Goal: Entertainment & Leisure: Consume media (video, audio)

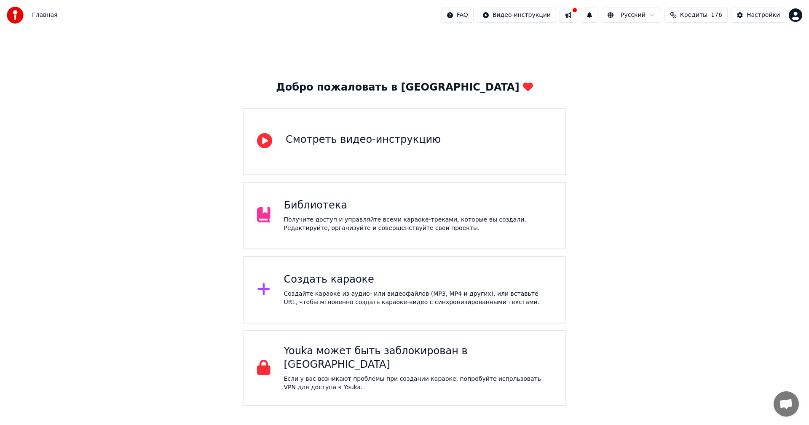
click at [379, 296] on div "Создайте караоке из аудио- или видеофайлов (MP3, MP4 и других), или вставьте UR…" at bounding box center [418, 298] width 269 height 17
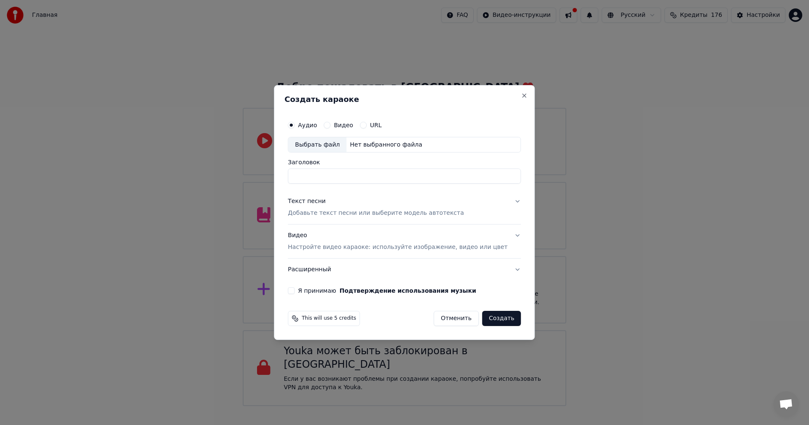
click at [325, 146] on div "Выбрать файл" at bounding box center [317, 144] width 58 height 15
click at [356, 179] on input "**********" at bounding box center [404, 176] width 233 height 15
paste input
type input "**********"
click at [366, 214] on p "Добавьте текст песни или выберите модель автотекста" at bounding box center [376, 214] width 176 height 8
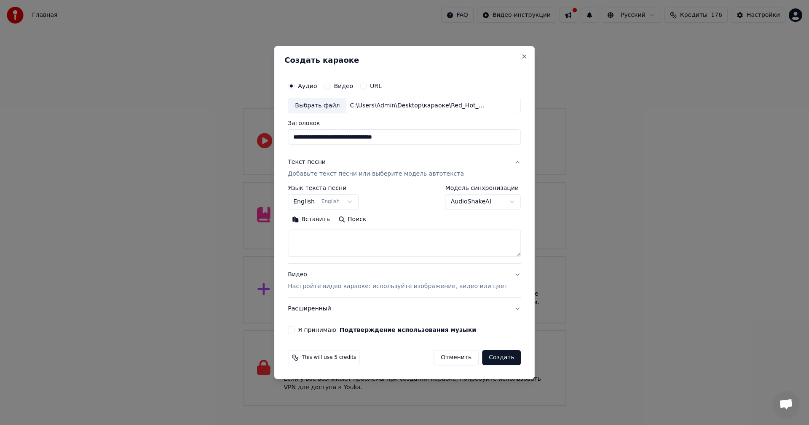
click at [358, 280] on div "Видео Настройте видео караоке: используйте изображение, видео или цвет" at bounding box center [398, 281] width 220 height 20
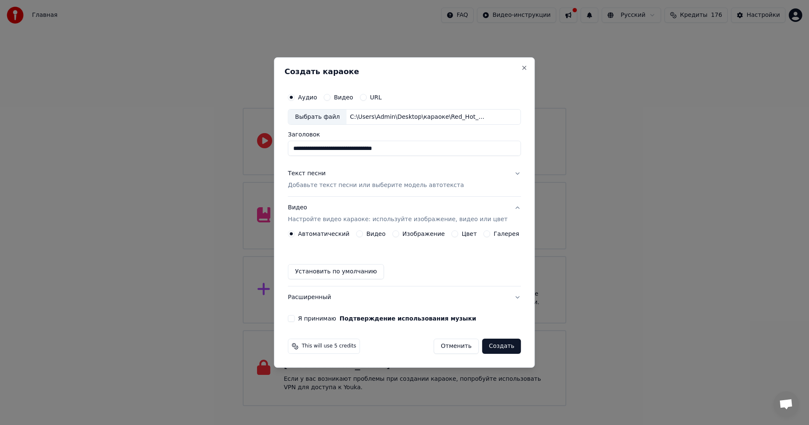
click at [398, 232] on button "Изображение" at bounding box center [395, 234] width 7 height 7
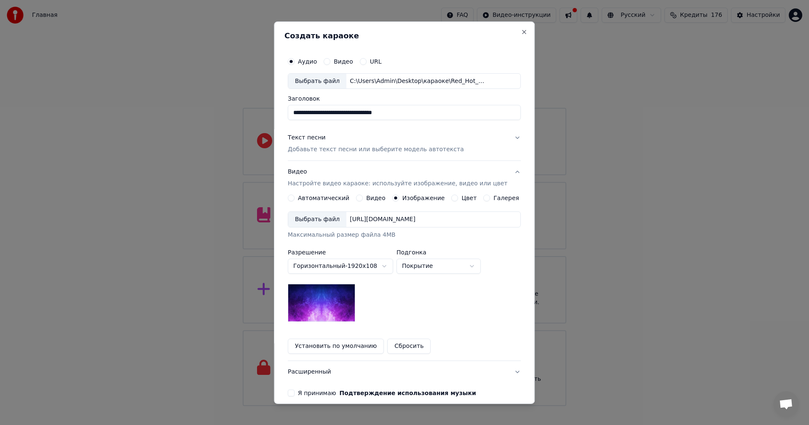
click at [325, 219] on div "Выбрать файл" at bounding box center [317, 219] width 58 height 15
click at [329, 150] on p "Добавьте текст песни или выберите модель автотекста" at bounding box center [376, 149] width 176 height 8
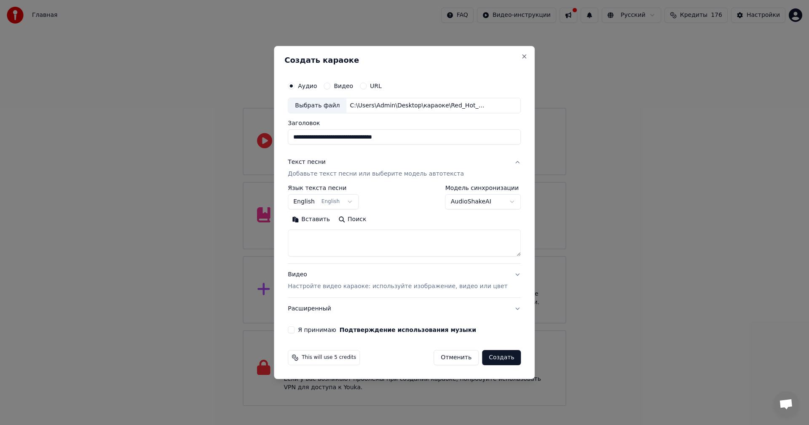
click at [353, 245] on textarea at bounding box center [404, 243] width 233 height 27
paste textarea "**********"
type textarea "**********"
click at [318, 329] on label "Я принимаю Подтверждение использования музыки" at bounding box center [387, 330] width 178 height 6
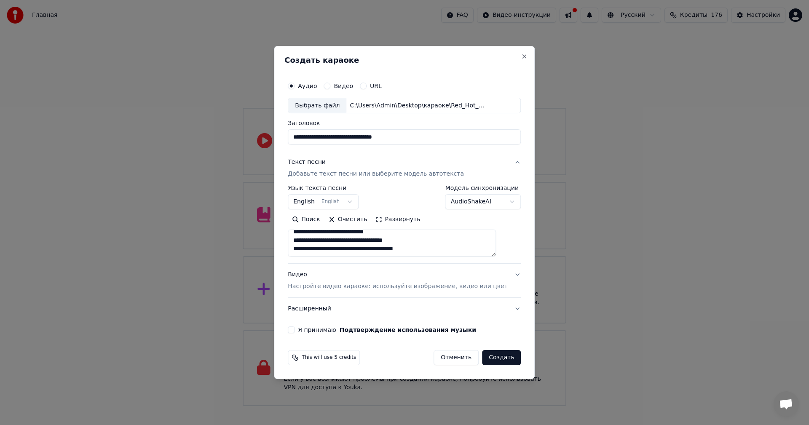
click at [295, 329] on button "Я принимаю Подтверждение использования музыки" at bounding box center [291, 330] width 7 height 7
click at [498, 358] on button "Создать" at bounding box center [501, 357] width 39 height 15
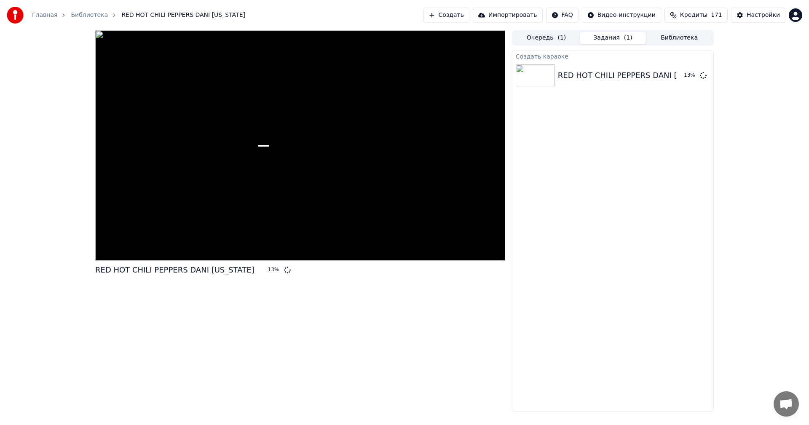
click at [470, 18] on button "Создать" at bounding box center [446, 15] width 46 height 15
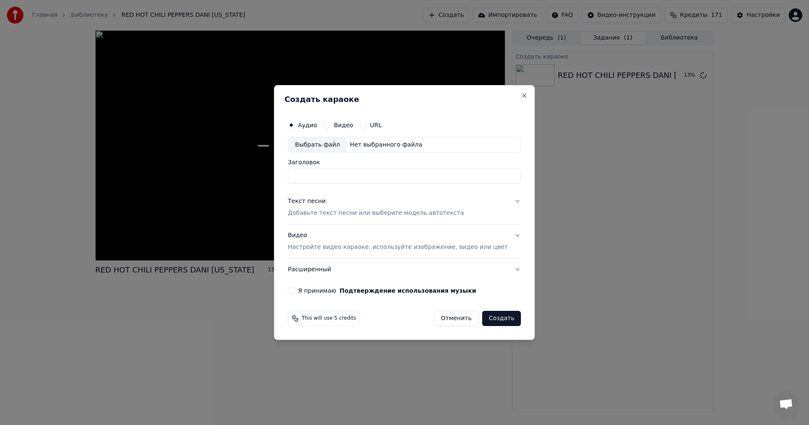
click at [326, 142] on div "Выбрать файл" at bounding box center [317, 144] width 58 height 15
click at [360, 181] on input "**********" at bounding box center [404, 176] width 233 height 15
paste input "**********"
type input "**********"
click at [365, 212] on p "Добавьте текст песни или выберите модель автотекста" at bounding box center [376, 214] width 176 height 8
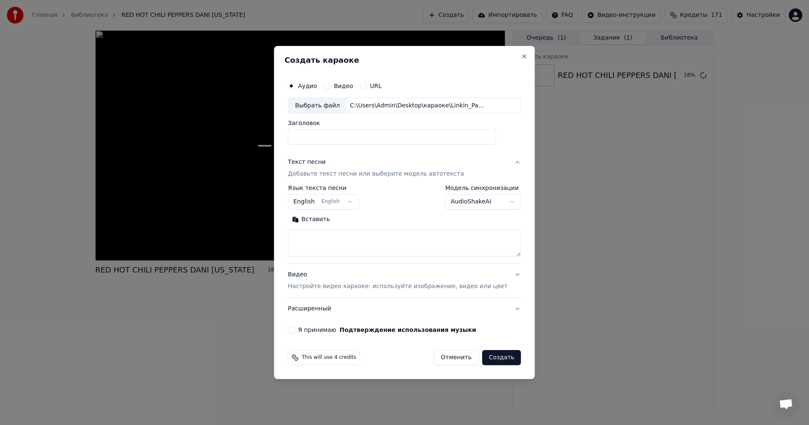
click at [358, 237] on textarea at bounding box center [404, 243] width 233 height 27
paste textarea "**********"
type textarea "**********"
click at [366, 284] on p "Настройте видео караоке: используйте изображение, видео или цвет" at bounding box center [398, 286] width 220 height 8
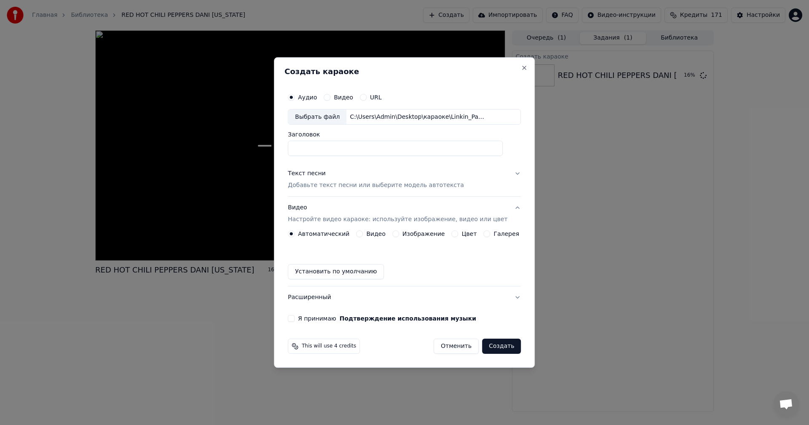
click at [374, 234] on label "Видео" at bounding box center [375, 234] width 19 height 6
click at [363, 234] on button "Видео" at bounding box center [359, 234] width 7 height 7
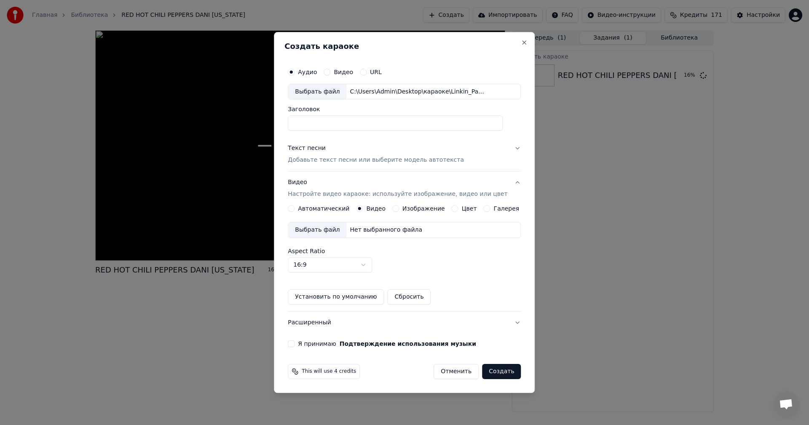
click at [325, 229] on div "Выбрать файл" at bounding box center [317, 230] width 58 height 15
click at [404, 208] on div "Изображение" at bounding box center [418, 208] width 53 height 7
click at [397, 209] on button "Изображение" at bounding box center [395, 208] width 7 height 7
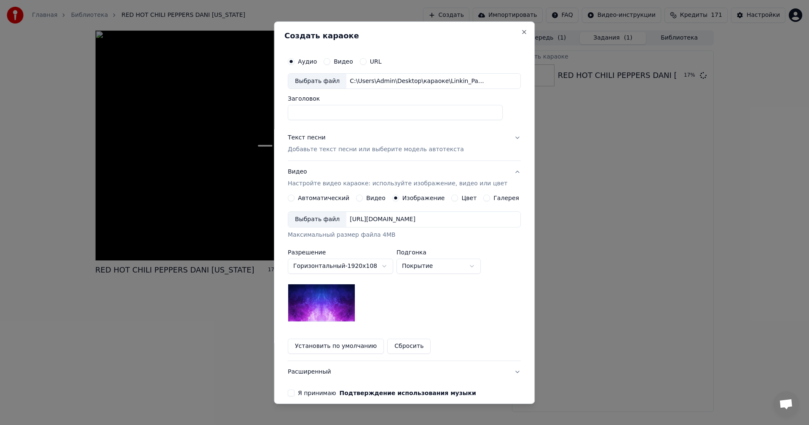
click at [330, 216] on div "Выбрать файл" at bounding box center [317, 219] width 58 height 15
click at [347, 107] on input "Заголовок" at bounding box center [395, 112] width 215 height 15
paste input "**********"
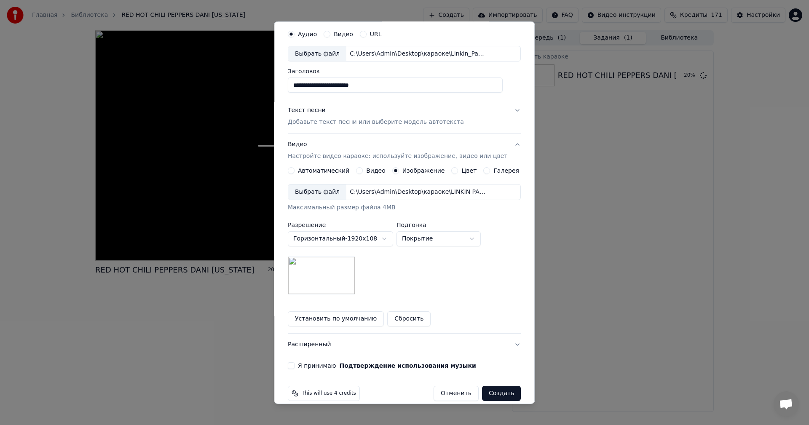
scroll to position [38, 0]
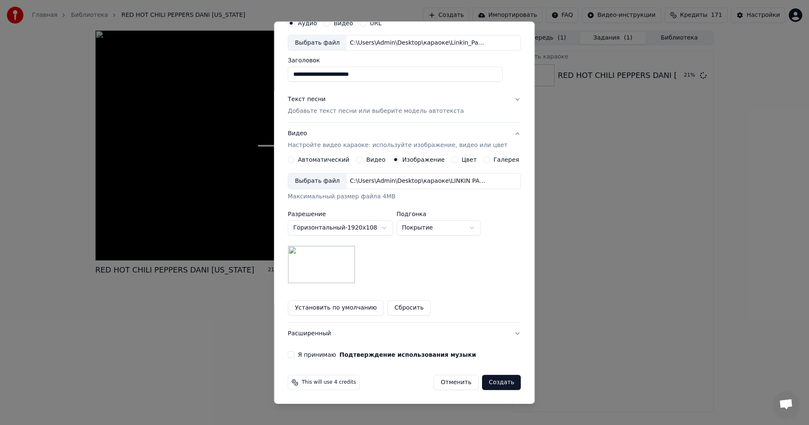
type input "**********"
click at [295, 354] on button "Я принимаю Подтверждение использования музыки" at bounding box center [291, 355] width 7 height 7
click at [492, 383] on button "Создать" at bounding box center [501, 382] width 39 height 15
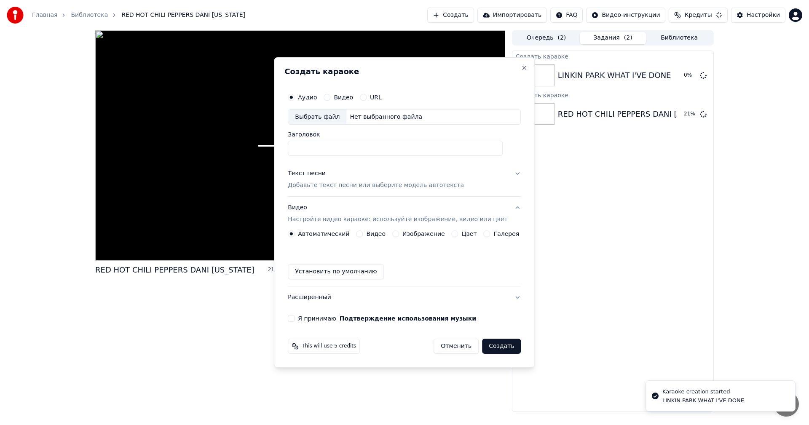
scroll to position [0, 0]
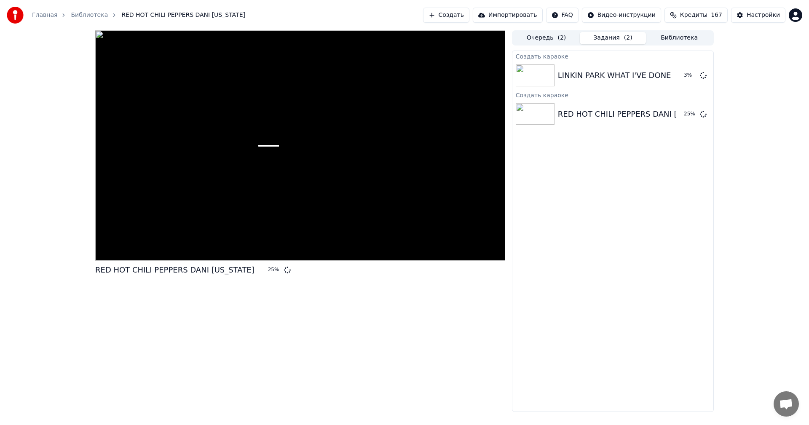
click at [464, 13] on button "Создать" at bounding box center [446, 15] width 46 height 15
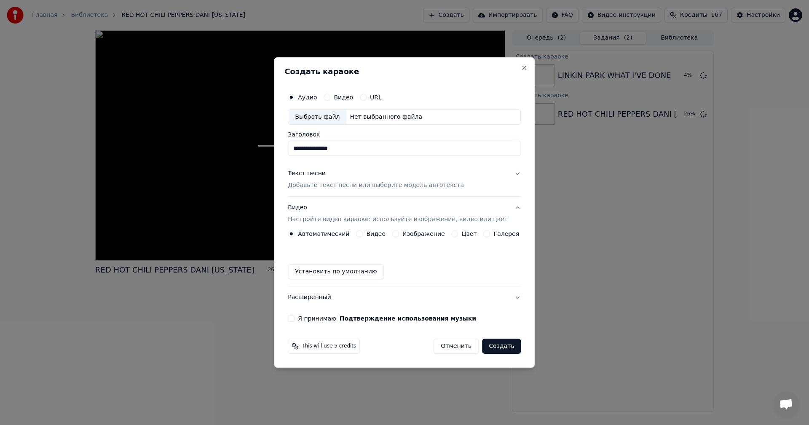
click at [331, 118] on div "Выбрать файл" at bounding box center [317, 117] width 58 height 15
click at [371, 153] on input "**********" at bounding box center [404, 148] width 233 height 15
paste input
type input "**********"
click at [393, 232] on div "Автоматический Видео Изображение Цвет Галерея" at bounding box center [403, 234] width 231 height 7
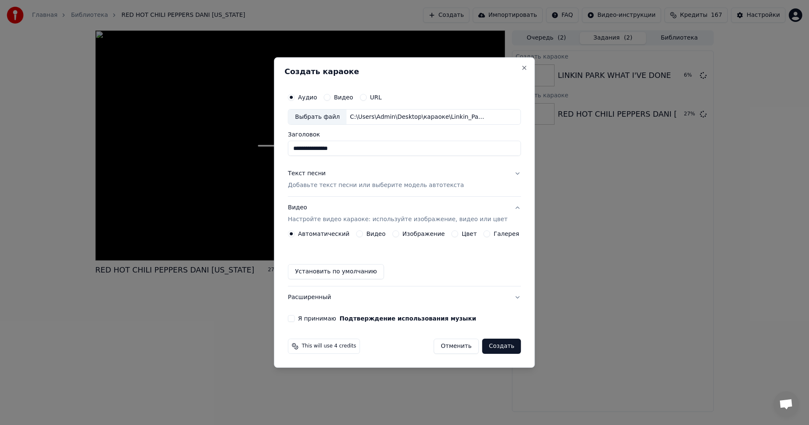
click at [399, 234] on button "Изображение" at bounding box center [395, 234] width 7 height 7
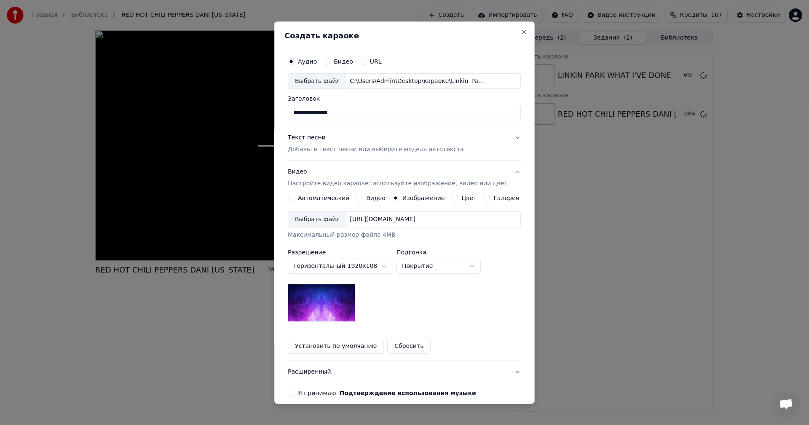
click at [316, 217] on div "Выбрать файл" at bounding box center [317, 219] width 58 height 15
click at [350, 153] on p "Добавьте текст песни или выберите модель автотекста" at bounding box center [376, 149] width 176 height 8
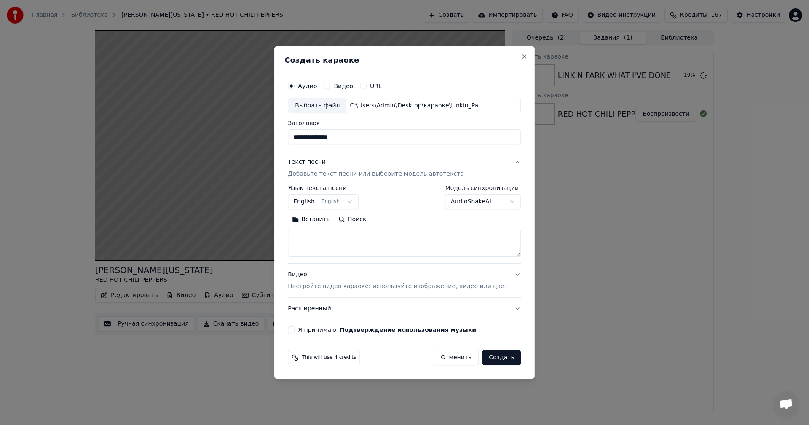
click at [358, 240] on textarea at bounding box center [404, 243] width 233 height 27
paste textarea "**********"
type textarea "**********"
click at [313, 331] on label "Я принимаю Подтверждение использования музыки" at bounding box center [387, 330] width 178 height 6
click at [295, 331] on button "Я принимаю Подтверждение использования музыки" at bounding box center [291, 330] width 7 height 7
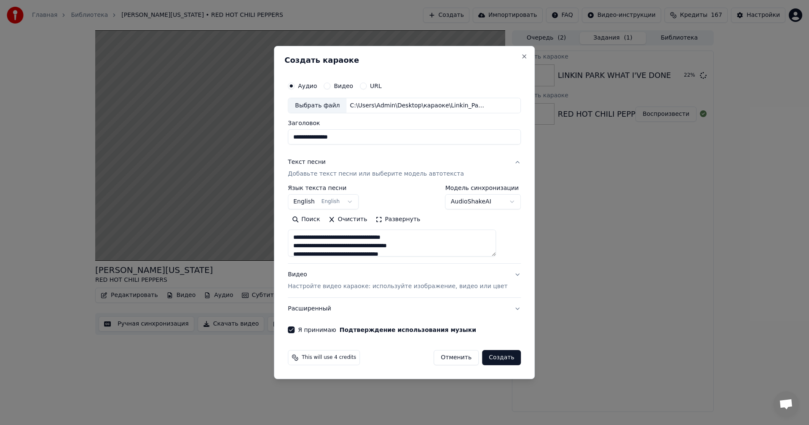
click at [492, 358] on button "Создать" at bounding box center [501, 357] width 39 height 15
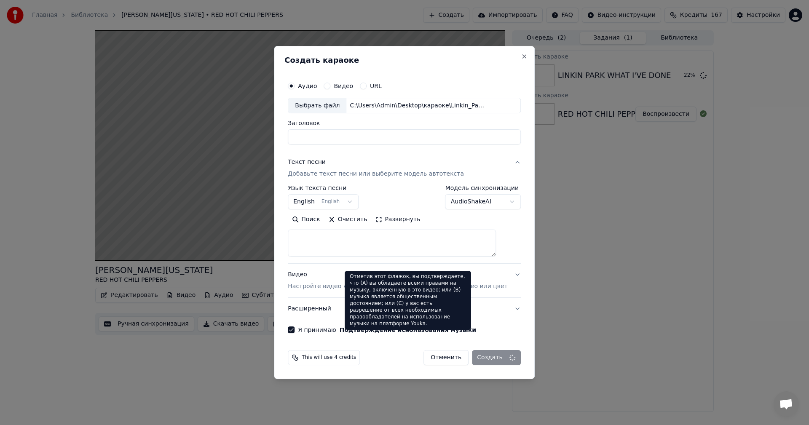
select select
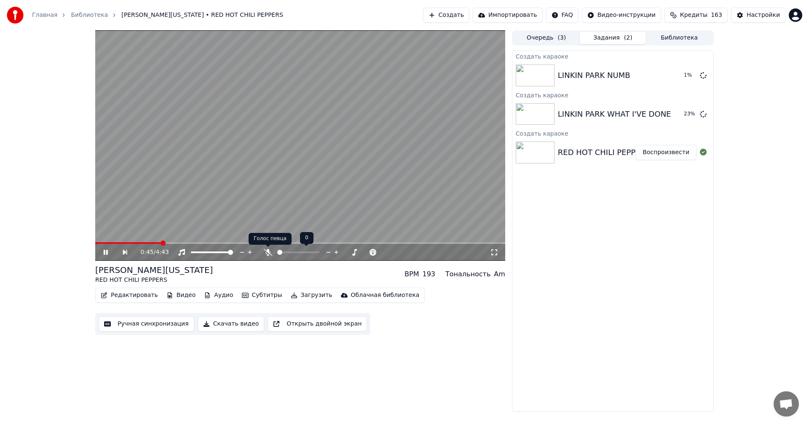
click at [270, 253] on icon at bounding box center [268, 252] width 8 height 7
click at [293, 175] on video at bounding box center [300, 145] width 410 height 231
click at [145, 325] on button "Ручная синхронизация" at bounding box center [147, 324] width 96 height 15
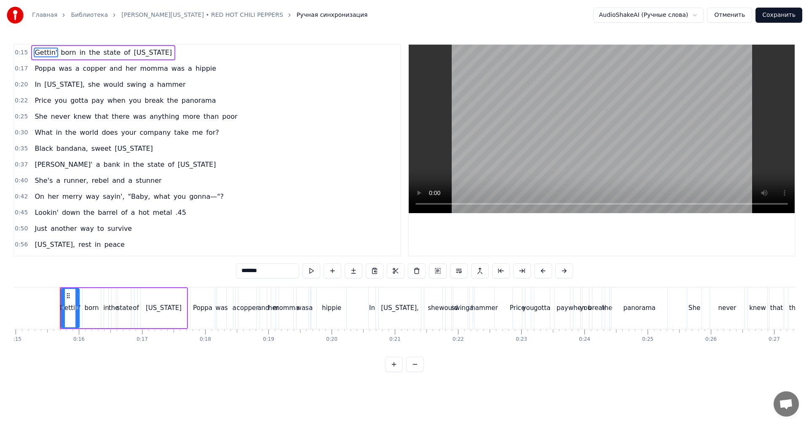
scroll to position [0, 951]
click at [516, 139] on video at bounding box center [602, 129] width 386 height 169
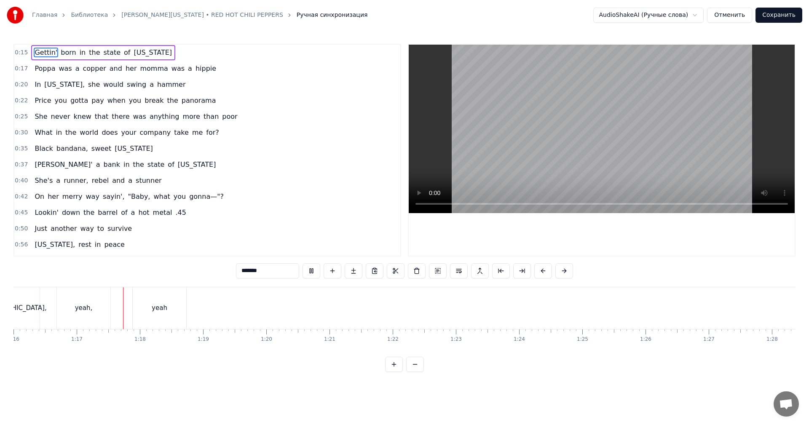
scroll to position [0, 4836]
click at [503, 132] on video at bounding box center [602, 129] width 386 height 169
click at [618, 134] on video at bounding box center [602, 129] width 386 height 169
click at [573, 171] on video at bounding box center [602, 129] width 386 height 169
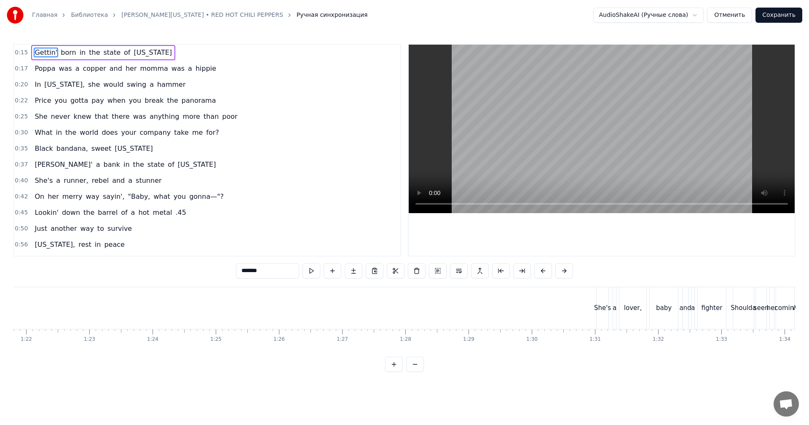
scroll to position [0, 5426]
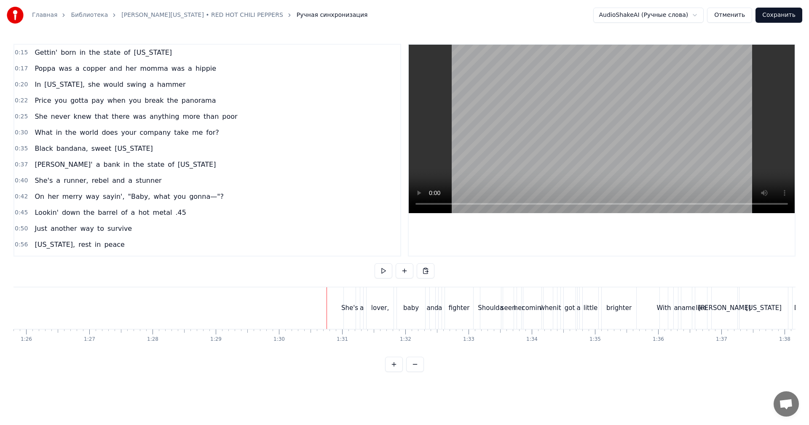
click at [515, 143] on video at bounding box center [602, 129] width 386 height 169
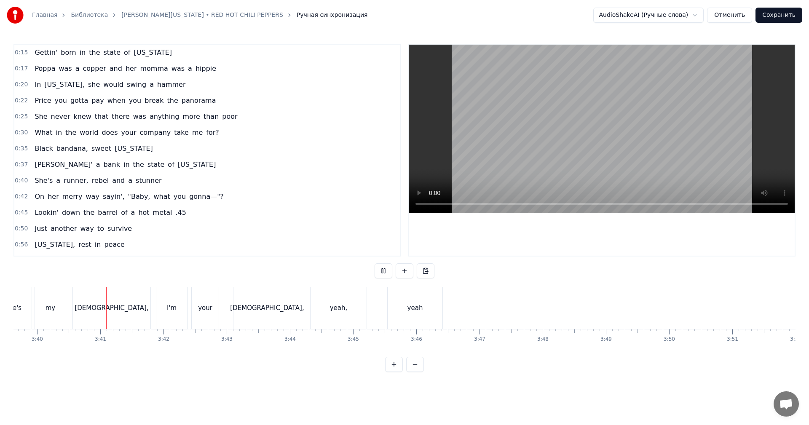
scroll to position [0, 13890]
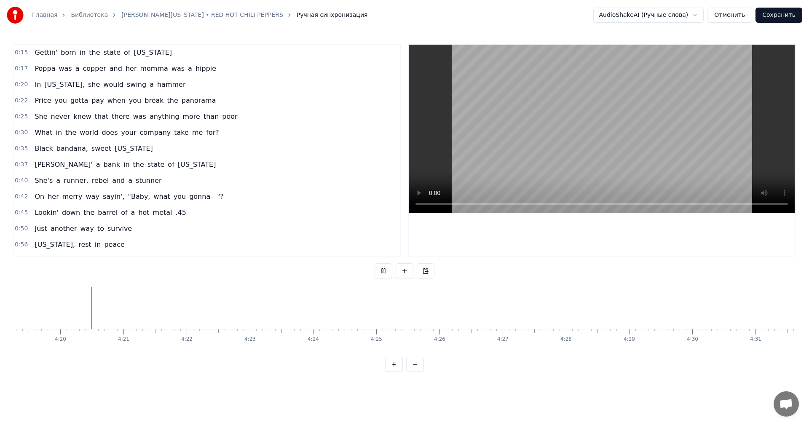
click at [781, 12] on button "Сохранить" at bounding box center [779, 15] width 47 height 15
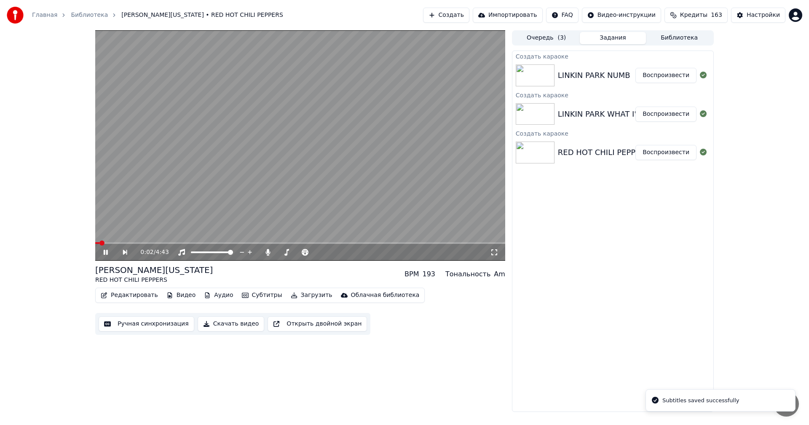
click at [407, 122] on video at bounding box center [300, 145] width 410 height 231
click at [461, 9] on button "Создать" at bounding box center [446, 15] width 46 height 15
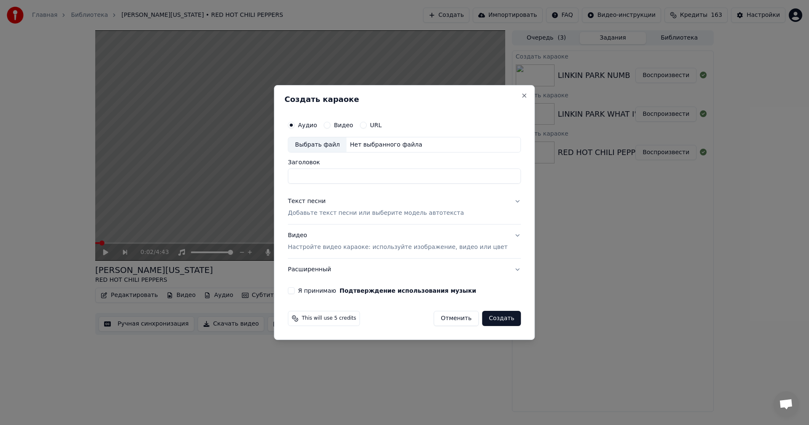
click at [319, 146] on div "Выбрать файл" at bounding box center [317, 144] width 58 height 15
drag, startPoint x: 399, startPoint y: 175, endPoint x: 354, endPoint y: 177, distance: 45.2
click at [354, 177] on input "**********" at bounding box center [404, 176] width 233 height 15
type input "**********"
click at [364, 214] on p "Добавьте текст песни или выберите модель автотекста" at bounding box center [376, 214] width 176 height 8
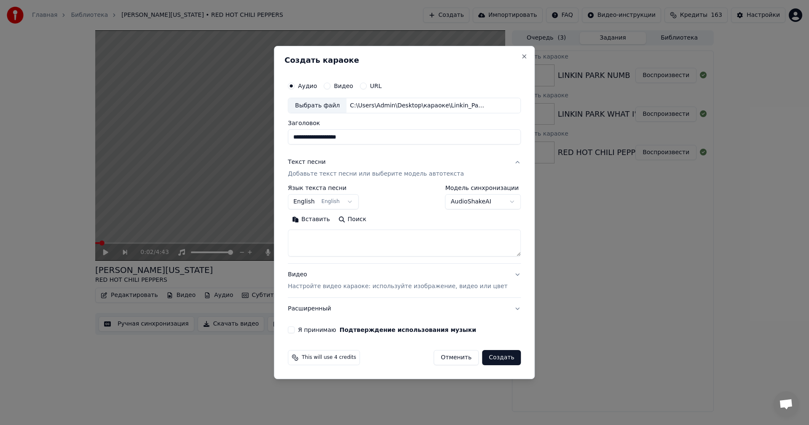
click at [374, 253] on textarea at bounding box center [404, 243] width 233 height 27
paste textarea "**********"
type textarea "**********"
click at [378, 290] on p "Настройте видео караоке: используйте изображение, видео или цвет" at bounding box center [398, 286] width 220 height 8
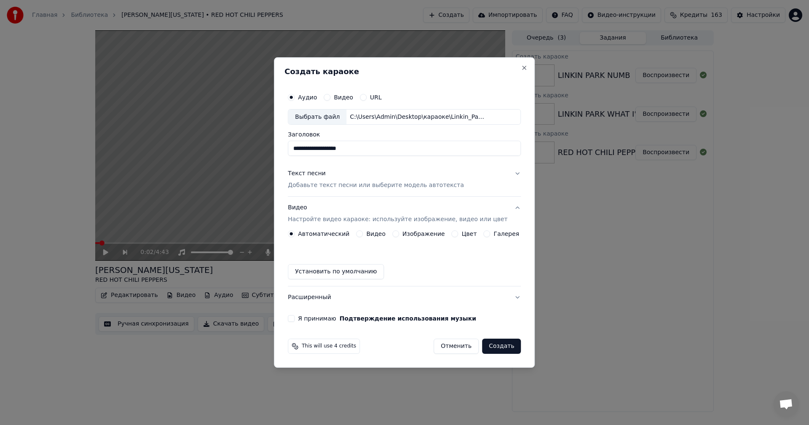
click at [398, 235] on button "Изображение" at bounding box center [395, 234] width 7 height 7
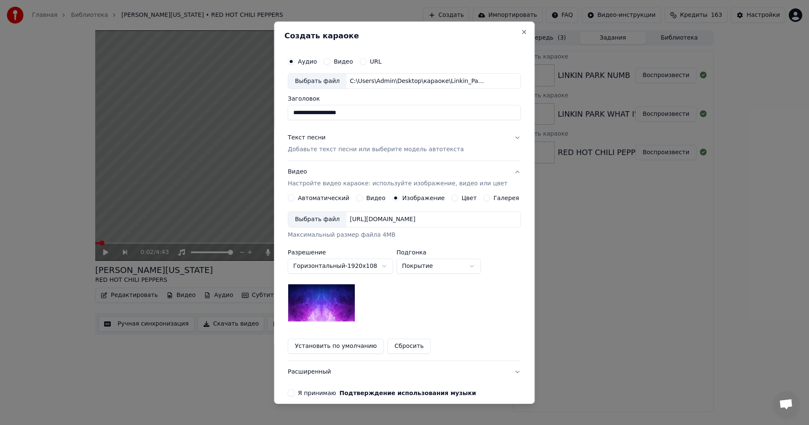
click at [311, 222] on div "Выбрать файл" at bounding box center [317, 219] width 58 height 15
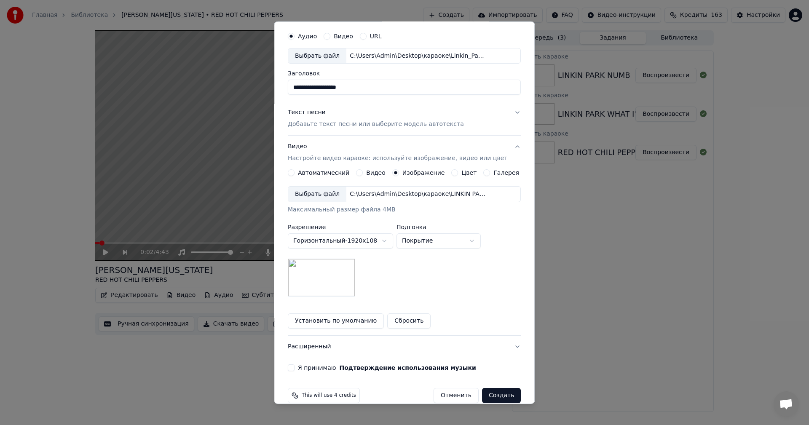
scroll to position [38, 0]
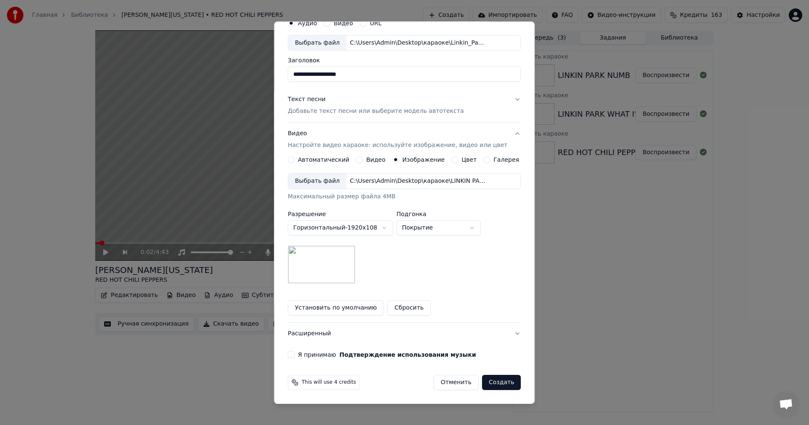
click at [316, 352] on label "Я принимаю Подтверждение использования музыки" at bounding box center [387, 355] width 178 height 6
click at [295, 352] on button "Я принимаю Подтверждение использования музыки" at bounding box center [291, 355] width 7 height 7
click at [493, 382] on button "Создать" at bounding box center [501, 382] width 39 height 15
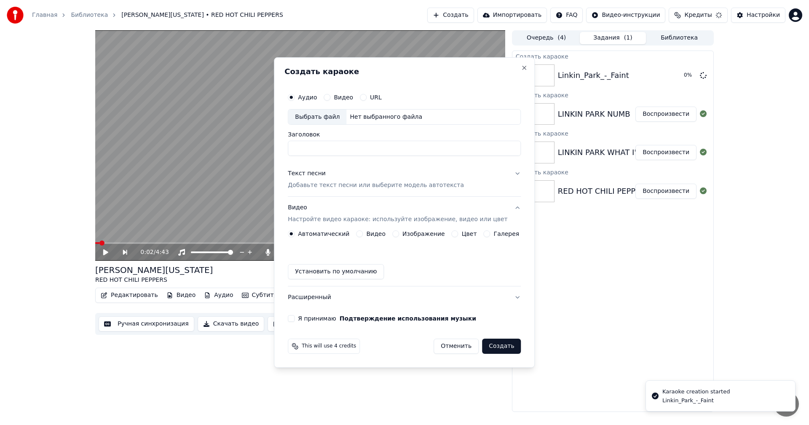
scroll to position [0, 0]
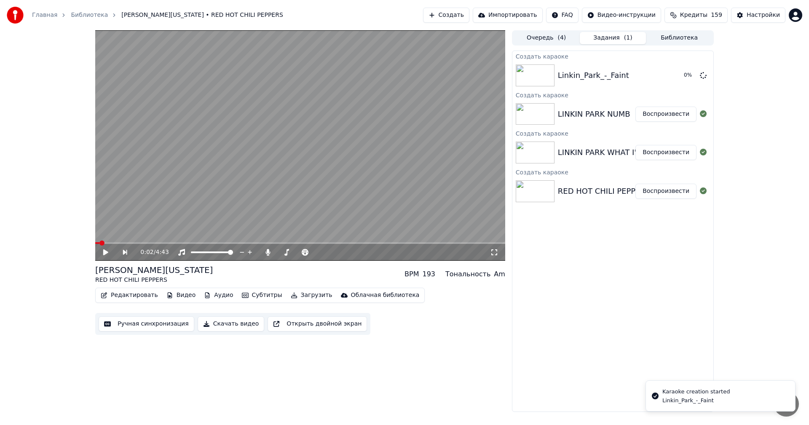
click at [468, 13] on button "Создать" at bounding box center [446, 15] width 46 height 15
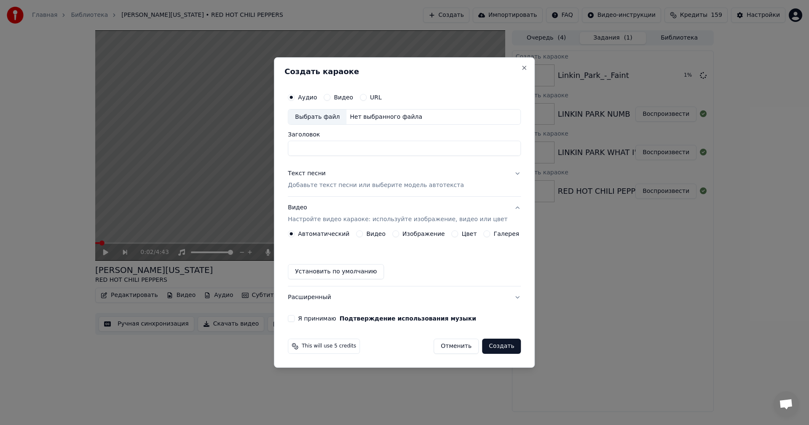
click at [323, 116] on div "Выбрать файл" at bounding box center [317, 117] width 58 height 15
click at [398, 234] on button "Изображение" at bounding box center [395, 234] width 7 height 7
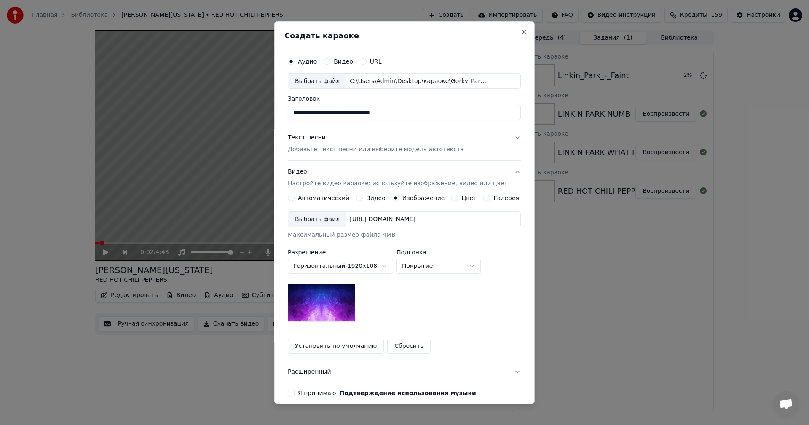
click at [317, 222] on div "Выбрать файл" at bounding box center [317, 219] width 58 height 15
click at [351, 116] on input "**********" at bounding box center [404, 112] width 233 height 15
paste input
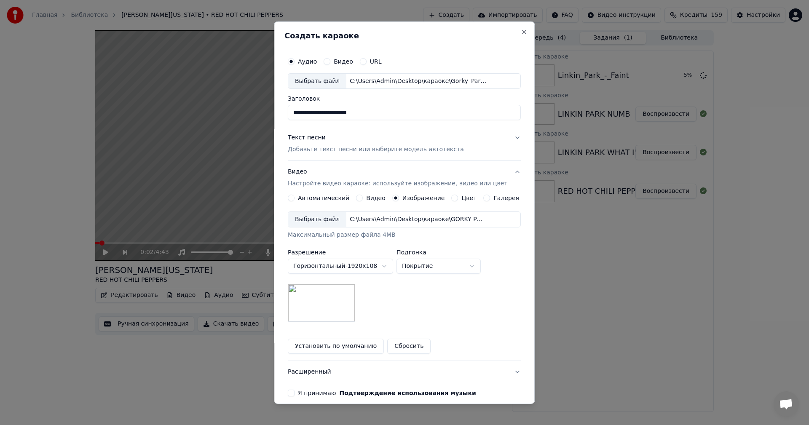
type input "**********"
click at [319, 151] on p "Добавьте текст песни или выберите модель автотекста" at bounding box center [376, 149] width 176 height 8
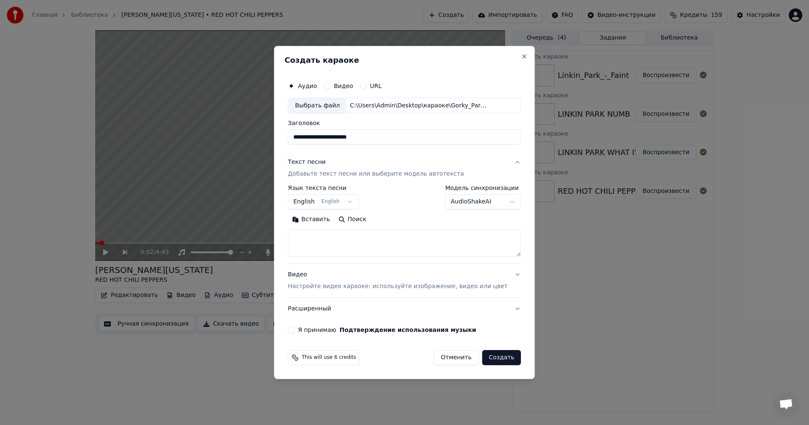
click at [362, 246] on textarea at bounding box center [404, 243] width 233 height 27
paste textarea "**********"
type textarea "**********"
click at [314, 330] on label "Я принимаю Подтверждение использования музыки" at bounding box center [387, 330] width 178 height 6
click at [295, 330] on button "Я принимаю Подтверждение использования музыки" at bounding box center [291, 330] width 7 height 7
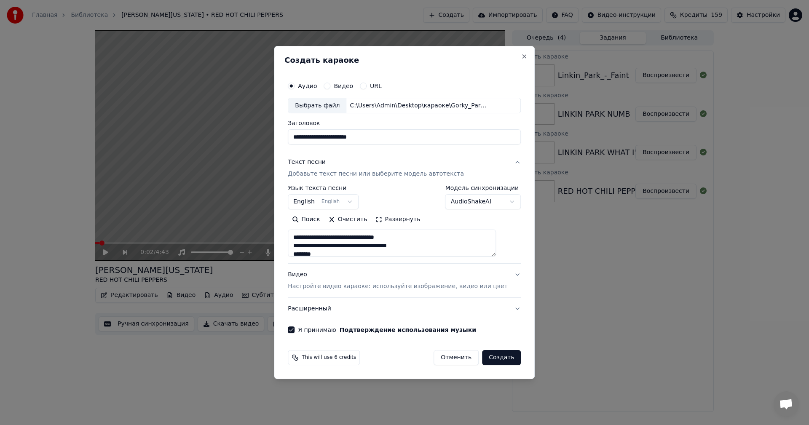
click at [495, 357] on button "Создать" at bounding box center [501, 357] width 39 height 15
select select
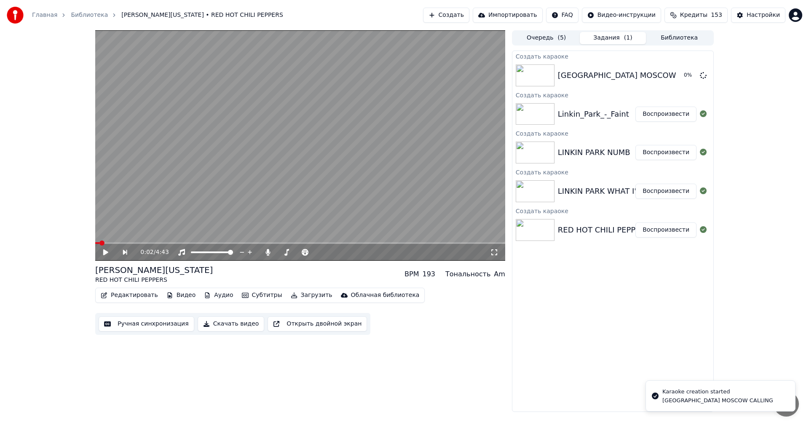
click at [672, 192] on button "Воспроизвести" at bounding box center [666, 191] width 61 height 15
click at [239, 185] on video at bounding box center [300, 145] width 410 height 231
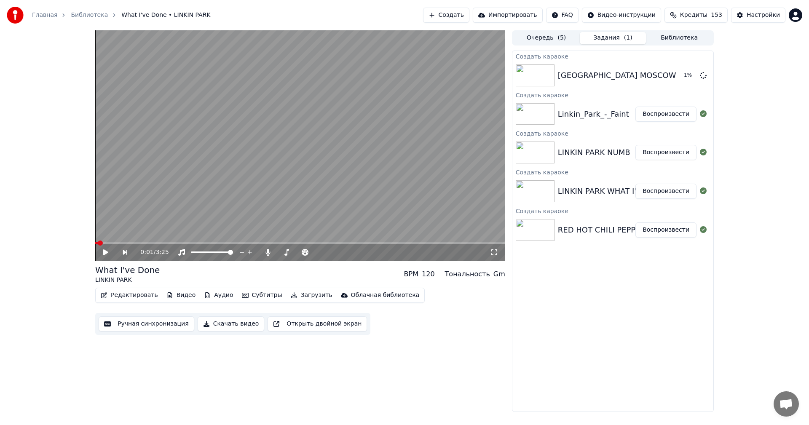
click at [161, 325] on button "Ручная синхронизация" at bounding box center [147, 324] width 96 height 15
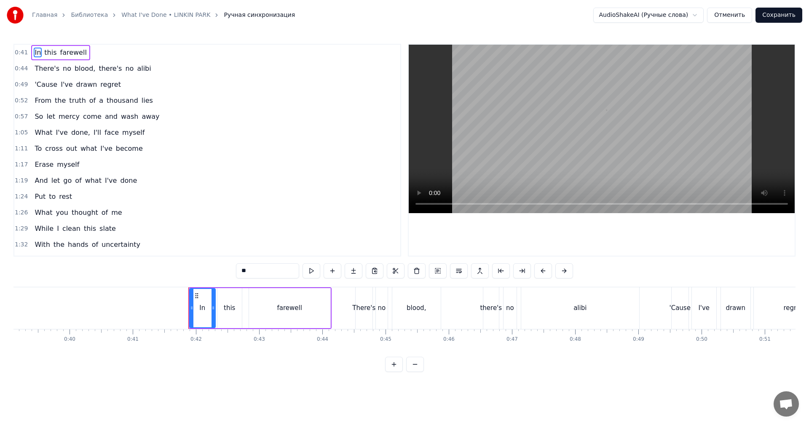
scroll to position [0, 2606]
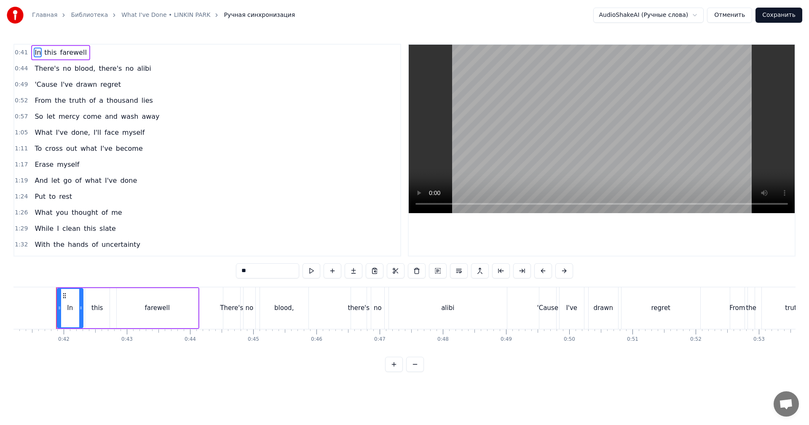
click at [530, 126] on video at bounding box center [602, 129] width 386 height 169
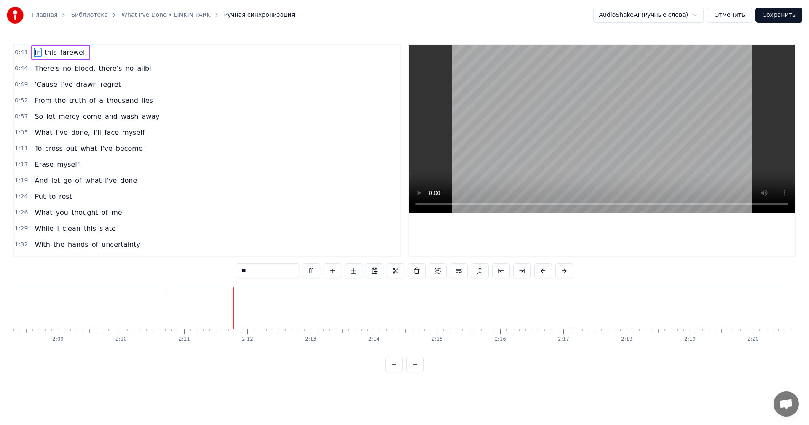
scroll to position [0, 8261]
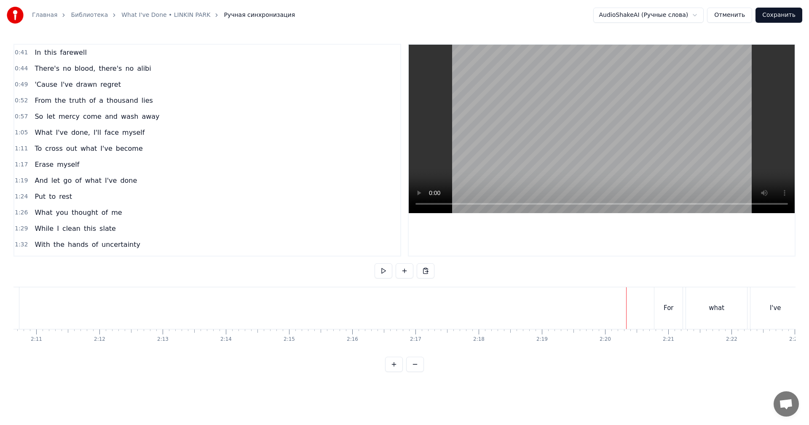
drag, startPoint x: 620, startPoint y: 156, endPoint x: 619, endPoint y: 166, distance: 9.7
click at [619, 156] on video at bounding box center [602, 129] width 386 height 169
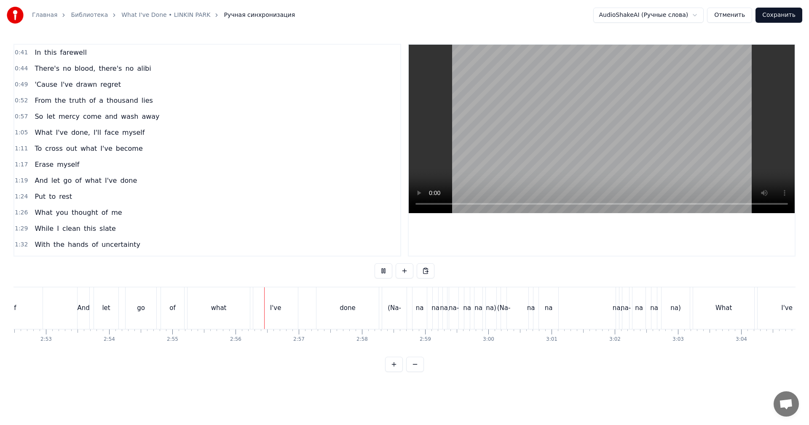
scroll to position [0, 11080]
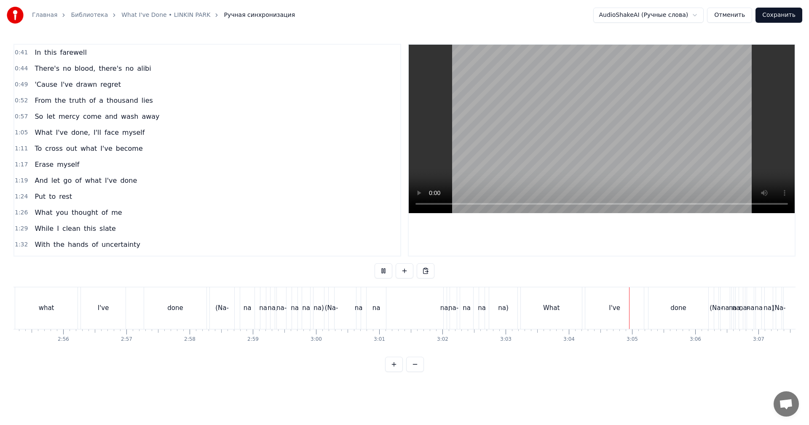
click at [592, 121] on video at bounding box center [602, 129] width 386 height 169
click at [463, 309] on div "na" at bounding box center [466, 309] width 13 height 42
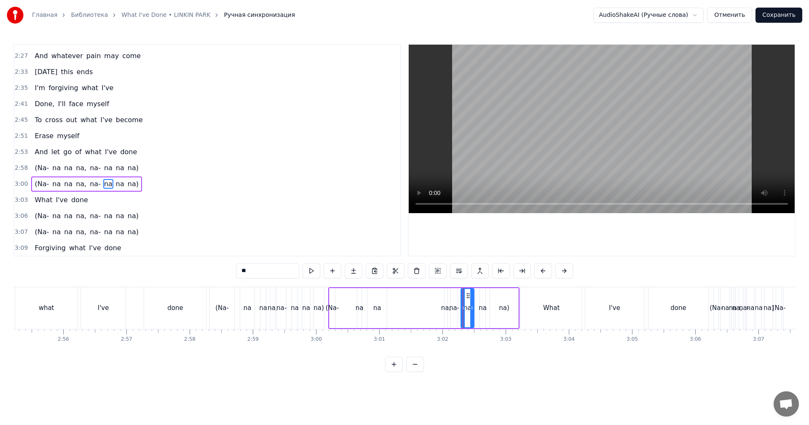
scroll to position [333, 0]
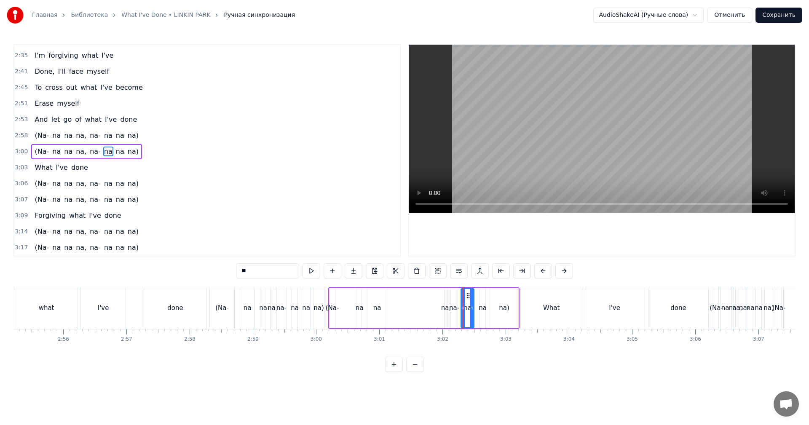
click at [17, 132] on span "2:58" at bounding box center [21, 136] width 13 height 8
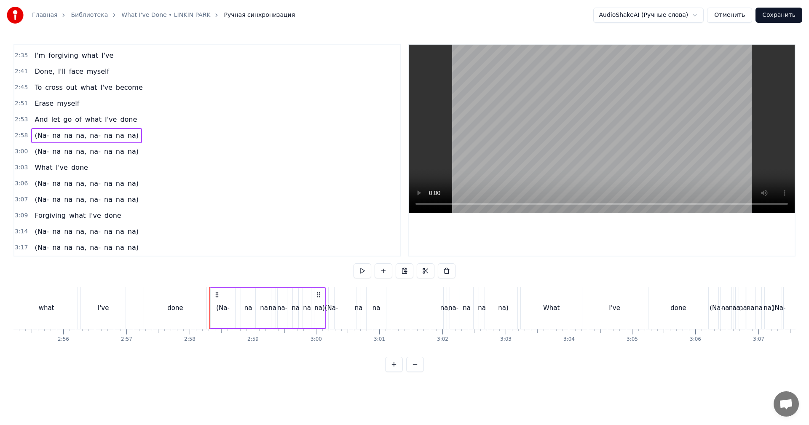
scroll to position [317, 0]
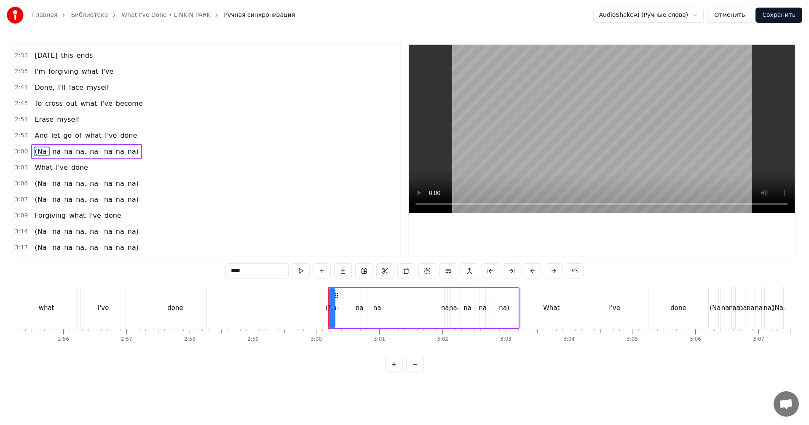
click at [20, 153] on span "3:00" at bounding box center [21, 152] width 13 height 8
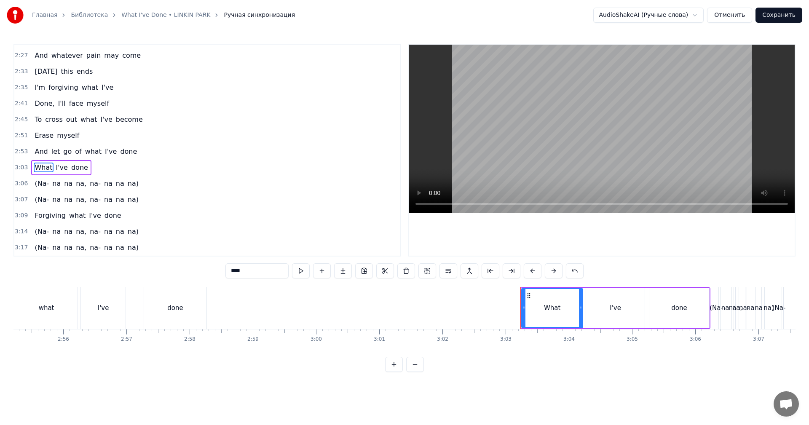
scroll to position [301, 0]
click at [163, 301] on div "done" at bounding box center [175, 309] width 62 height 42
type input "****"
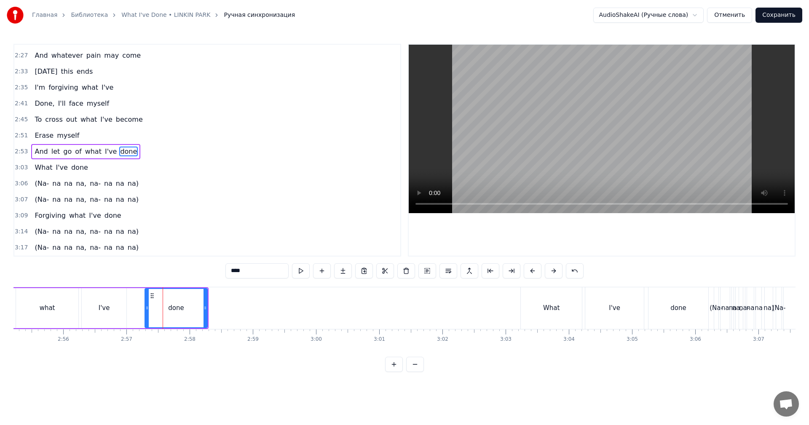
click at [580, 121] on video at bounding box center [602, 129] width 386 height 169
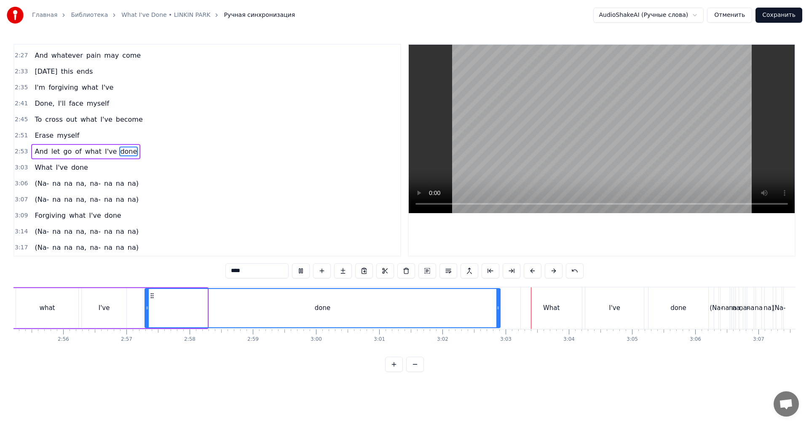
drag, startPoint x: 205, startPoint y: 306, endPoint x: 505, endPoint y: 296, distance: 300.3
click at [500, 296] on div at bounding box center [498, 308] width 3 height 38
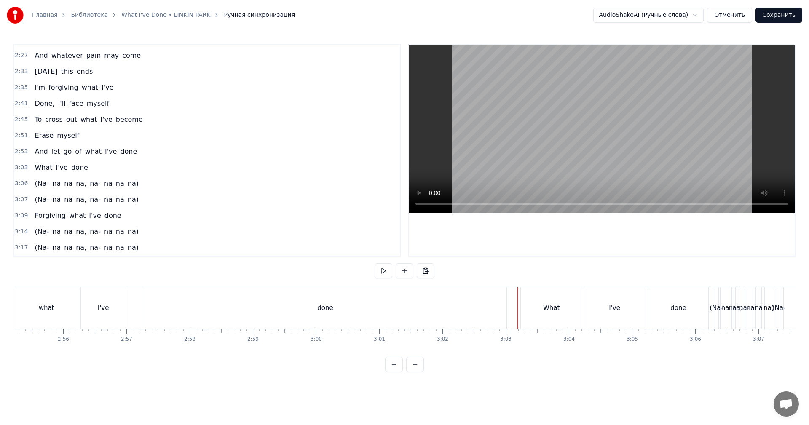
click at [543, 155] on video at bounding box center [602, 129] width 386 height 169
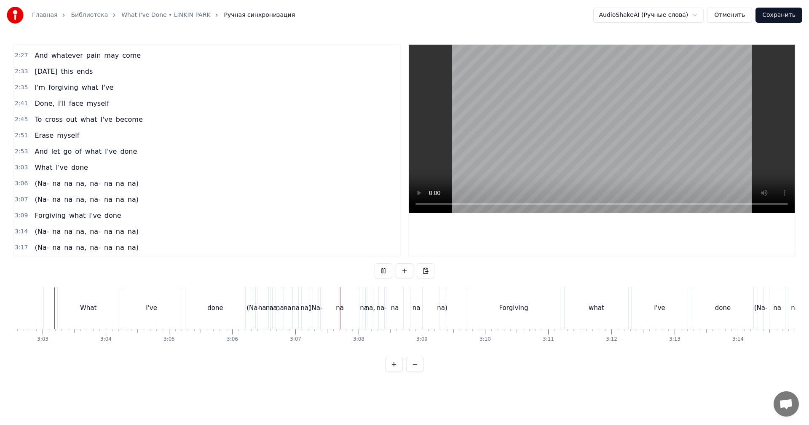
scroll to position [0, 11544]
click at [513, 141] on video at bounding box center [602, 129] width 386 height 169
click at [403, 301] on div "(Na- na na na, na- na na na)" at bounding box center [379, 309] width 134 height 42
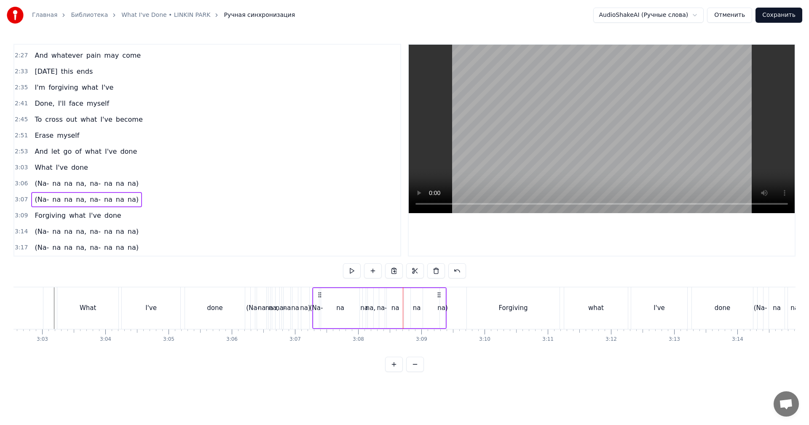
click at [16, 183] on span "3:06" at bounding box center [21, 184] width 13 height 8
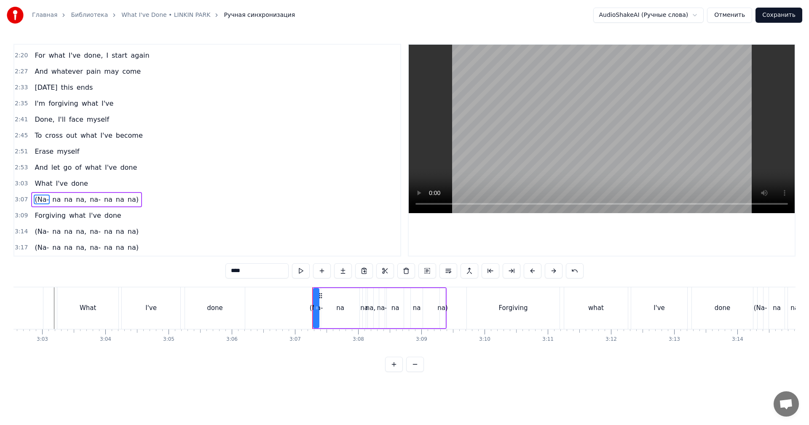
scroll to position [285, 0]
click at [20, 201] on span "3:07" at bounding box center [21, 200] width 13 height 8
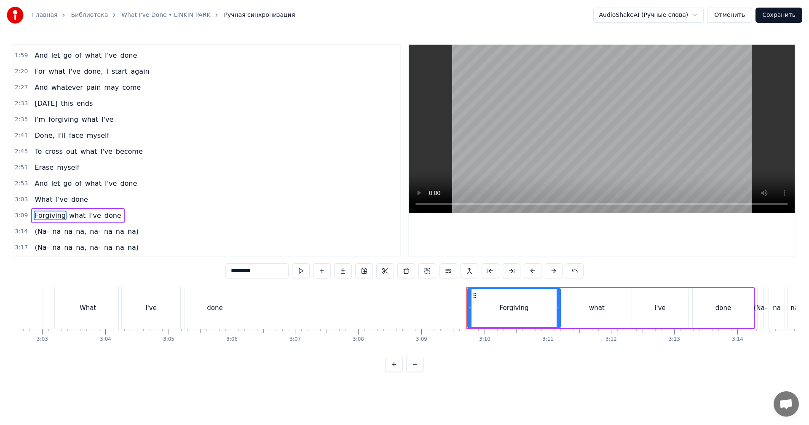
scroll to position [269, 0]
drag, startPoint x: 233, startPoint y: 311, endPoint x: 247, endPoint y: 310, distance: 13.9
click at [236, 311] on div "done" at bounding box center [215, 309] width 60 height 42
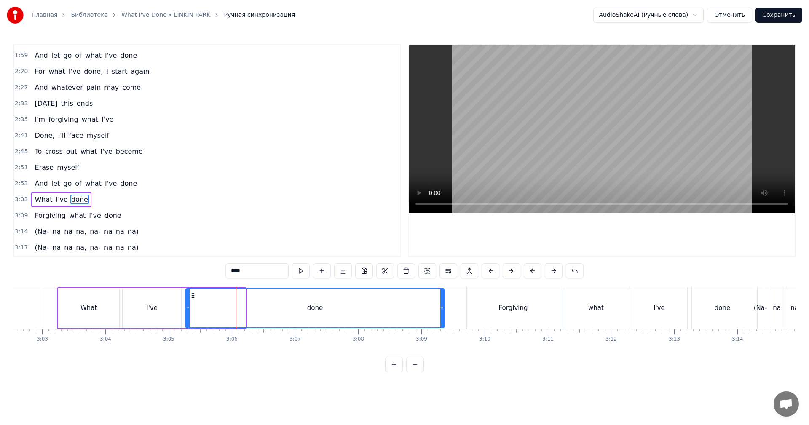
drag, startPoint x: 245, startPoint y: 310, endPoint x: 446, endPoint y: 314, distance: 201.1
click at [444, 314] on div at bounding box center [442, 308] width 3 height 38
drag, startPoint x: 404, startPoint y: 309, endPoint x: 515, endPoint y: 196, distance: 158.3
click at [406, 309] on div "done" at bounding box center [316, 308] width 260 height 38
click at [550, 141] on video at bounding box center [602, 129] width 386 height 169
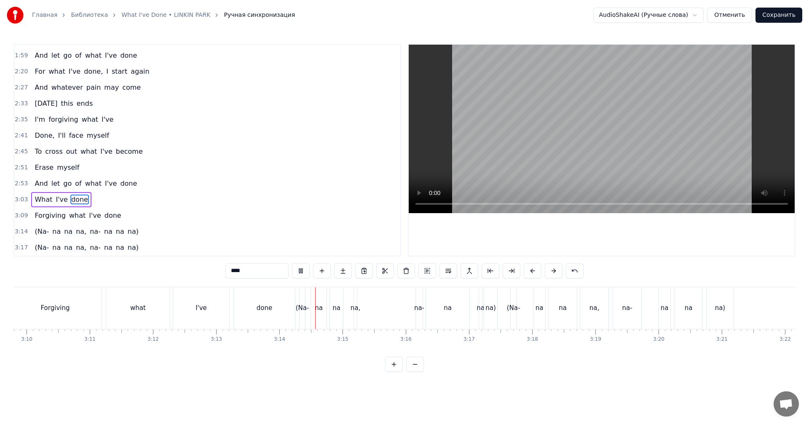
scroll to position [0, 12008]
click at [548, 148] on video at bounding box center [602, 129] width 386 height 169
click at [437, 306] on div "na" at bounding box center [442, 309] width 43 height 42
type input "**"
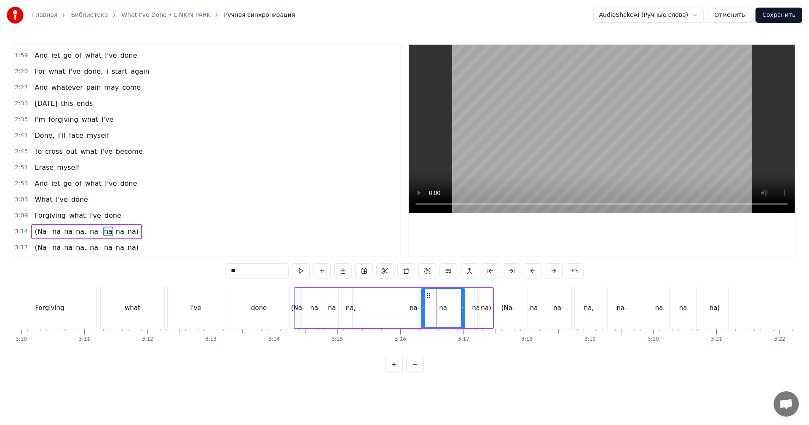
click at [18, 234] on span "3:14" at bounding box center [21, 232] width 13 height 8
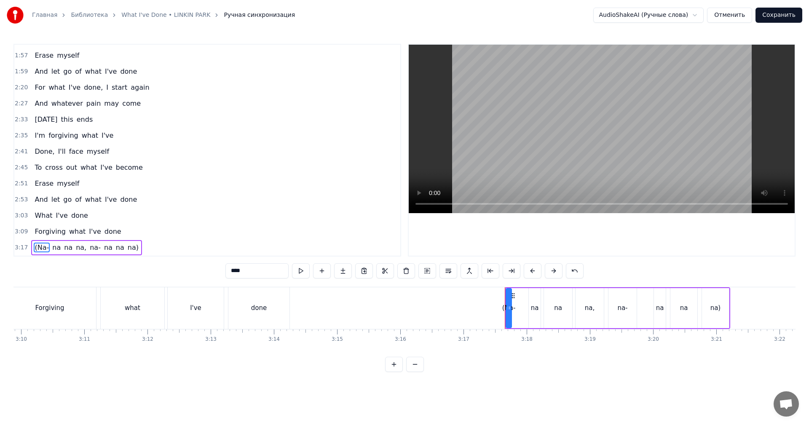
click at [19, 248] on span "3:17" at bounding box center [21, 248] width 13 height 8
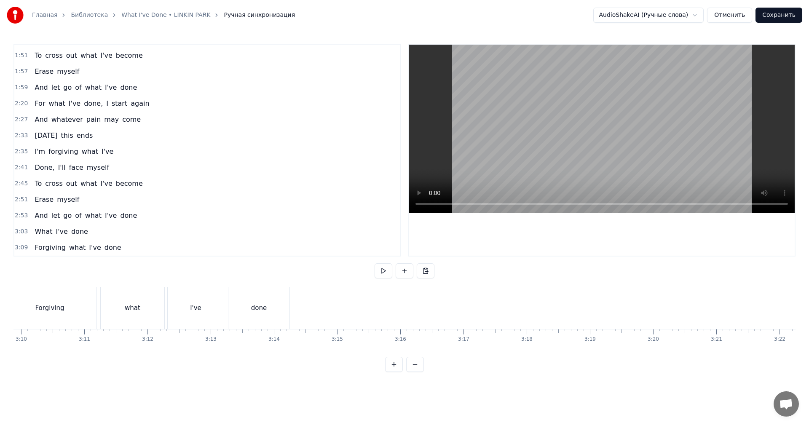
scroll to position [237, 0]
click at [252, 305] on div "done" at bounding box center [259, 309] width 61 height 42
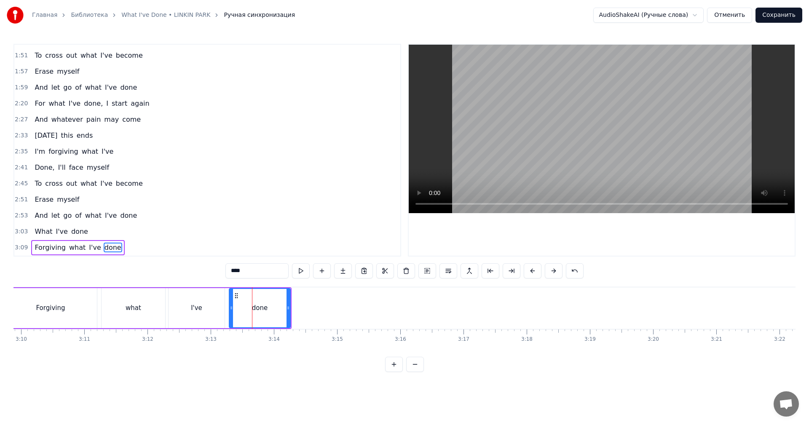
click at [290, 304] on div "done" at bounding box center [260, 308] width 62 height 40
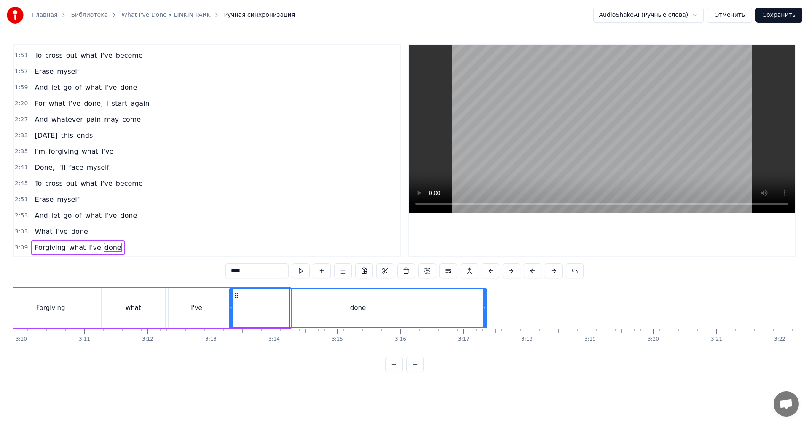
drag, startPoint x: 288, startPoint y: 306, endPoint x: 487, endPoint y: 303, distance: 198.6
click at [487, 303] on div at bounding box center [484, 308] width 3 height 38
click at [420, 306] on div "done" at bounding box center [359, 308] width 259 height 38
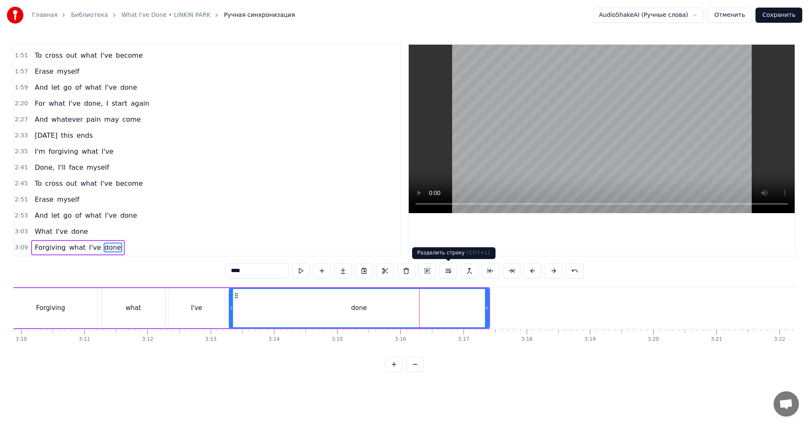
click at [537, 158] on video at bounding box center [602, 129] width 386 height 169
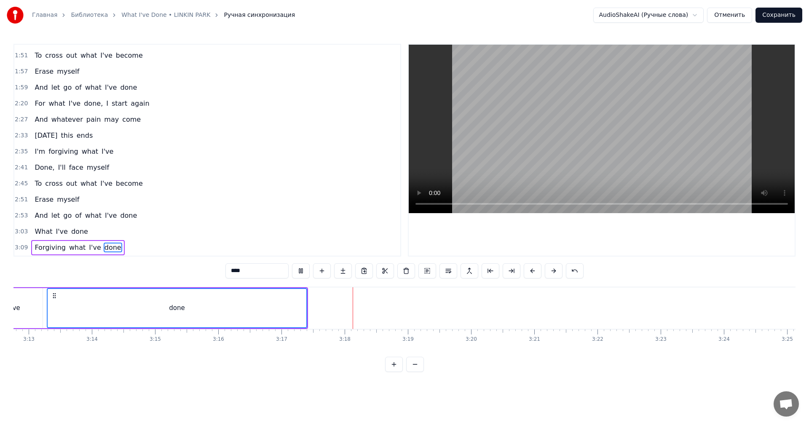
scroll to position [0, 12224]
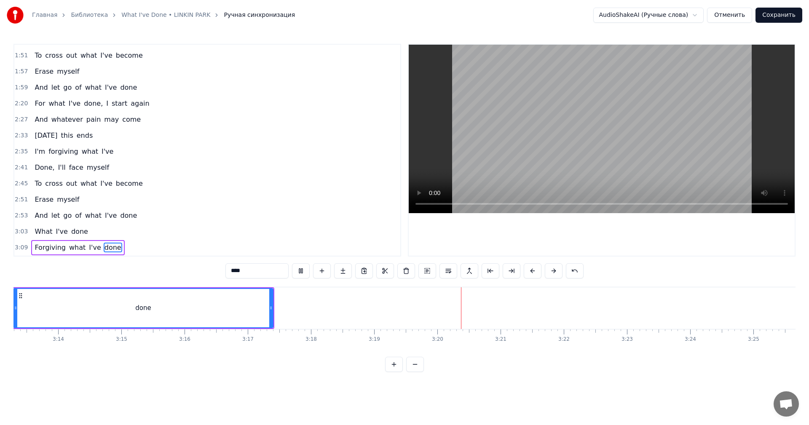
click at [783, 13] on button "Сохранить" at bounding box center [779, 15] width 47 height 15
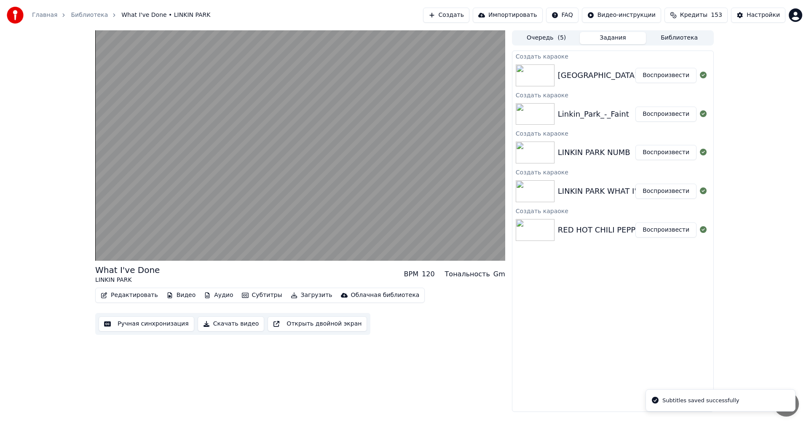
click at [658, 156] on button "Воспроизвести" at bounding box center [666, 152] width 61 height 15
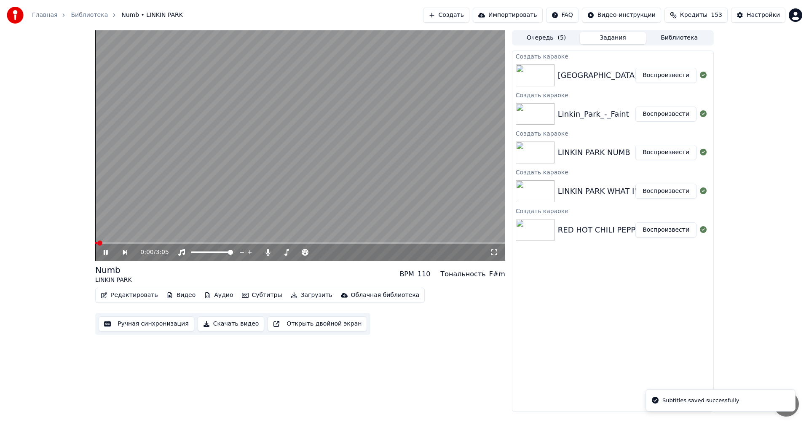
click at [146, 323] on button "Ручная синхронизация" at bounding box center [147, 324] width 96 height 15
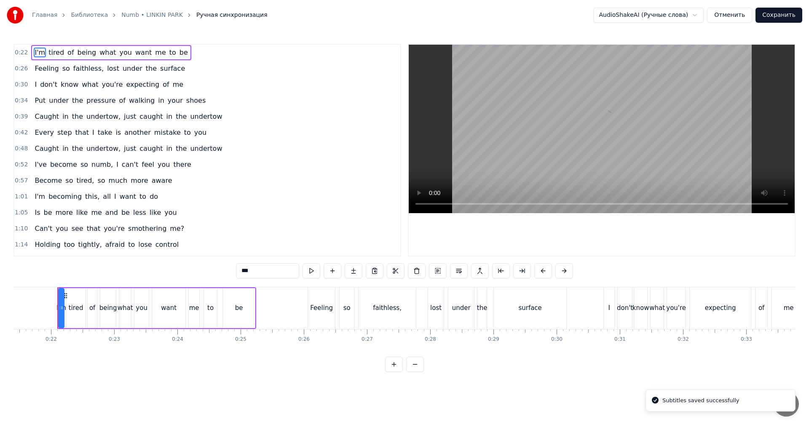
scroll to position [0, 1355]
click at [484, 131] on video at bounding box center [602, 129] width 386 height 169
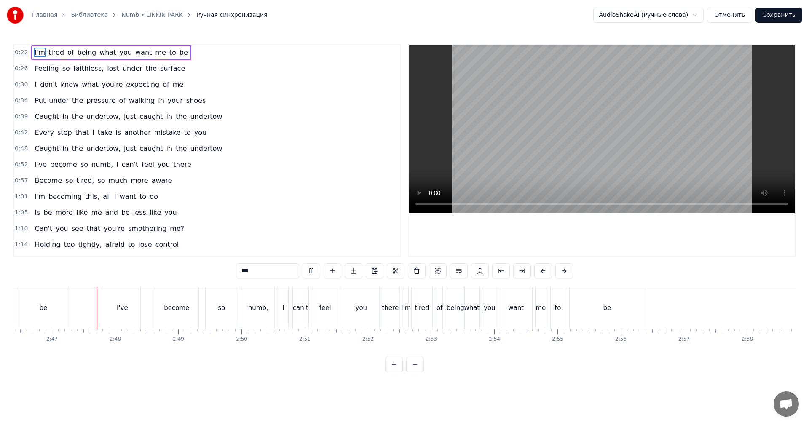
scroll to position [0, 10523]
click at [792, 11] on button "Сохранить" at bounding box center [779, 15] width 47 height 15
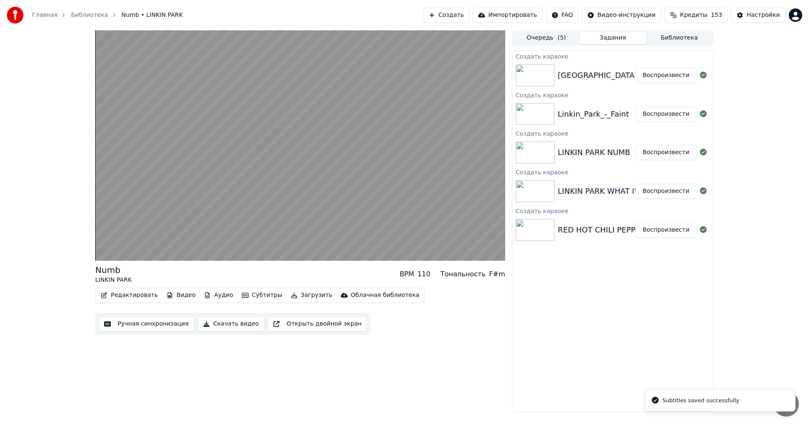
click at [666, 115] on button "Воспроизвести" at bounding box center [666, 114] width 61 height 15
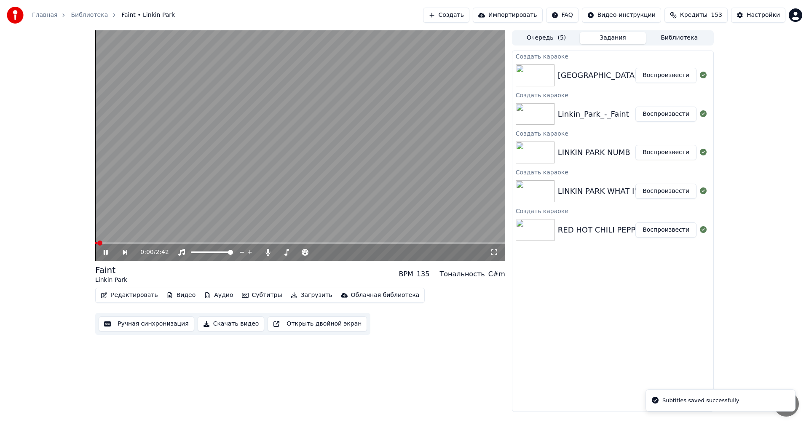
click at [153, 326] on button "Ручная синхронизация" at bounding box center [147, 324] width 96 height 15
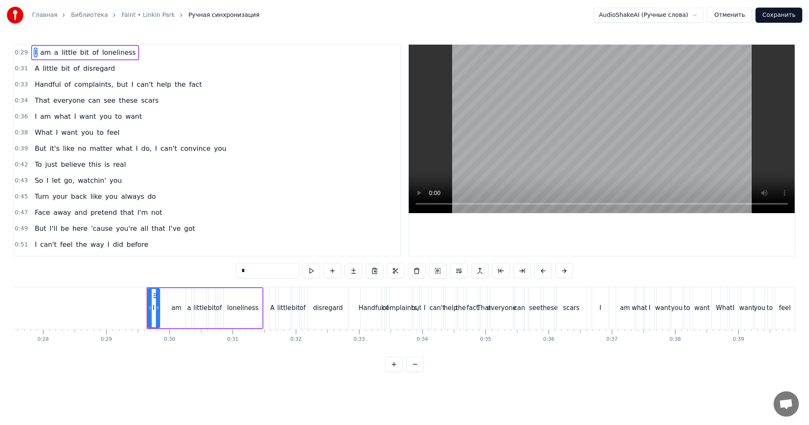
scroll to position [0, 1832]
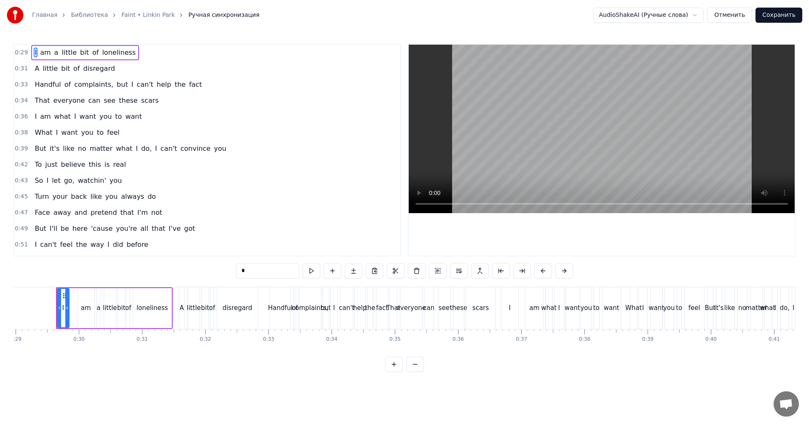
click at [502, 101] on video at bounding box center [602, 129] width 386 height 169
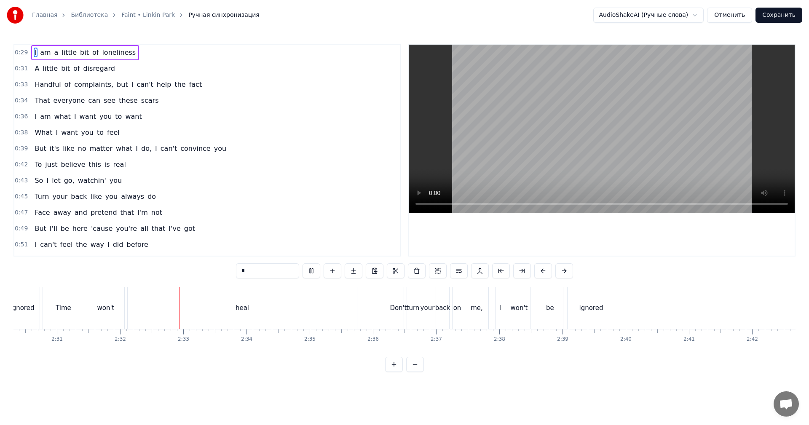
scroll to position [0, 9517]
click at [794, 16] on button "Сохранить" at bounding box center [779, 15] width 47 height 15
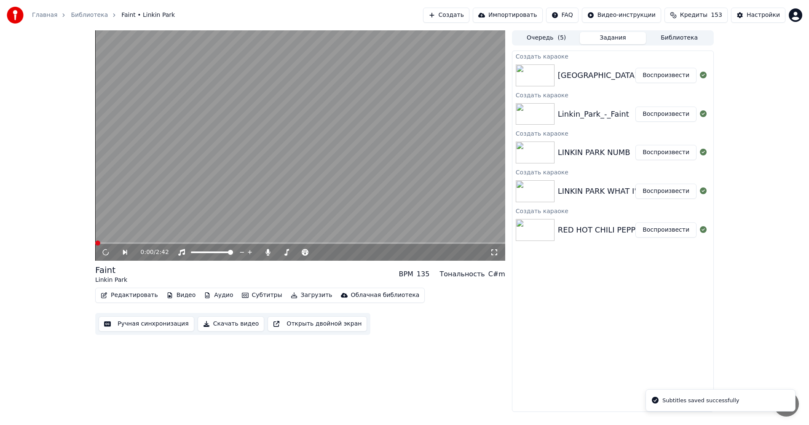
click at [665, 71] on button "Воспроизвести" at bounding box center [666, 75] width 61 height 15
click at [137, 325] on button "Ручная синхронизация" at bounding box center [147, 324] width 96 height 15
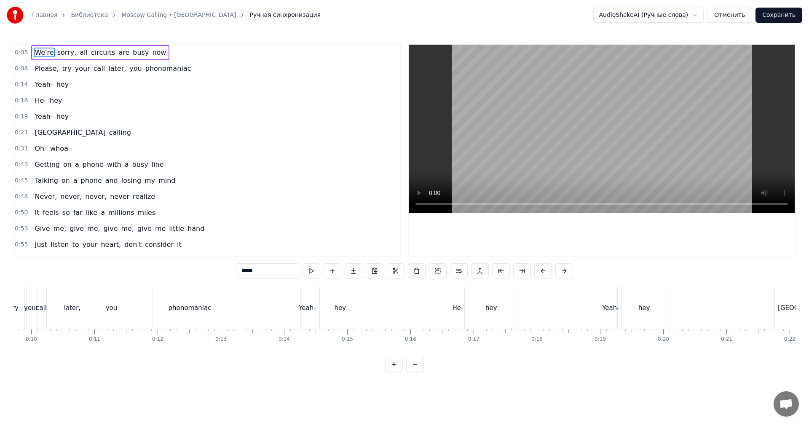
scroll to position [0, 308]
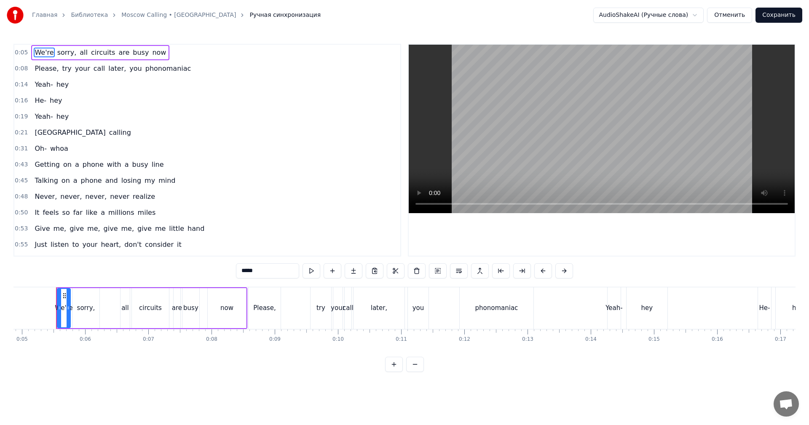
click at [615, 124] on video at bounding box center [602, 129] width 386 height 169
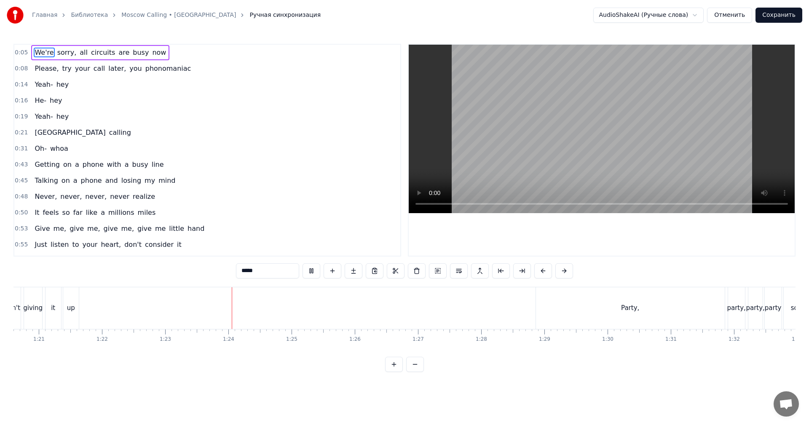
scroll to position [0, 5243]
click at [500, 310] on div "Party," at bounding box center [484, 309] width 189 height 42
type input "******"
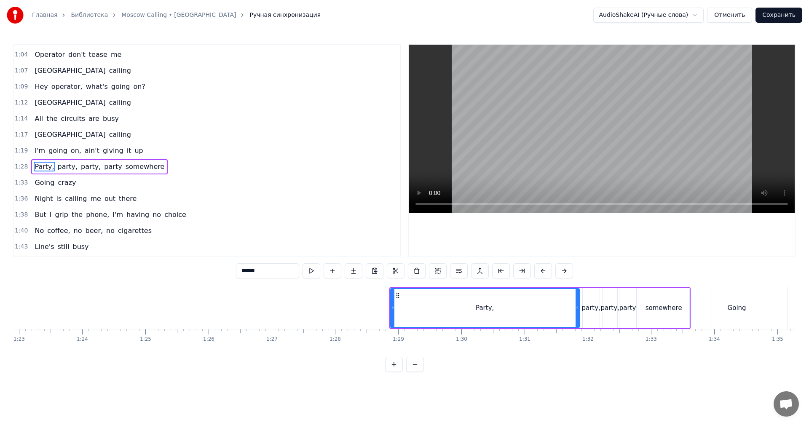
scroll to position [271, 0]
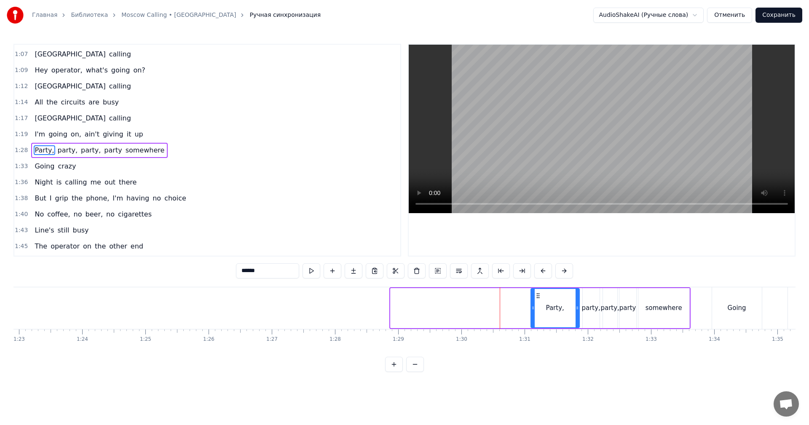
drag, startPoint x: 392, startPoint y: 312, endPoint x: 532, endPoint y: 316, distance: 140.4
click at [532, 316] on div at bounding box center [533, 308] width 3 height 38
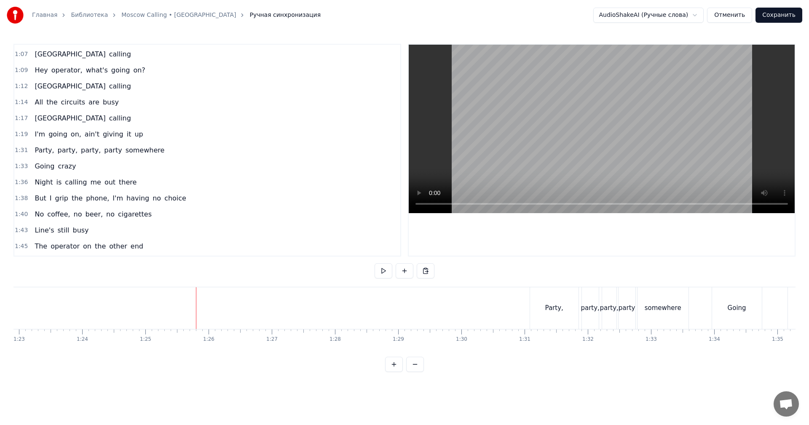
click at [597, 109] on video at bounding box center [602, 129] width 386 height 169
click at [552, 143] on video at bounding box center [602, 129] width 386 height 169
click at [537, 303] on div "Party," at bounding box center [554, 309] width 48 height 42
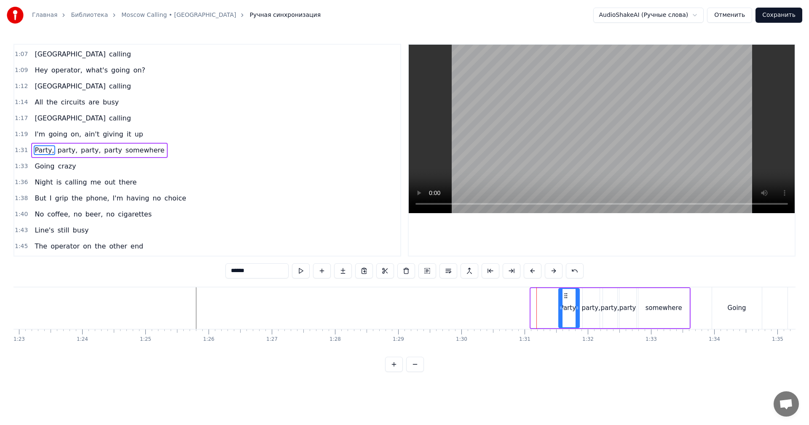
drag, startPoint x: 532, startPoint y: 309, endPoint x: 558, endPoint y: 314, distance: 25.7
click at [560, 313] on div at bounding box center [560, 308] width 3 height 38
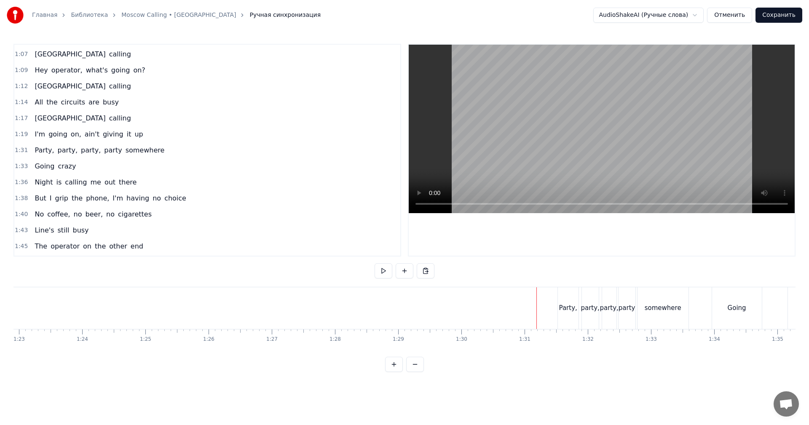
click at [628, 122] on video at bounding box center [602, 129] width 386 height 169
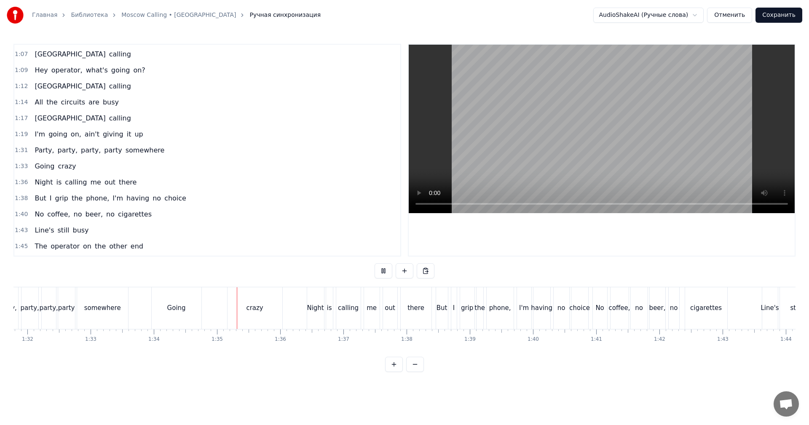
scroll to position [0, 5955]
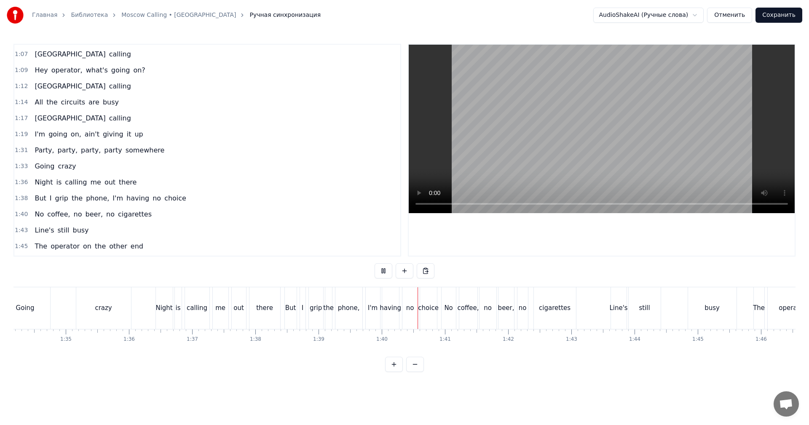
click at [593, 115] on video at bounding box center [602, 129] width 386 height 169
click at [292, 322] on div "But" at bounding box center [291, 309] width 12 height 42
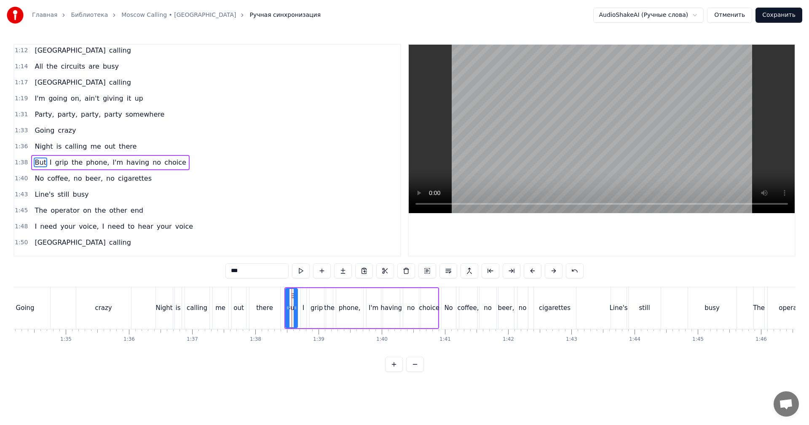
scroll to position [319, 0]
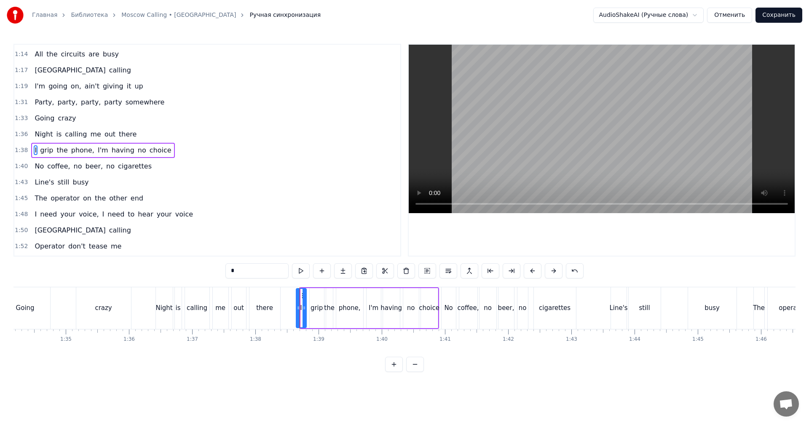
drag, startPoint x: 301, startPoint y: 309, endPoint x: 297, endPoint y: 310, distance: 4.7
click at [297, 310] on icon at bounding box center [298, 308] width 3 height 7
click at [280, 310] on div "there" at bounding box center [265, 309] width 31 height 42
type input "*****"
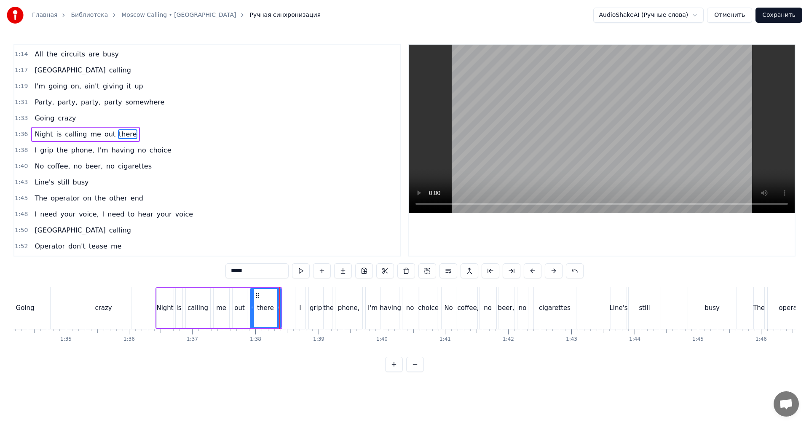
scroll to position [303, 0]
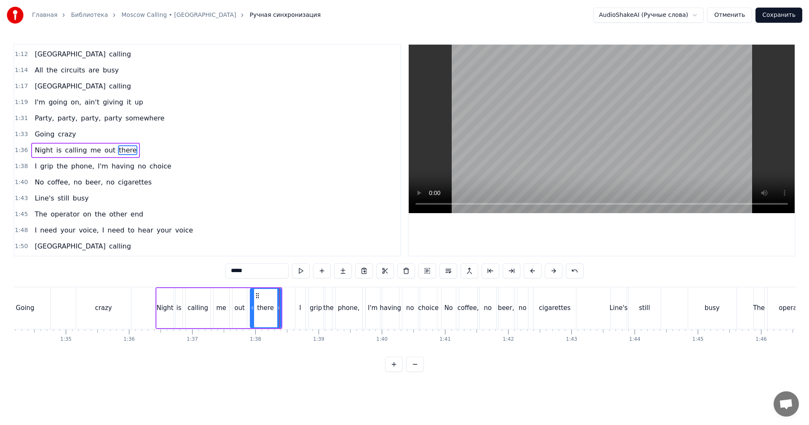
click at [483, 170] on video at bounding box center [602, 129] width 386 height 169
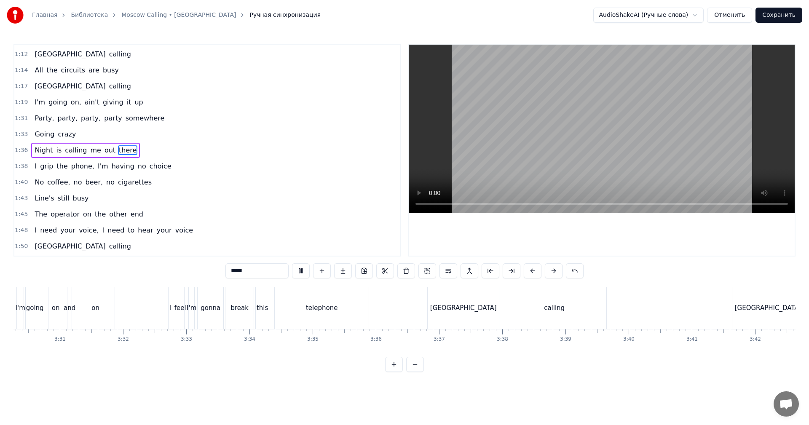
scroll to position [0, 13443]
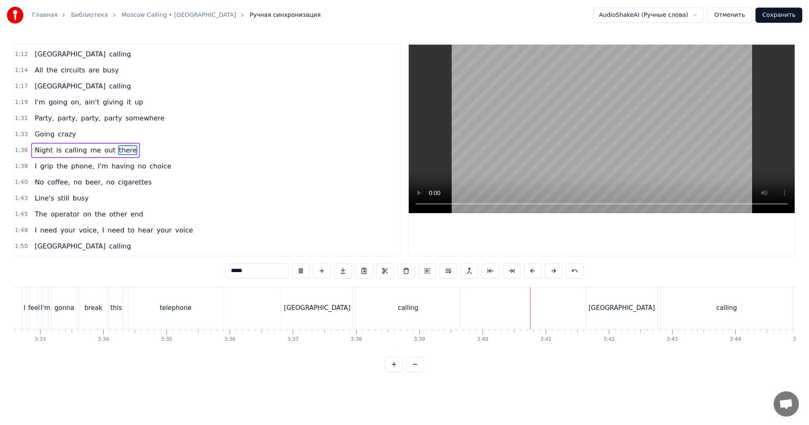
click at [562, 161] on video at bounding box center [602, 129] width 386 height 169
click at [417, 310] on div "calling" at bounding box center [408, 309] width 21 height 10
type input "*******"
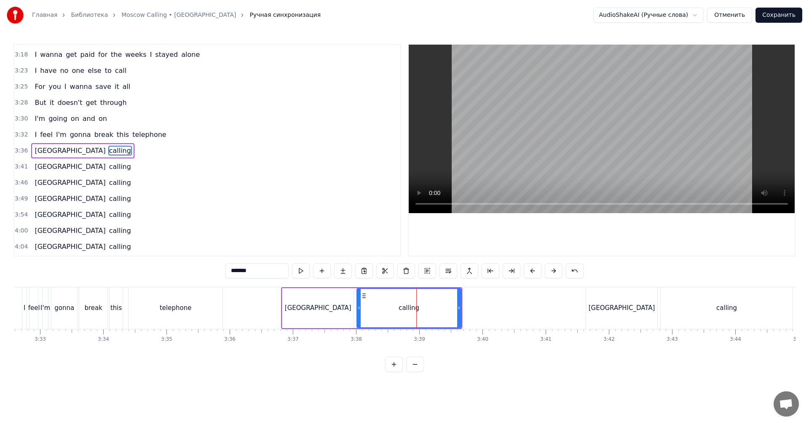
scroll to position [831, 0]
drag, startPoint x: 460, startPoint y: 309, endPoint x: 393, endPoint y: 312, distance: 67.1
click at [413, 312] on div at bounding box center [412, 308] width 3 height 38
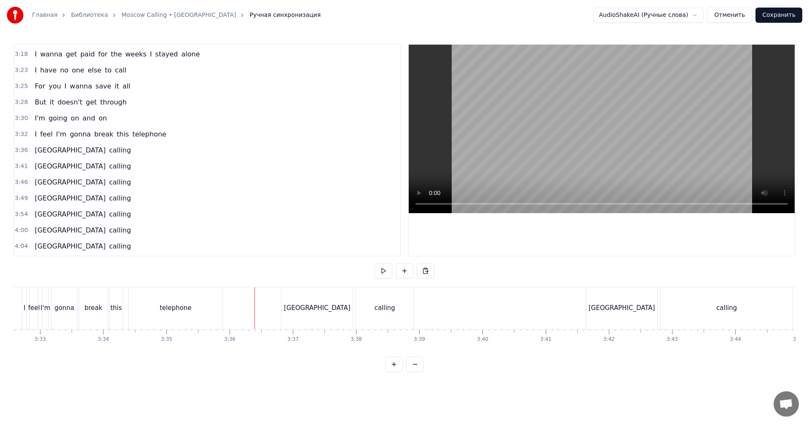
click at [565, 146] on video at bounding box center [602, 129] width 386 height 169
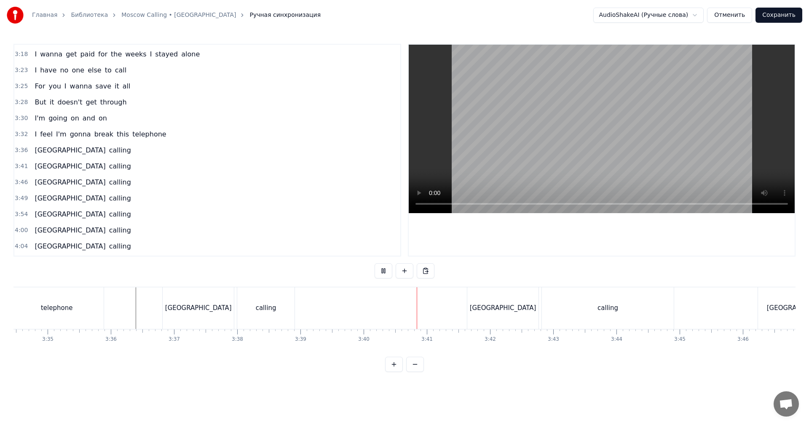
scroll to position [0, 13654]
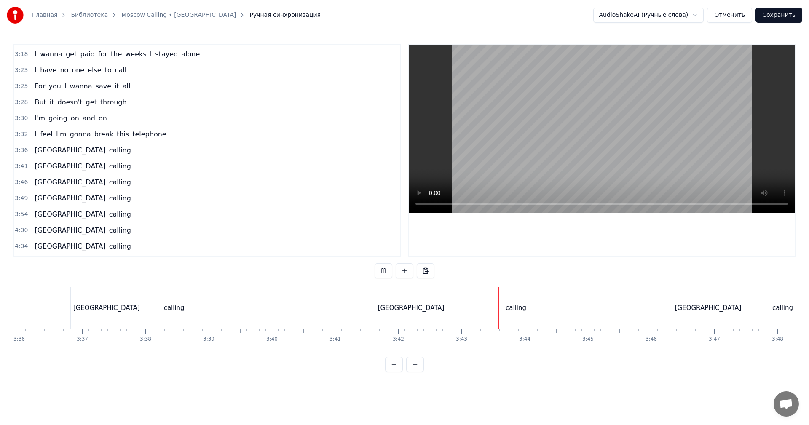
click at [514, 306] on div "calling" at bounding box center [516, 309] width 21 height 10
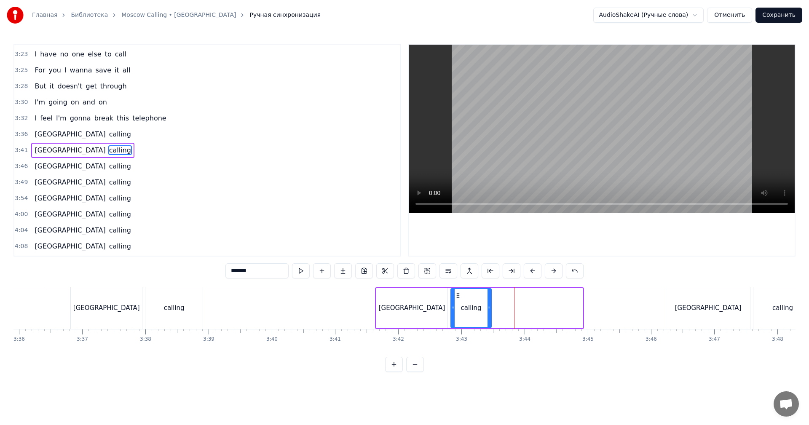
drag, startPoint x: 580, startPoint y: 303, endPoint x: 486, endPoint y: 310, distance: 94.7
click at [489, 309] on div at bounding box center [489, 308] width 3 height 38
click at [427, 313] on div "[GEOGRAPHIC_DATA]" at bounding box center [411, 308] width 71 height 40
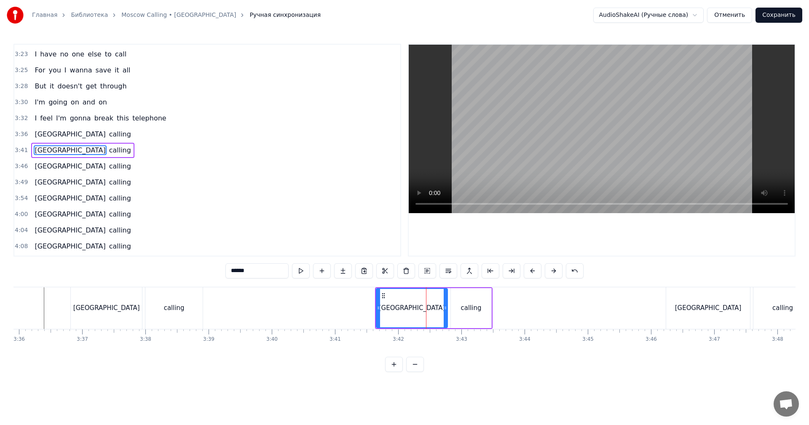
click at [610, 175] on video at bounding box center [602, 129] width 386 height 169
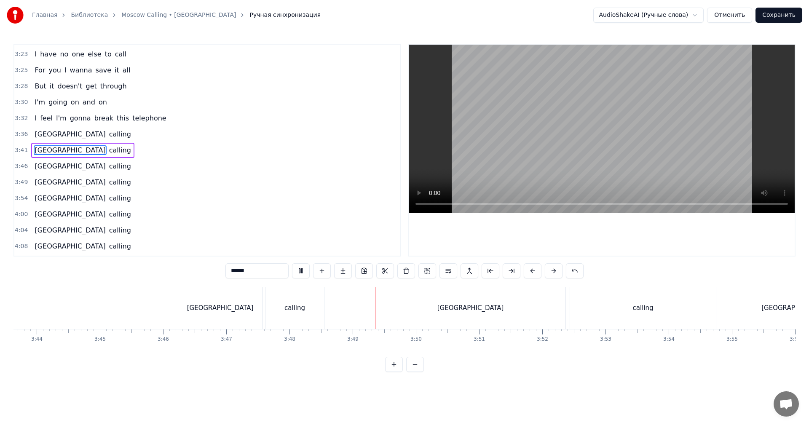
scroll to position [0, 14160]
click at [428, 302] on div "[GEOGRAPHIC_DATA]" at bounding box center [453, 309] width 190 height 42
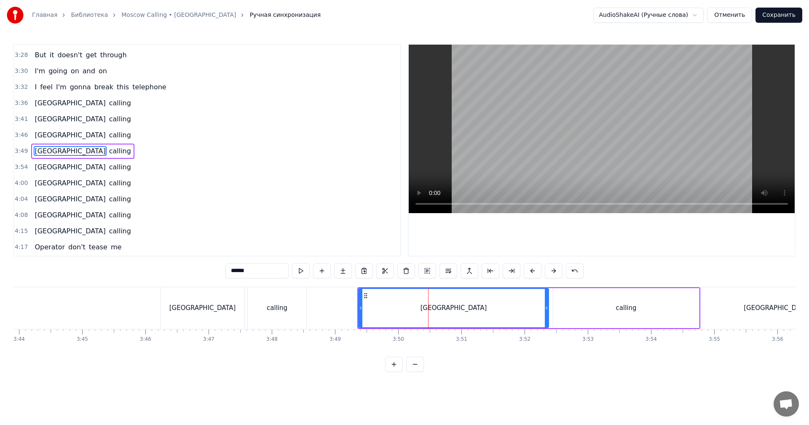
scroll to position [879, 0]
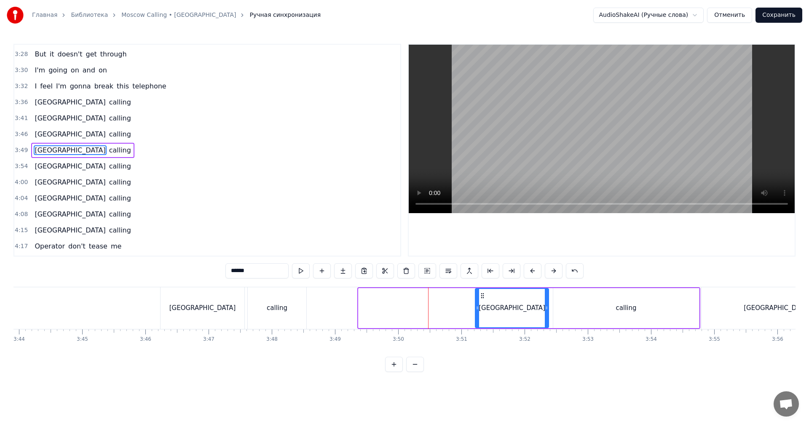
drag, startPoint x: 360, startPoint y: 308, endPoint x: 478, endPoint y: 306, distance: 118.5
click at [478, 306] on icon at bounding box center [477, 308] width 3 height 7
drag, startPoint x: 683, startPoint y: 307, endPoint x: 694, endPoint y: 306, distance: 10.2
click at [684, 307] on div "calling" at bounding box center [627, 308] width 146 height 40
type input "*******"
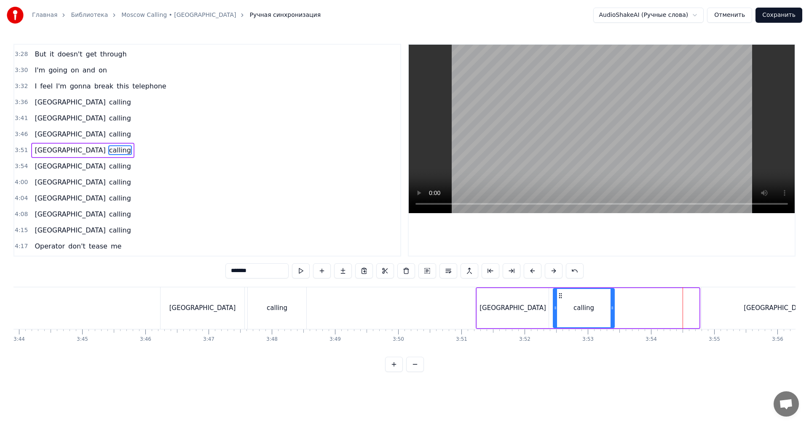
drag, startPoint x: 697, startPoint y: 304, endPoint x: 583, endPoint y: 310, distance: 114.0
click at [611, 311] on div at bounding box center [612, 308] width 3 height 38
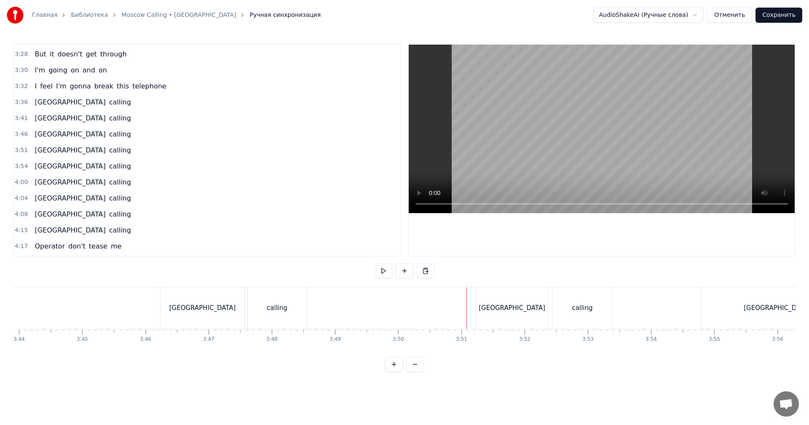
click at [577, 151] on video at bounding box center [602, 129] width 386 height 169
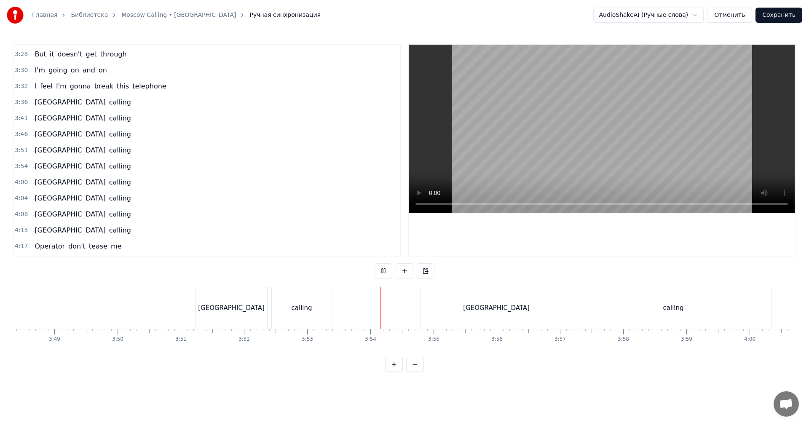
scroll to position [0, 14455]
click at [469, 311] on div "[GEOGRAPHIC_DATA]" at bounding box center [482, 309] width 151 height 42
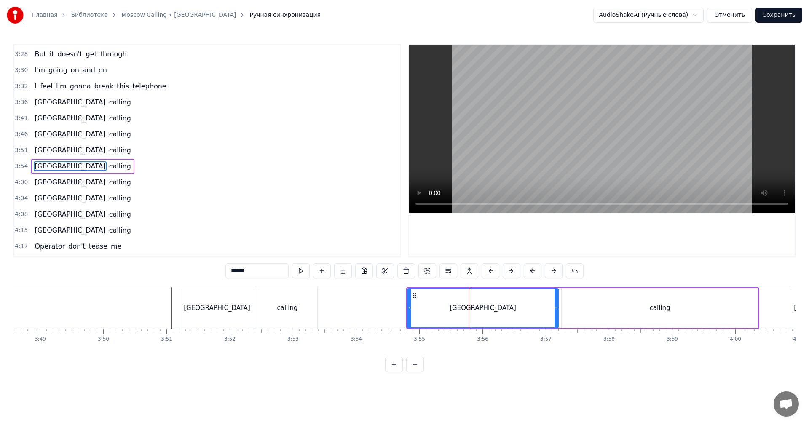
scroll to position [895, 0]
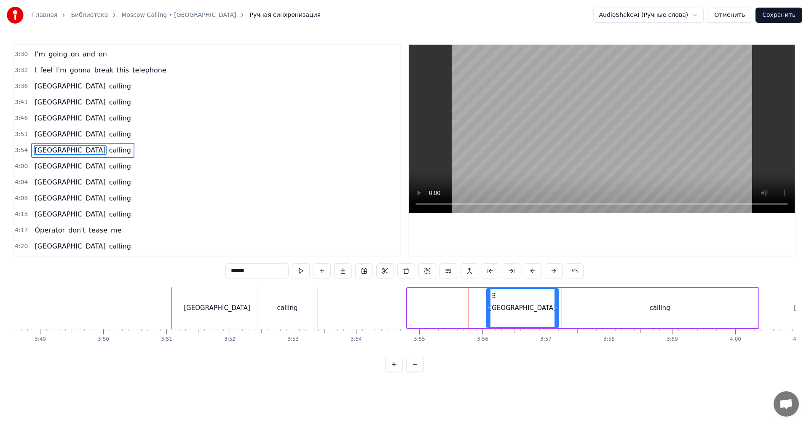
drag, startPoint x: 409, startPoint y: 312, endPoint x: 489, endPoint y: 310, distance: 79.3
click at [489, 310] on div at bounding box center [488, 308] width 3 height 38
click at [668, 299] on div "calling" at bounding box center [660, 308] width 196 height 40
type input "*******"
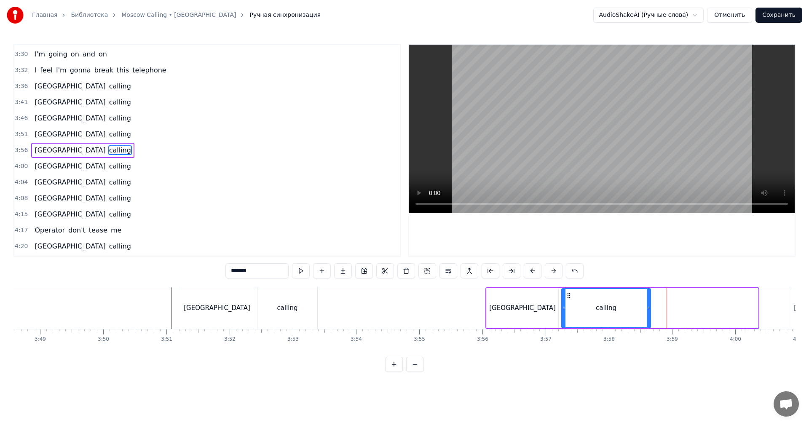
drag, startPoint x: 756, startPoint y: 301, endPoint x: 624, endPoint y: 308, distance: 132.5
click at [647, 308] on div at bounding box center [648, 308] width 3 height 38
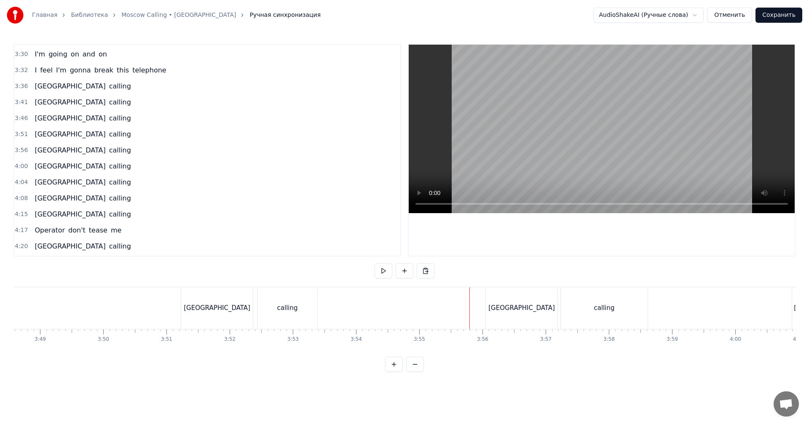
click at [624, 152] on video at bounding box center [602, 129] width 386 height 169
click at [605, 306] on div "calling" at bounding box center [604, 309] width 21 height 10
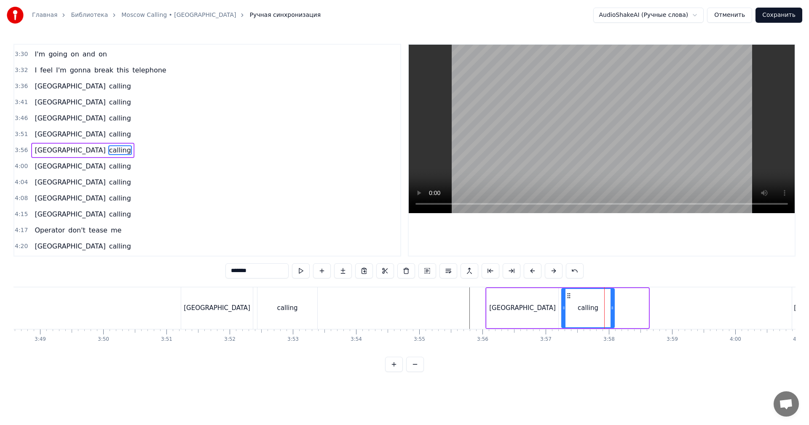
drag, startPoint x: 648, startPoint y: 302, endPoint x: 613, endPoint y: 305, distance: 35.6
click at [613, 305] on div at bounding box center [612, 308] width 3 height 38
click at [601, 306] on div "calling" at bounding box center [587, 308] width 51 height 38
click at [632, 154] on video at bounding box center [602, 129] width 386 height 169
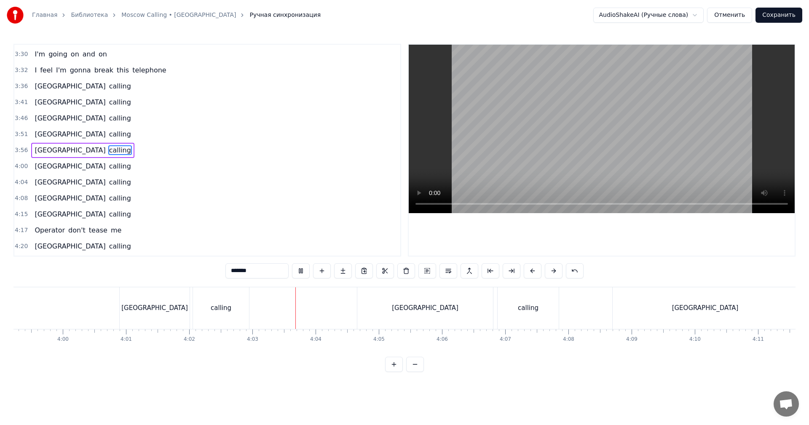
scroll to position [0, 15172]
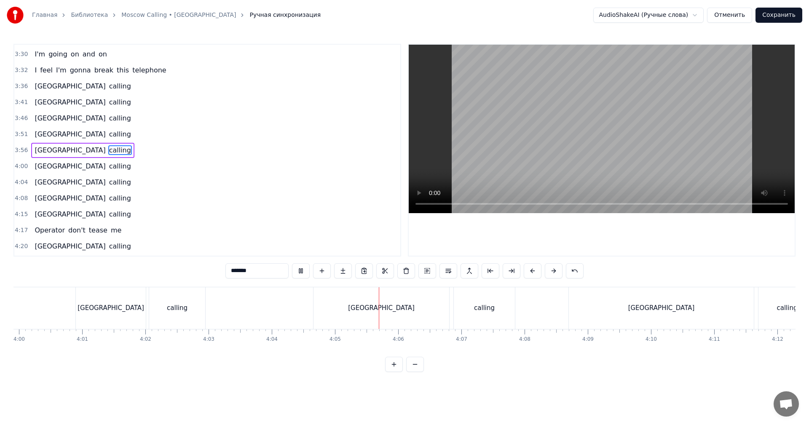
click at [378, 310] on div "[GEOGRAPHIC_DATA]" at bounding box center [381, 309] width 67 height 10
type input "******"
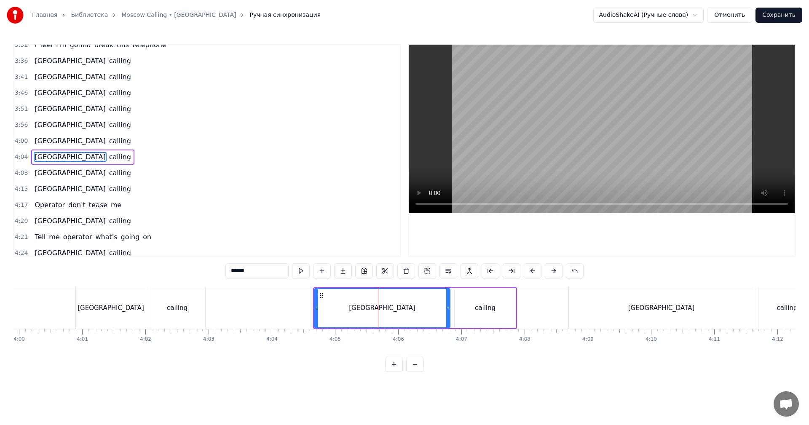
scroll to position [927, 0]
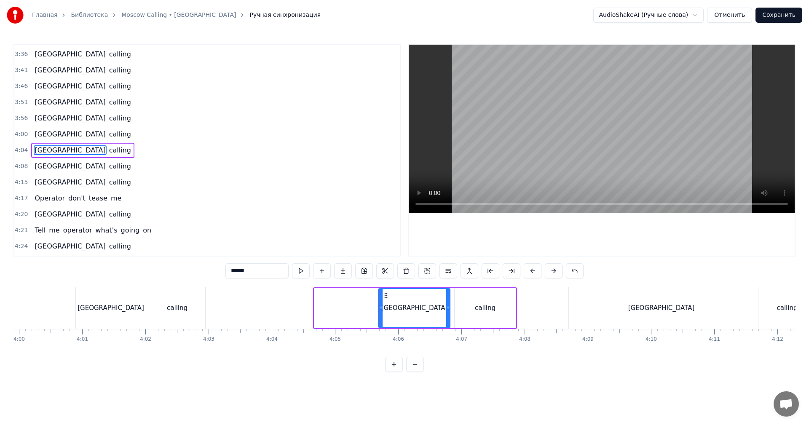
drag, startPoint x: 316, startPoint y: 310, endPoint x: 381, endPoint y: 310, distance: 64.5
click at [381, 310] on icon at bounding box center [380, 308] width 3 height 7
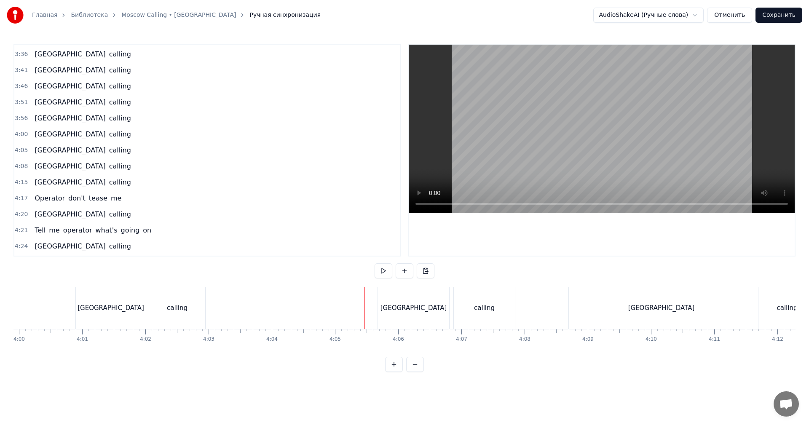
drag, startPoint x: 478, startPoint y: 307, endPoint x: 501, endPoint y: 306, distance: 23.6
click at [480, 308] on div "calling" at bounding box center [484, 309] width 21 height 10
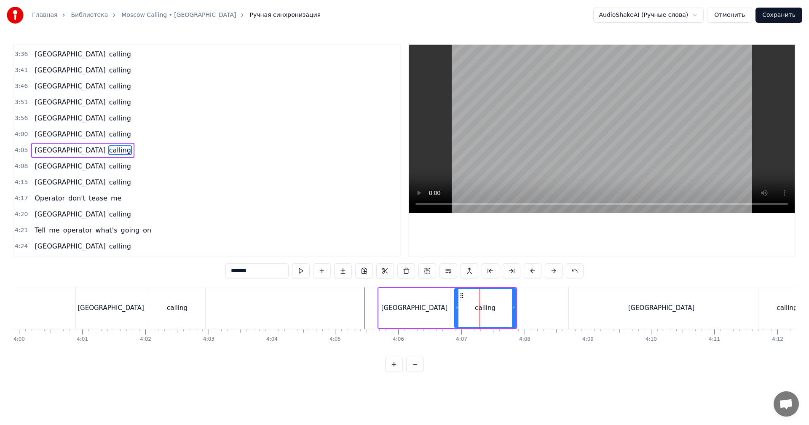
click at [566, 154] on video at bounding box center [602, 129] width 386 height 169
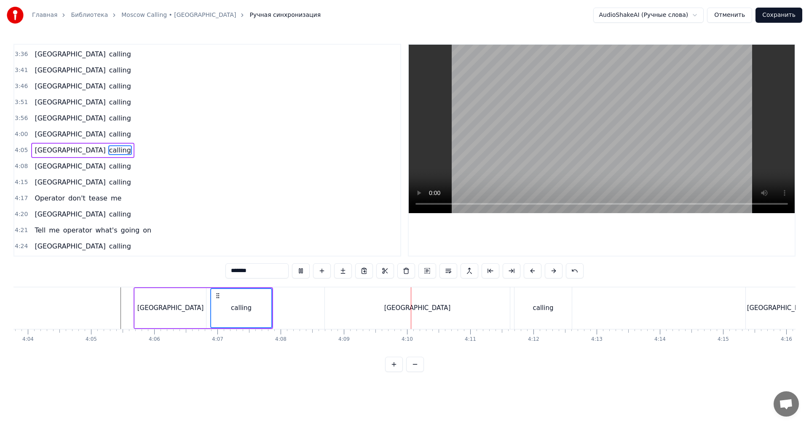
scroll to position [0, 15425]
click at [548, 132] on video at bounding box center [602, 129] width 386 height 169
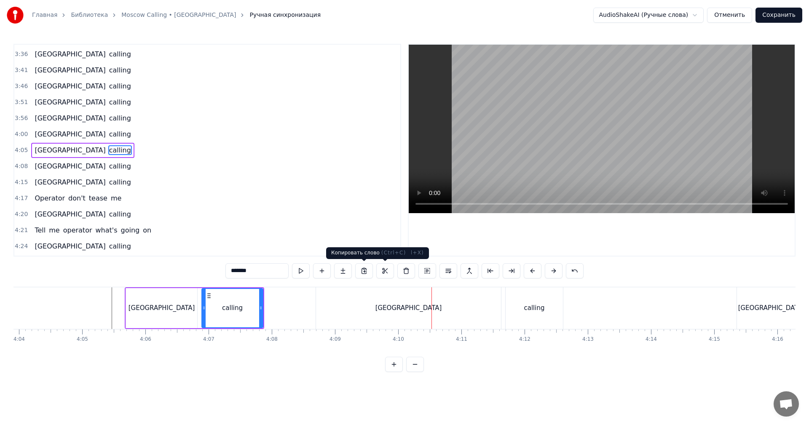
click at [353, 302] on div "[GEOGRAPHIC_DATA]" at bounding box center [408, 309] width 185 height 42
type input "******"
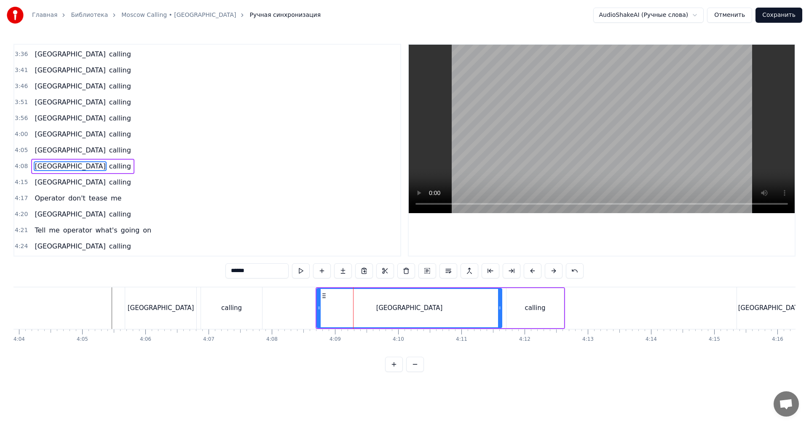
scroll to position [944, 0]
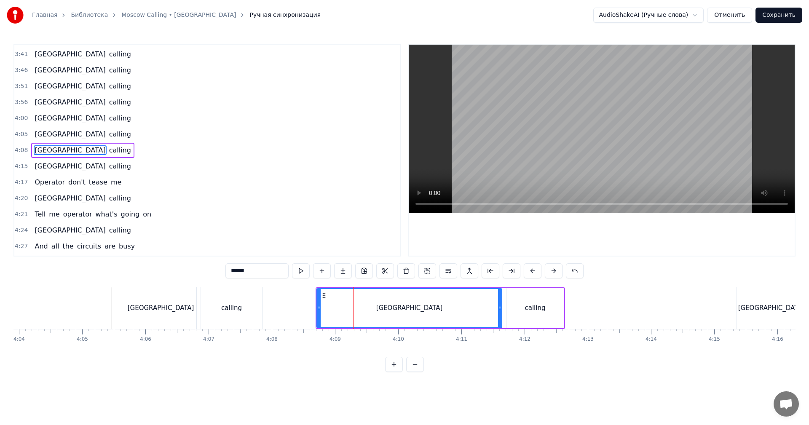
drag, startPoint x: 316, startPoint y: 307, endPoint x: 354, endPoint y: 306, distance: 37.5
click at [354, 306] on div "Moscow calling" at bounding box center [441, 309] width 250 height 42
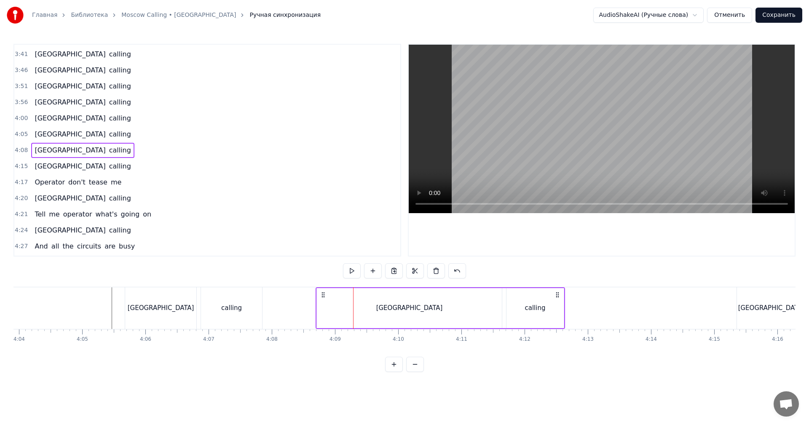
drag, startPoint x: 334, startPoint y: 306, endPoint x: 326, endPoint y: 307, distance: 8.1
click at [334, 306] on div "[GEOGRAPHIC_DATA]" at bounding box center [409, 308] width 185 height 40
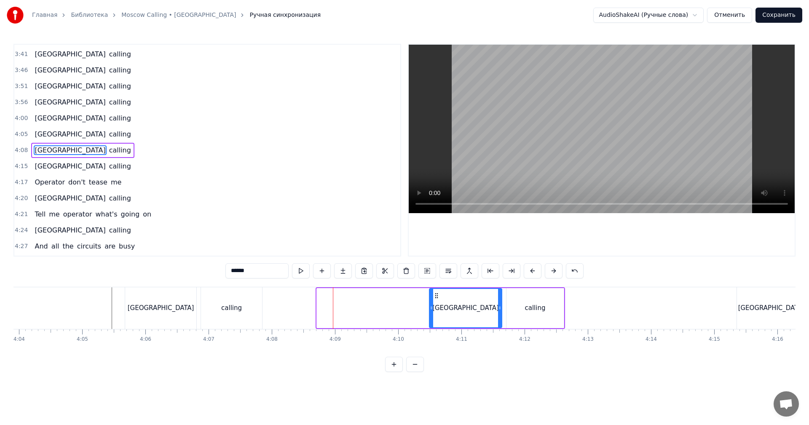
drag, startPoint x: 319, startPoint y: 307, endPoint x: 432, endPoint y: 310, distance: 112.6
click at [432, 310] on icon at bounding box center [431, 308] width 3 height 7
click at [530, 306] on div "calling" at bounding box center [535, 309] width 21 height 10
type input "*******"
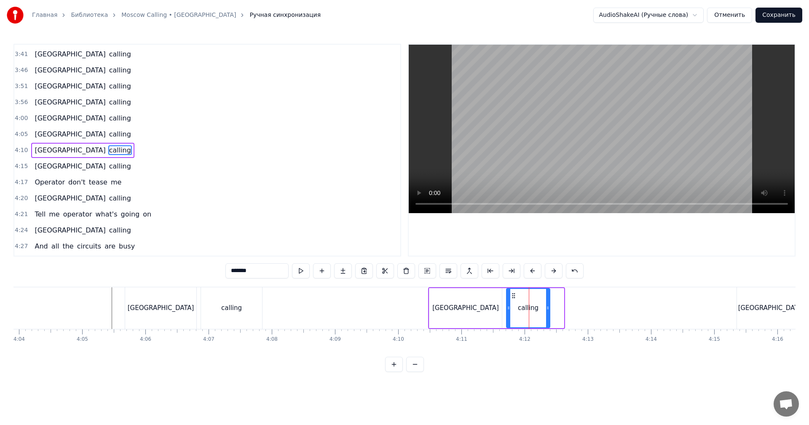
drag, startPoint x: 562, startPoint y: 309, endPoint x: 548, endPoint y: 311, distance: 14.1
click at [548, 311] on icon at bounding box center [547, 308] width 3 height 7
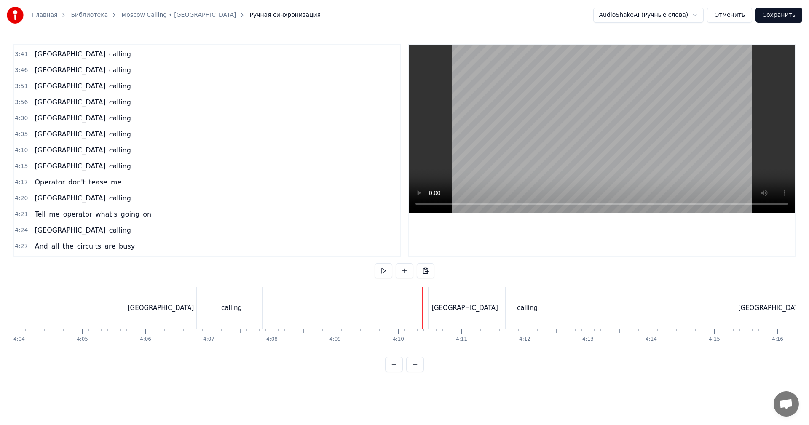
click at [582, 140] on video at bounding box center [602, 129] width 386 height 169
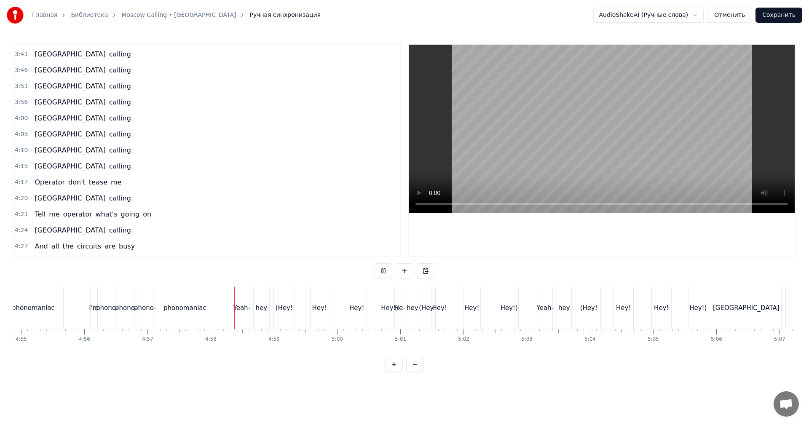
scroll to position [0, 18795]
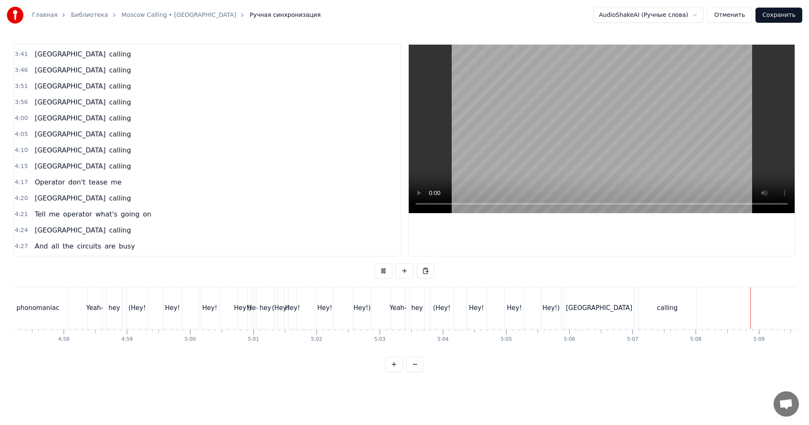
click at [772, 13] on button "Сохранить" at bounding box center [779, 15] width 47 height 15
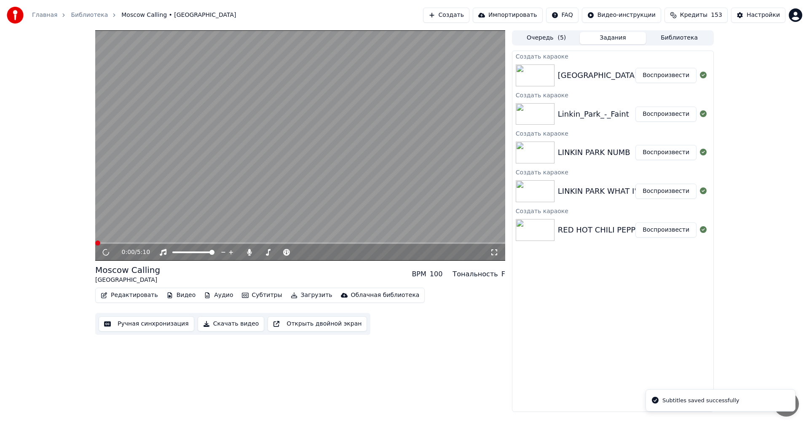
click at [325, 142] on video at bounding box center [300, 145] width 410 height 231
click at [335, 194] on video at bounding box center [300, 145] width 410 height 231
click at [670, 229] on button "Воспроизвести" at bounding box center [666, 230] width 61 height 15
click at [235, 328] on button "Скачать видео" at bounding box center [231, 324] width 67 height 15
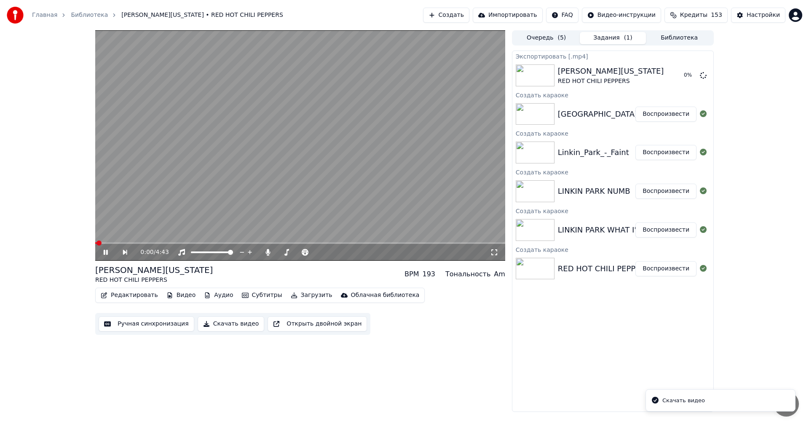
click at [676, 230] on button "Воспроизвести" at bounding box center [666, 230] width 61 height 15
click at [220, 327] on button "Скачать видео" at bounding box center [231, 324] width 67 height 15
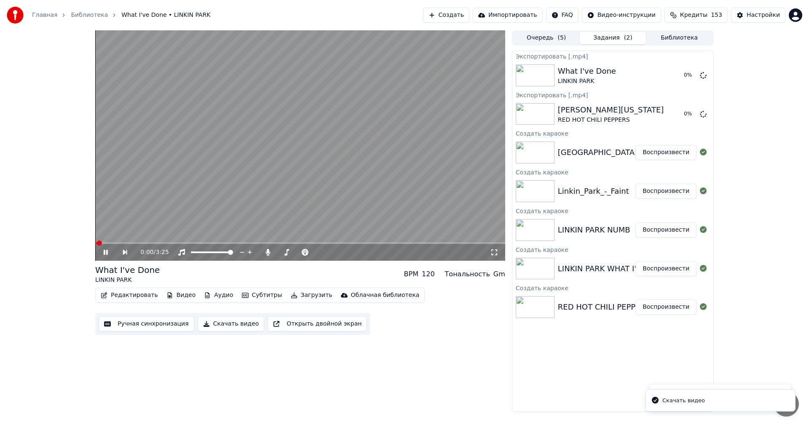
click at [663, 226] on button "Воспроизвести" at bounding box center [666, 230] width 61 height 15
click at [212, 325] on button "Скачать видео" at bounding box center [231, 324] width 67 height 15
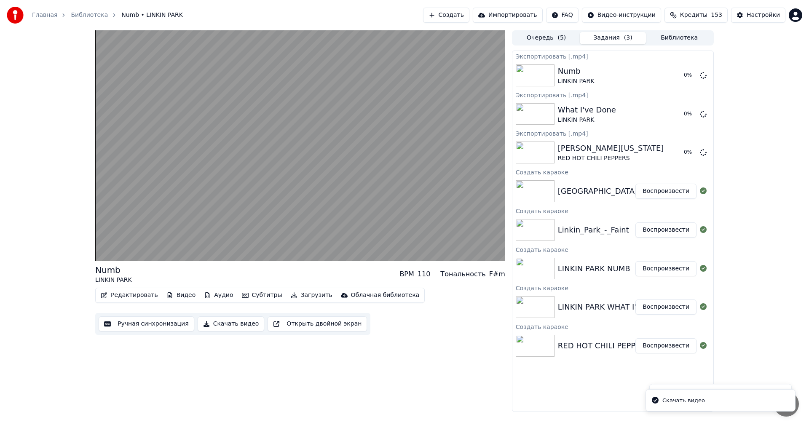
click at [666, 229] on button "Воспроизвести" at bounding box center [666, 230] width 61 height 15
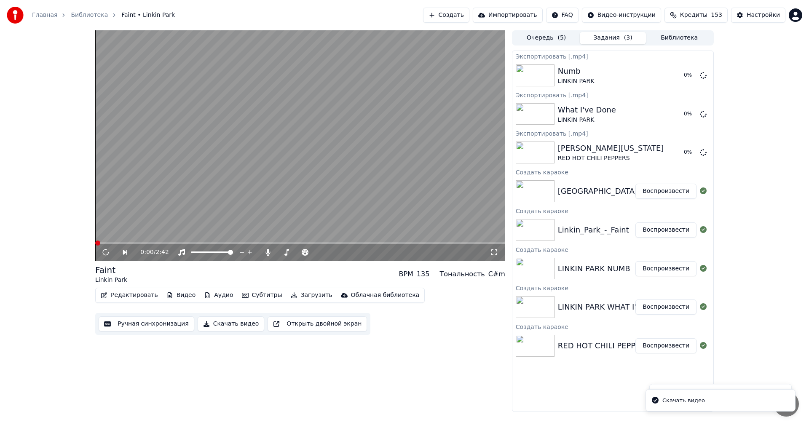
click at [229, 319] on button "Скачать видео" at bounding box center [231, 324] width 67 height 15
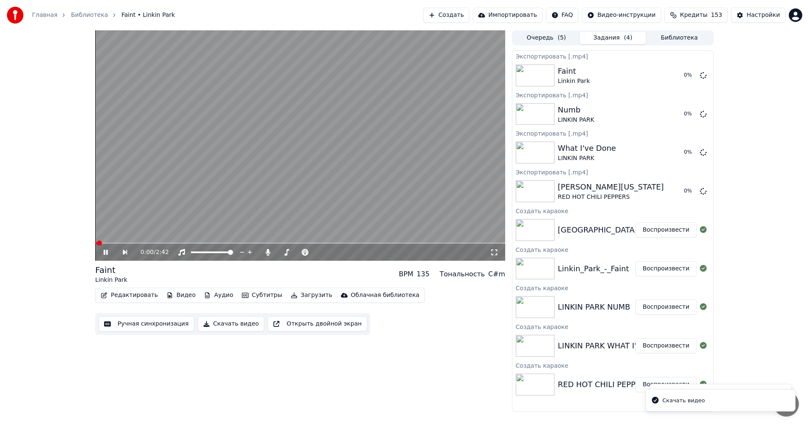
drag, startPoint x: 672, startPoint y: 229, endPoint x: 653, endPoint y: 231, distance: 19.6
click at [673, 229] on button "Воспроизвести" at bounding box center [666, 230] width 61 height 15
click at [214, 324] on button "Скачать видео" at bounding box center [231, 324] width 67 height 15
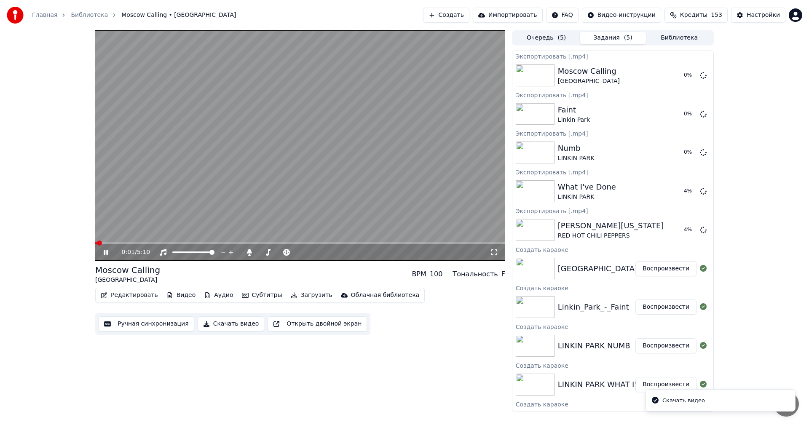
click at [386, 119] on video at bounding box center [300, 145] width 410 height 231
click at [669, 81] on button "Показать" at bounding box center [674, 75] width 43 height 15
click at [466, 16] on button "Создать" at bounding box center [446, 15] width 46 height 15
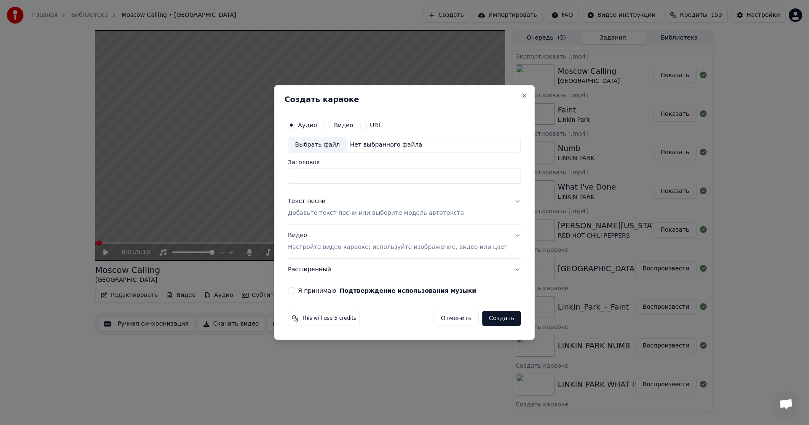
click at [330, 146] on div "Выбрать файл" at bounding box center [317, 144] width 58 height 15
click at [353, 178] on input "**********" at bounding box center [404, 176] width 233 height 15
paste input
type input "**********"
click at [365, 211] on p "Добавьте текст песни или выберите модель автотекста" at bounding box center [376, 214] width 176 height 8
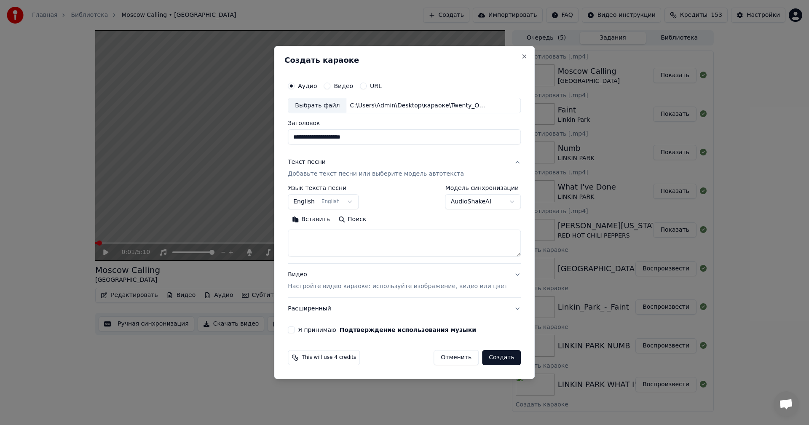
click at [367, 288] on p "Настройте видео караоке: используйте изображение, видео или цвет" at bounding box center [398, 286] width 220 height 8
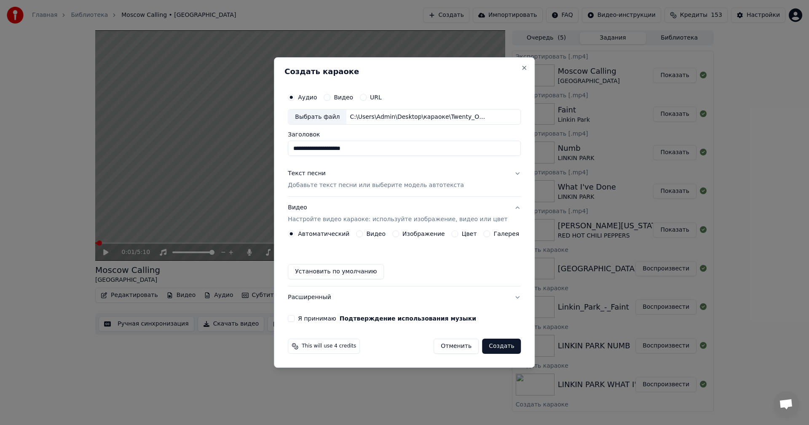
click at [399, 235] on button "Изображение" at bounding box center [395, 234] width 7 height 7
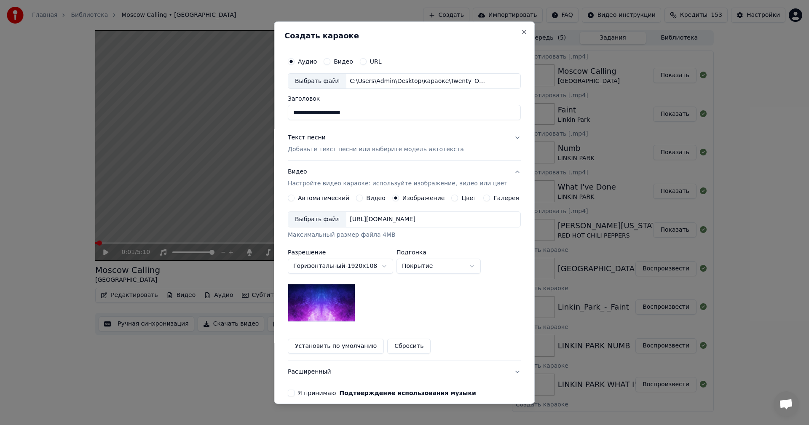
click at [314, 224] on div "Выбрать файл" at bounding box center [317, 219] width 58 height 15
click at [353, 149] on p "Добавьте текст песни или выберите модель автотекста" at bounding box center [376, 149] width 176 height 8
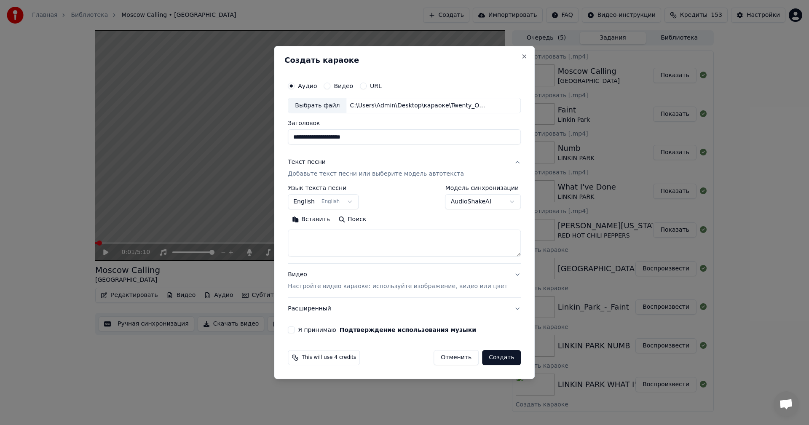
click at [324, 242] on textarea at bounding box center [404, 243] width 233 height 27
paste textarea "**********"
type textarea "**********"
click at [318, 328] on label "Я принимаю Подтверждение использования музыки" at bounding box center [387, 330] width 178 height 6
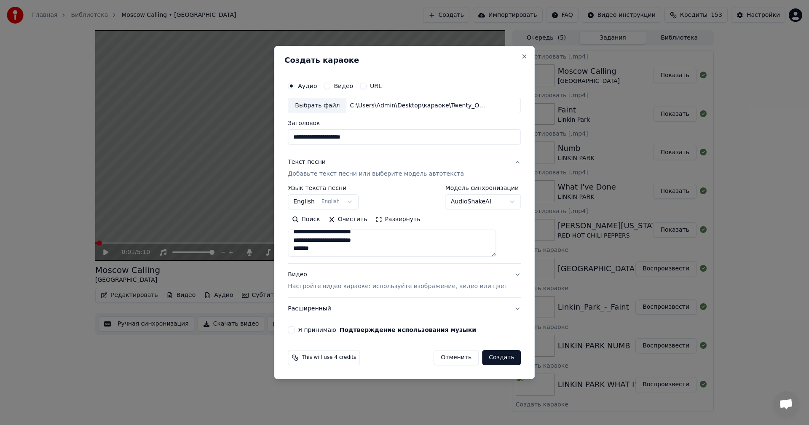
click at [295, 328] on button "Я принимаю Подтверждение использования музыки" at bounding box center [291, 330] width 7 height 7
click at [328, 288] on p "Настройте видео караоке: используйте изображение, видео или цвет" at bounding box center [398, 286] width 220 height 8
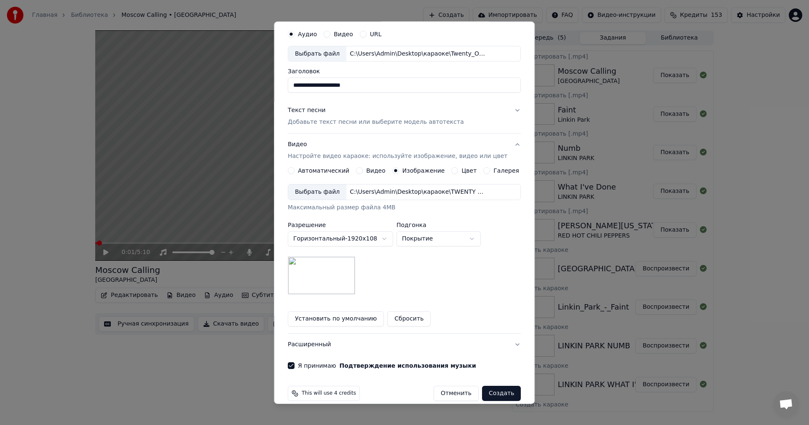
scroll to position [38, 0]
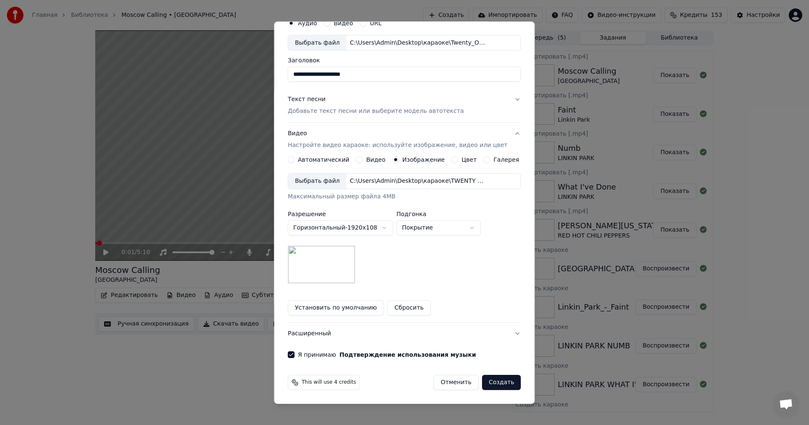
click at [494, 382] on button "Создать" at bounding box center [501, 382] width 39 height 15
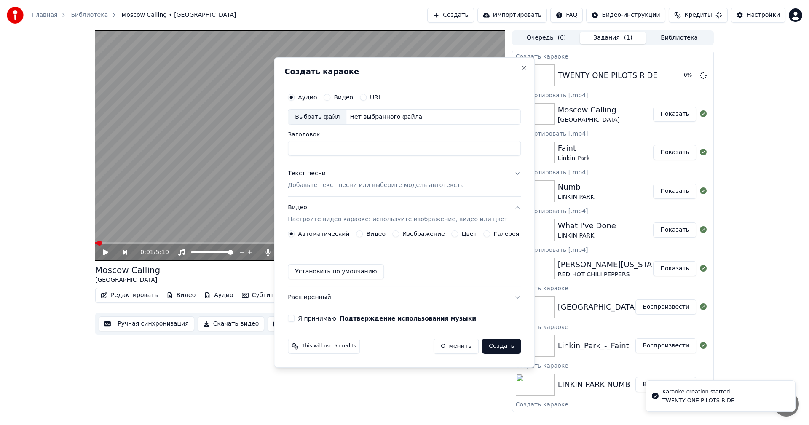
scroll to position [0, 0]
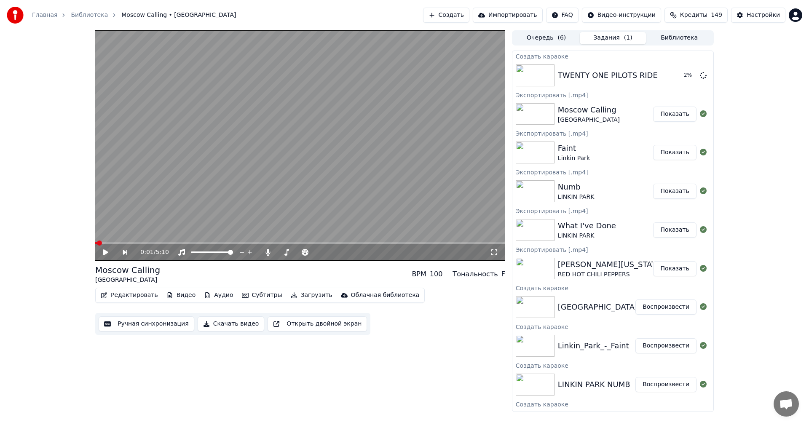
click at [464, 19] on button "Создать" at bounding box center [446, 15] width 46 height 15
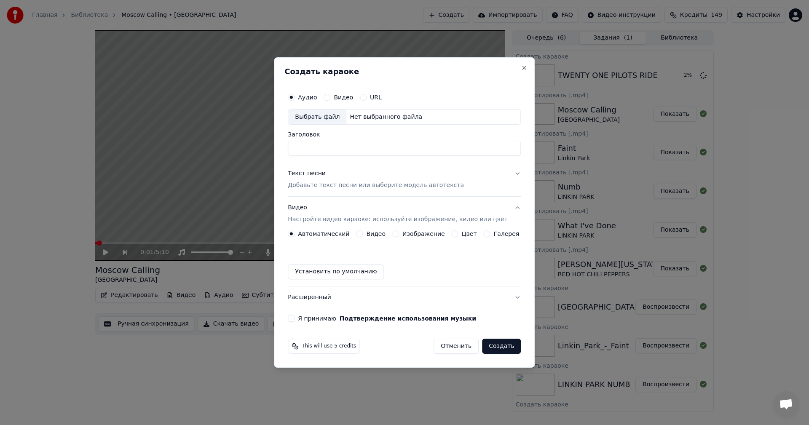
click at [325, 116] on div "Выбрать файл" at bounding box center [317, 117] width 58 height 15
click at [347, 148] on input "**********" at bounding box center [404, 148] width 233 height 15
paste input
type input "**********"
click at [397, 234] on button "Изображение" at bounding box center [395, 234] width 7 height 7
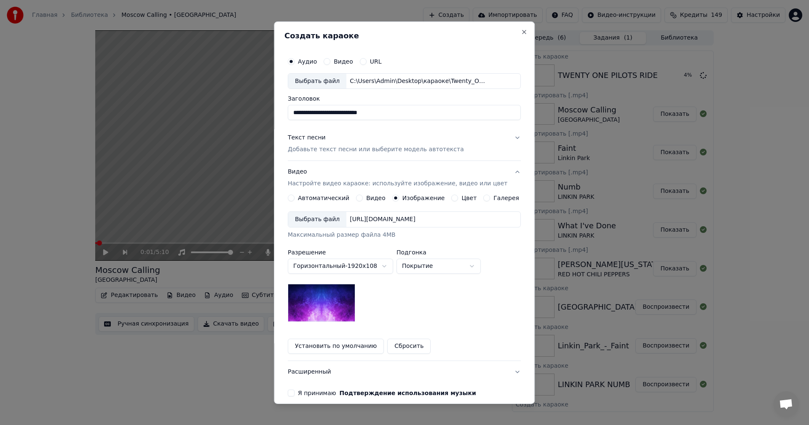
click at [319, 219] on div "Выбрать файл" at bounding box center [317, 219] width 58 height 15
click at [363, 149] on p "Добавьте текст песни или выберите модель автотекста" at bounding box center [376, 149] width 176 height 8
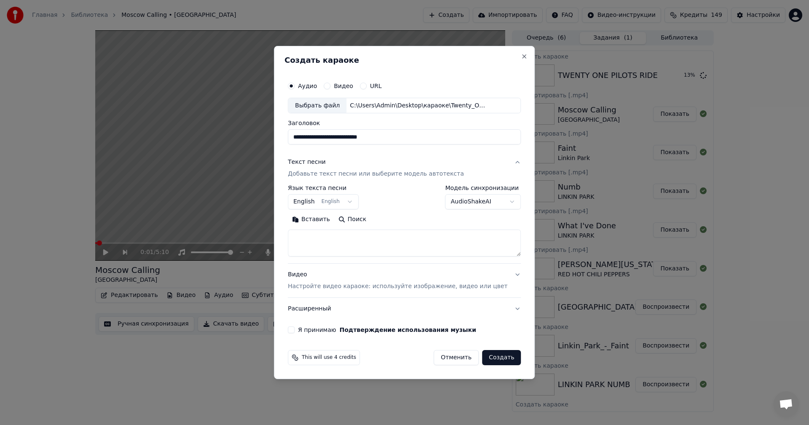
click at [309, 243] on textarea at bounding box center [404, 243] width 233 height 27
paste textarea "**********"
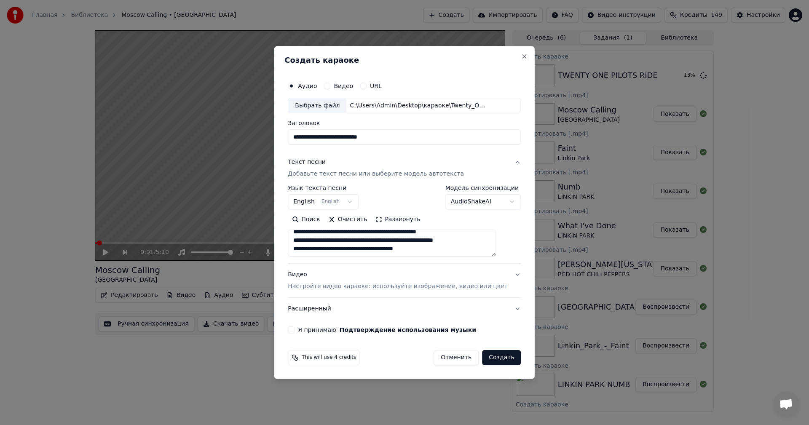
scroll to position [385, 0]
type textarea "**********"
click at [295, 331] on button "Я принимаю Подтверждение использования музыки" at bounding box center [291, 330] width 7 height 7
click at [363, 289] on p "Настройте видео караоке: используйте изображение, видео или цвет" at bounding box center [398, 286] width 220 height 8
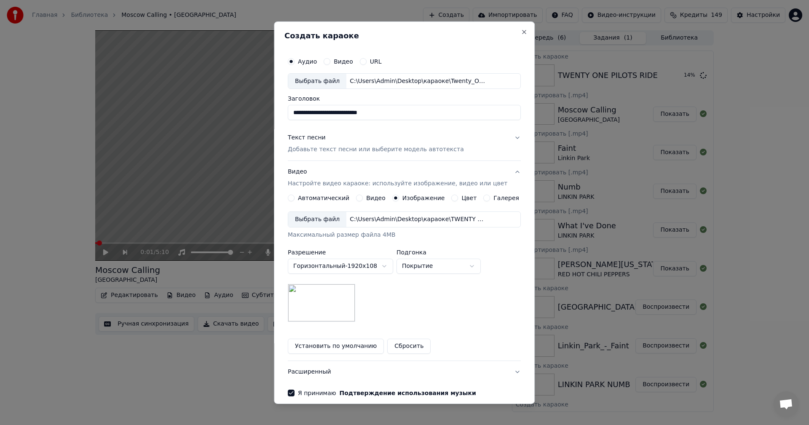
scroll to position [38, 0]
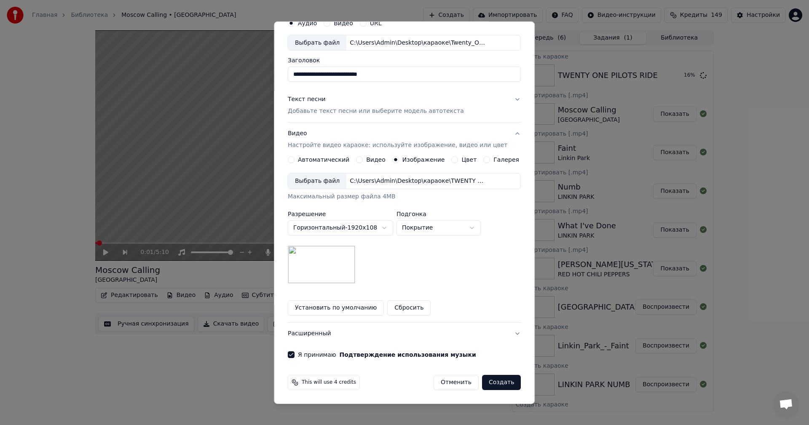
click at [497, 386] on button "Создать" at bounding box center [501, 382] width 39 height 15
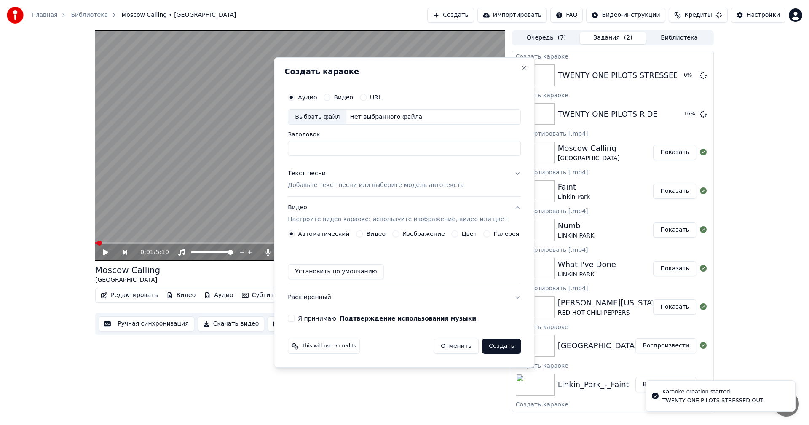
scroll to position [0, 0]
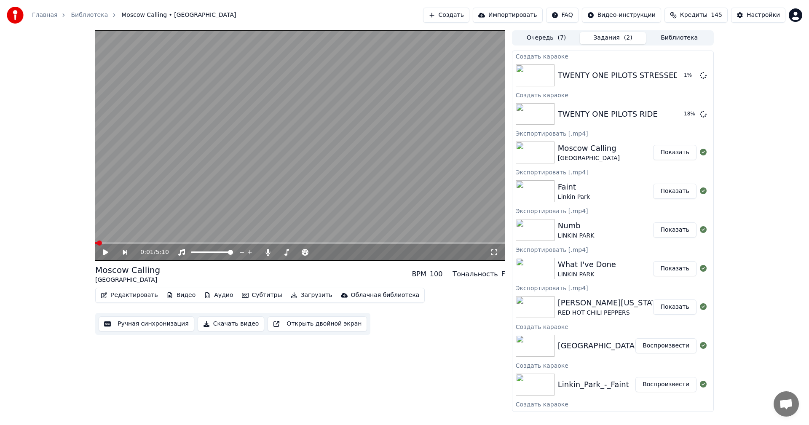
click at [470, 13] on button "Создать" at bounding box center [446, 15] width 46 height 15
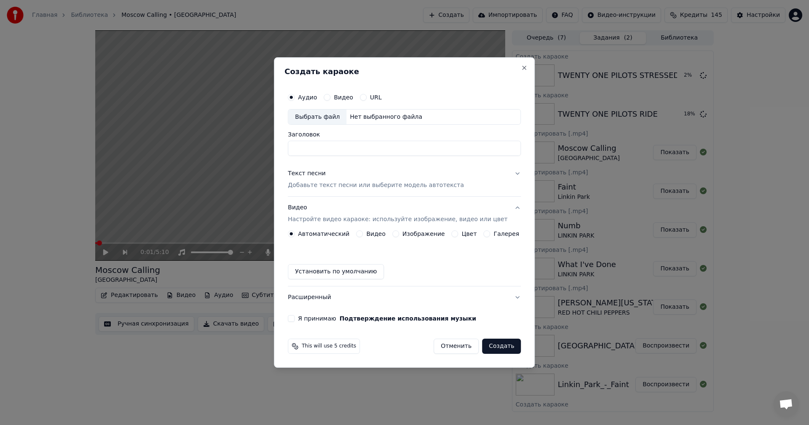
click at [322, 116] on div "Выбрать файл" at bounding box center [317, 117] width 58 height 15
drag, startPoint x: 315, startPoint y: 149, endPoint x: 320, endPoint y: 155, distance: 8.1
click at [316, 150] on input "**********" at bounding box center [404, 148] width 233 height 15
drag, startPoint x: 442, startPoint y: 148, endPoint x: 411, endPoint y: 150, distance: 31.2
click at [411, 150] on input "**********" at bounding box center [404, 148] width 233 height 15
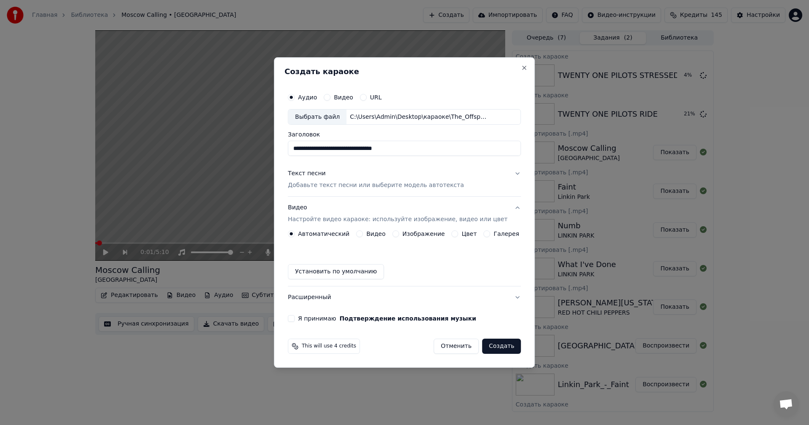
drag, startPoint x: 345, startPoint y: 148, endPoint x: 355, endPoint y: 183, distance: 36.3
click at [345, 148] on input "**********" at bounding box center [404, 148] width 233 height 15
type input "**********"
click at [395, 236] on button "Изображение" at bounding box center [395, 234] width 7 height 7
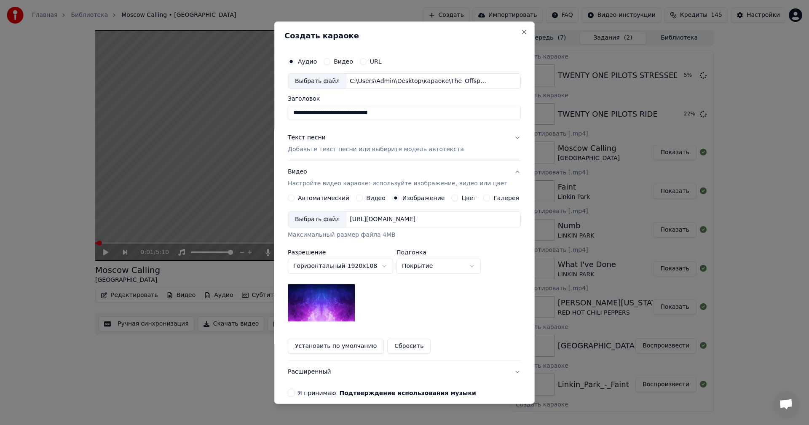
click at [316, 215] on div "Выбрать файл" at bounding box center [317, 219] width 58 height 15
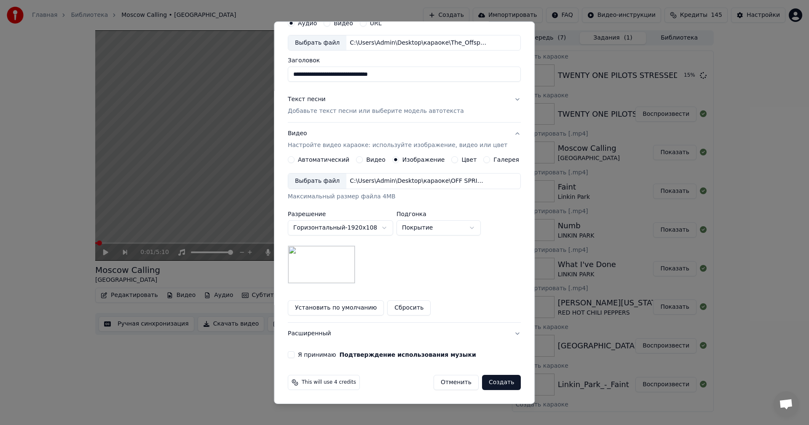
click at [322, 113] on p "Добавьте текст песни или выберите модель автотекста" at bounding box center [376, 111] width 176 height 8
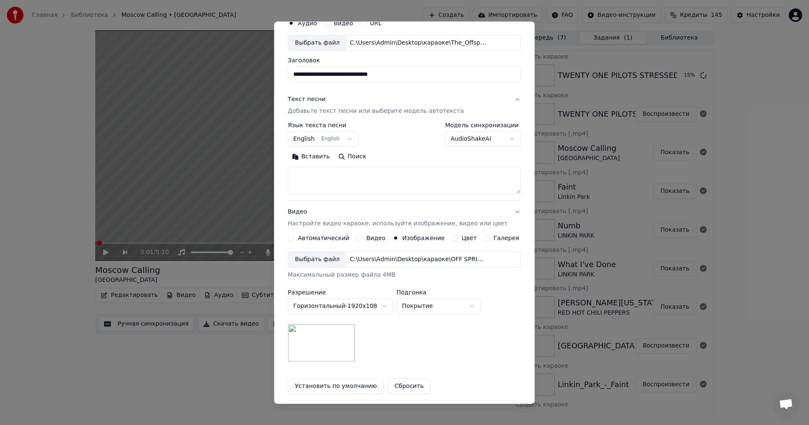
scroll to position [0, 0]
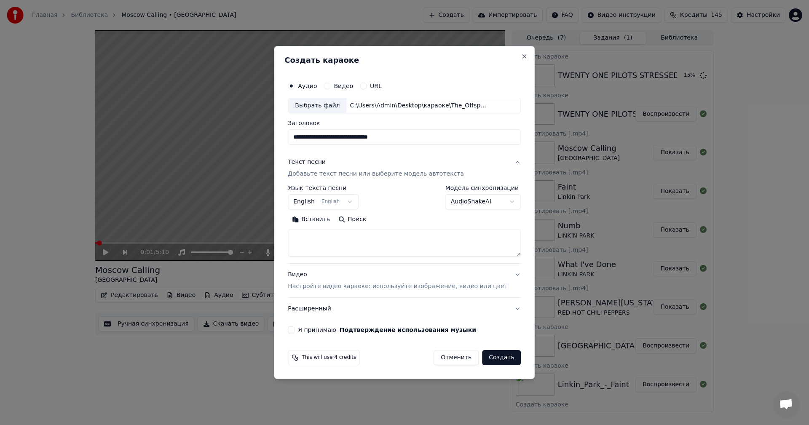
click at [345, 245] on textarea at bounding box center [404, 243] width 233 height 27
paste textarea "**********"
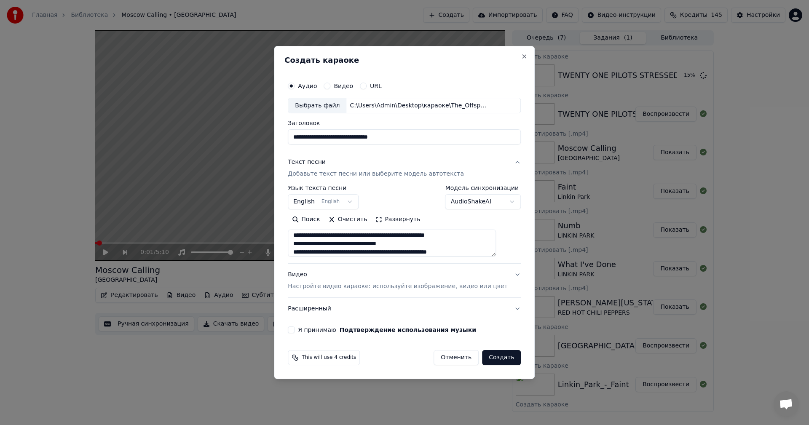
scroll to position [317, 0]
type textarea "**********"
click at [295, 330] on button "Я принимаю Подтверждение использования музыки" at bounding box center [291, 330] width 7 height 7
click at [494, 357] on button "Создать" at bounding box center [501, 357] width 39 height 15
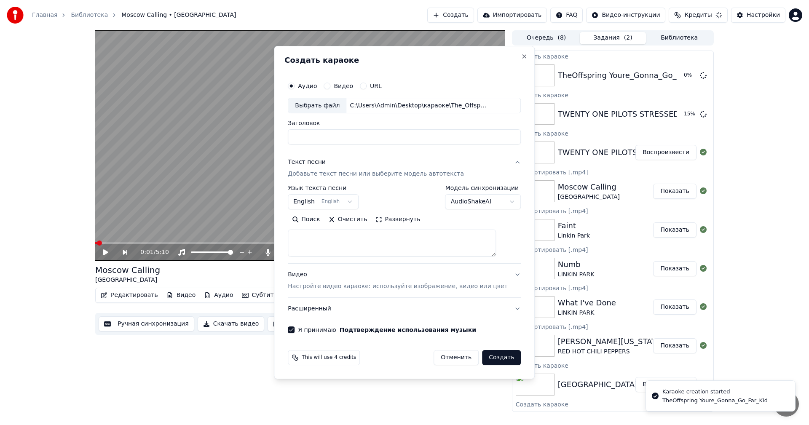
select select
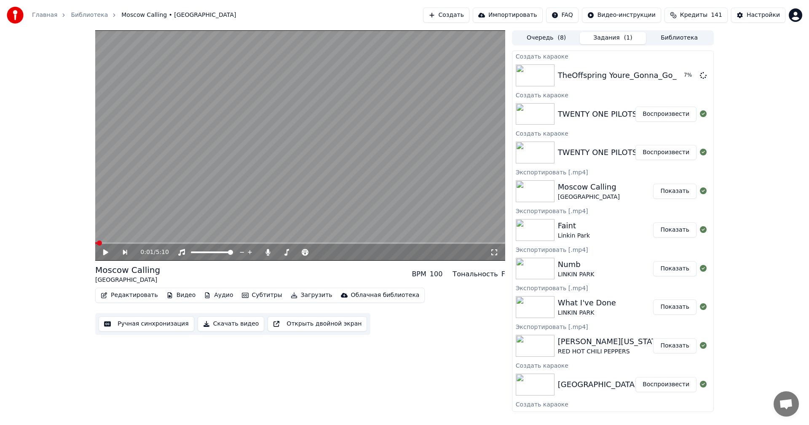
click at [465, 14] on button "Создать" at bounding box center [446, 15] width 46 height 15
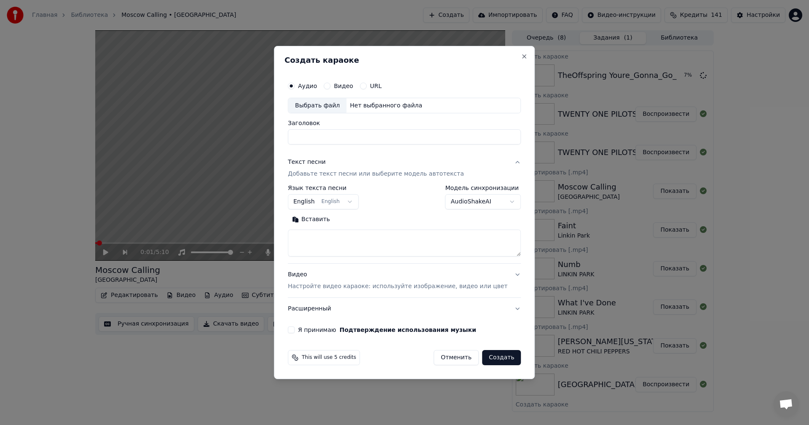
click at [333, 110] on div "Выбрать файл" at bounding box center [317, 105] width 58 height 15
drag, startPoint x: 422, startPoint y: 140, endPoint x: 334, endPoint y: 145, distance: 88.6
click at [334, 145] on input "**********" at bounding box center [404, 137] width 233 height 15
type input "**********"
click at [359, 240] on textarea at bounding box center [404, 243] width 233 height 27
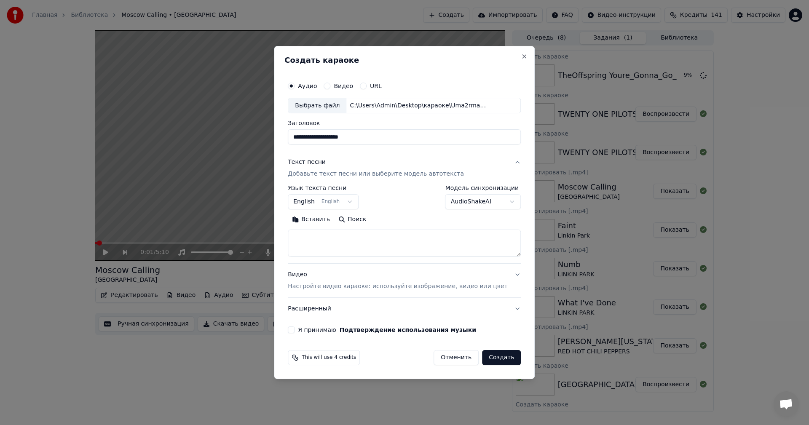
paste textarea "**********"
type textarea "**********"
click at [391, 290] on p "Настройте видео караоке: используйте изображение, видео или цвет" at bounding box center [398, 286] width 220 height 8
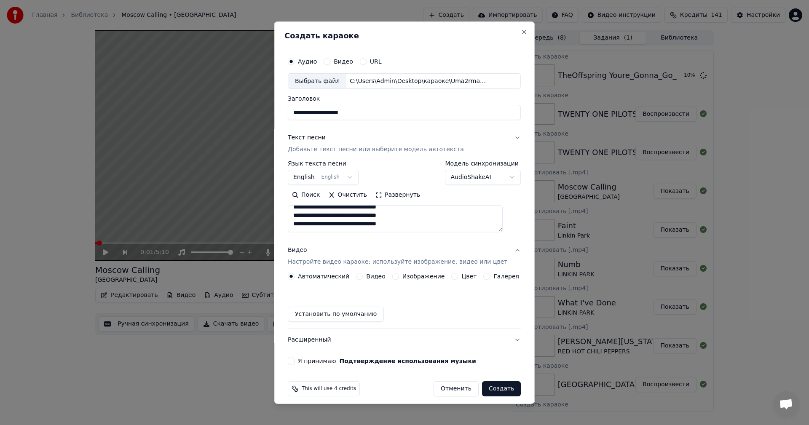
scroll to position [250, 0]
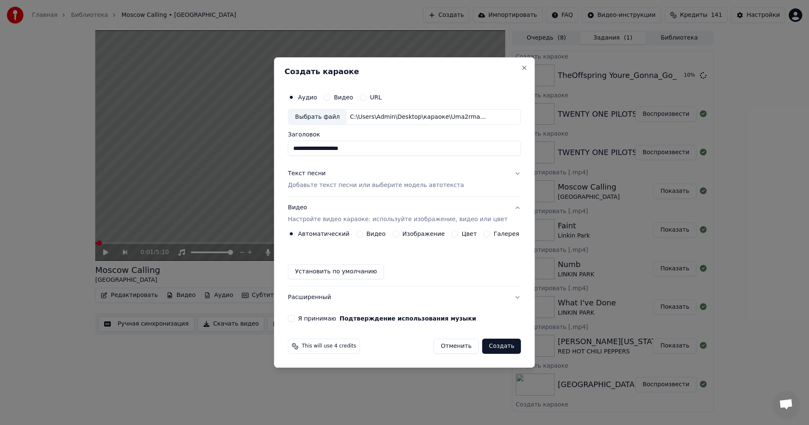
click at [397, 233] on button "Изображение" at bounding box center [395, 234] width 7 height 7
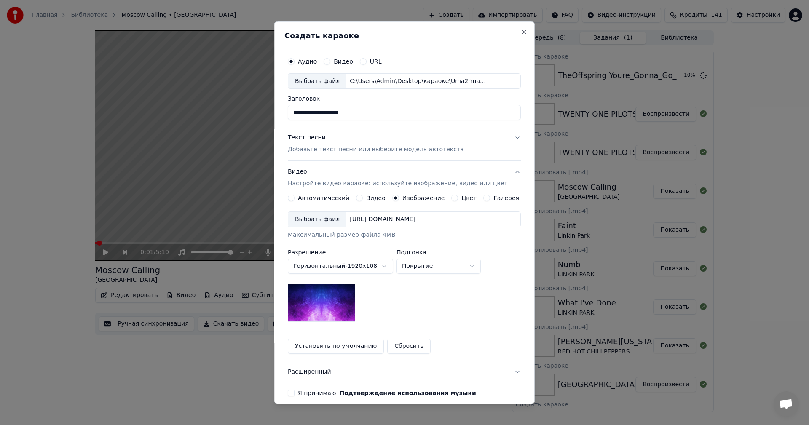
click at [319, 223] on div "Выбрать файл" at bounding box center [317, 219] width 58 height 15
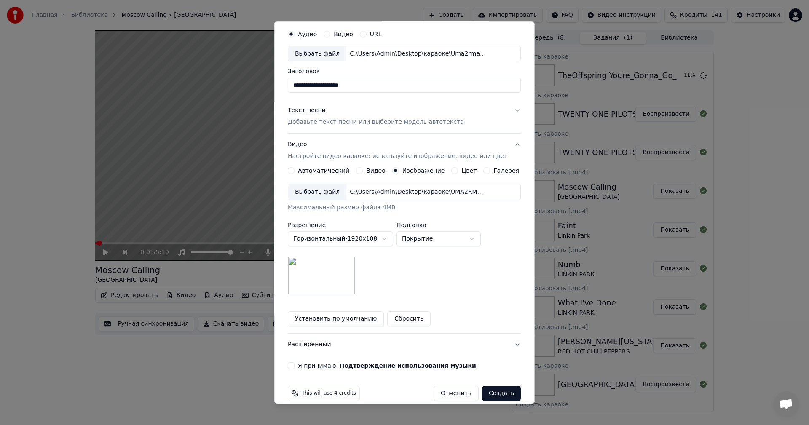
scroll to position [38, 0]
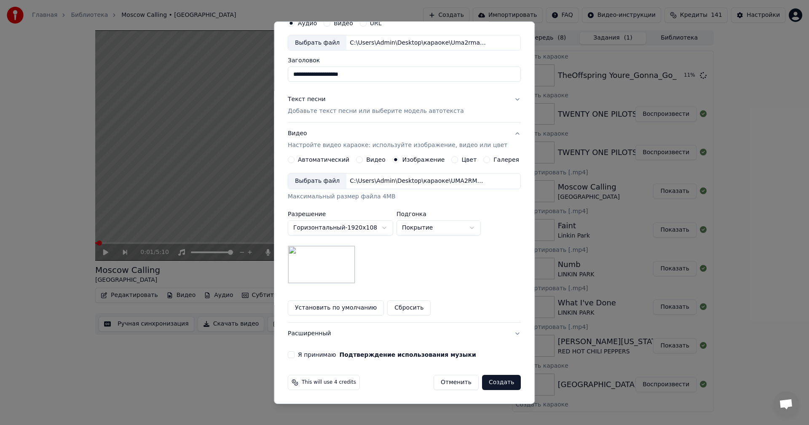
click at [321, 356] on label "Я принимаю Подтверждение использования музыки" at bounding box center [387, 355] width 178 height 6
click at [295, 356] on button "Я принимаю Подтверждение использования музыки" at bounding box center [291, 355] width 7 height 7
click at [496, 382] on button "Создать" at bounding box center [501, 382] width 39 height 15
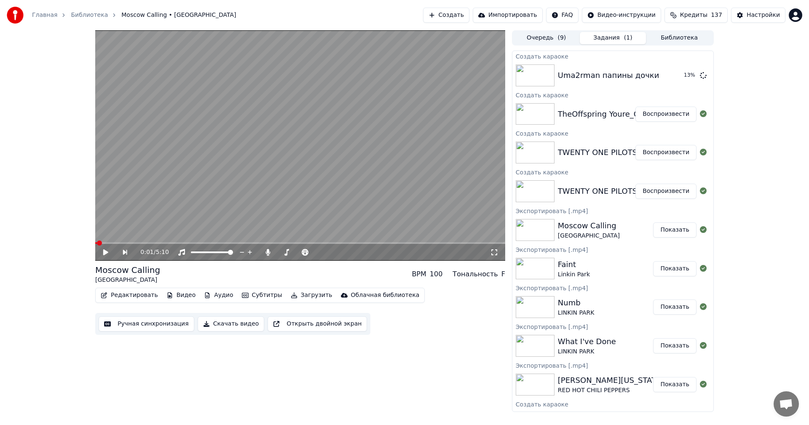
click at [462, 15] on button "Создать" at bounding box center [446, 15] width 46 height 15
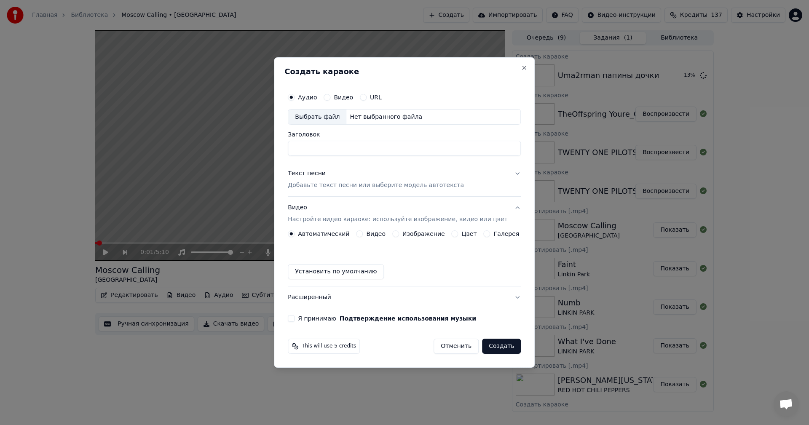
click at [334, 118] on div "Выбрать файл" at bounding box center [317, 117] width 58 height 15
drag, startPoint x: 459, startPoint y: 147, endPoint x: 353, endPoint y: 147, distance: 106.2
click at [353, 147] on input "**********" at bounding box center [404, 148] width 233 height 15
type input "**********"
click at [363, 172] on div "Текст песни Добавьте текст песни или выберите модель автотекста" at bounding box center [376, 180] width 176 height 20
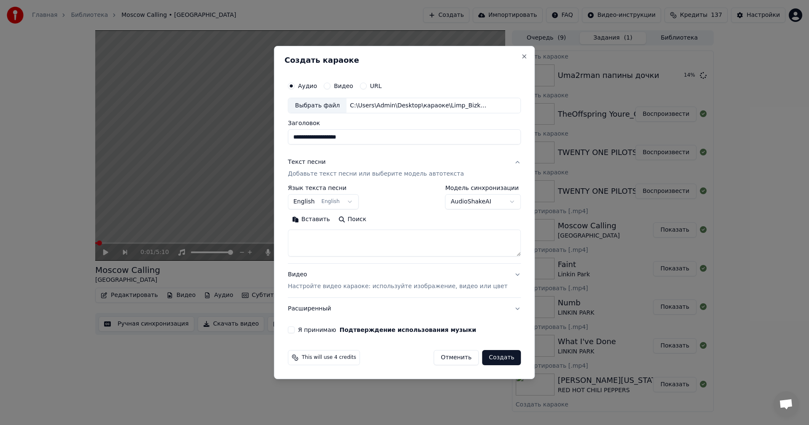
click at [353, 247] on textarea at bounding box center [404, 243] width 233 height 27
paste textarea "**********"
type textarea "**********"
click at [386, 286] on p "Настройте видео караоке: используйте изображение, видео или цвет" at bounding box center [398, 286] width 220 height 8
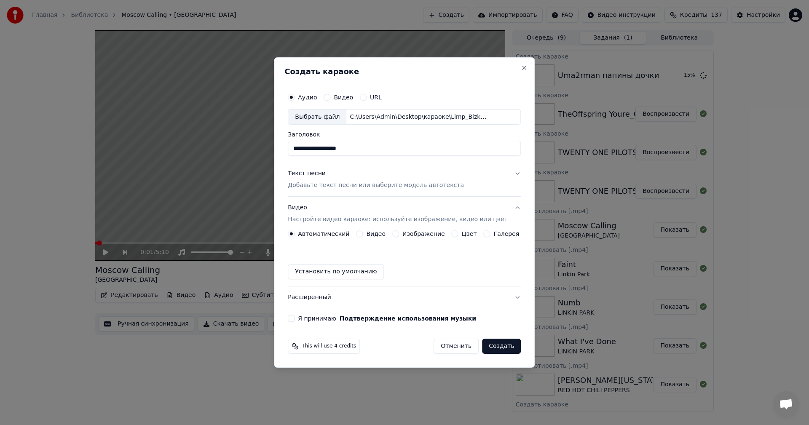
click at [398, 235] on button "Изображение" at bounding box center [395, 234] width 7 height 7
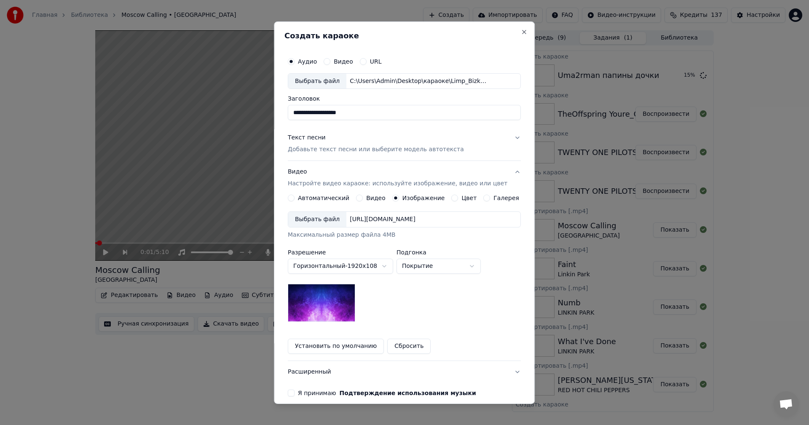
click at [312, 217] on div "Выбрать файл" at bounding box center [317, 219] width 58 height 15
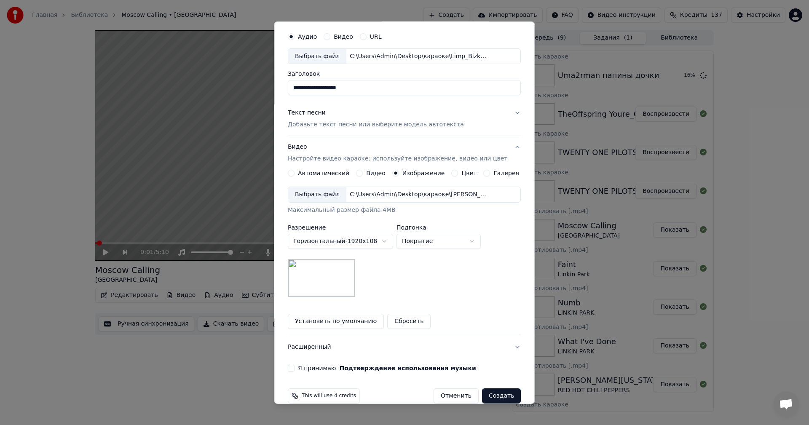
scroll to position [38, 0]
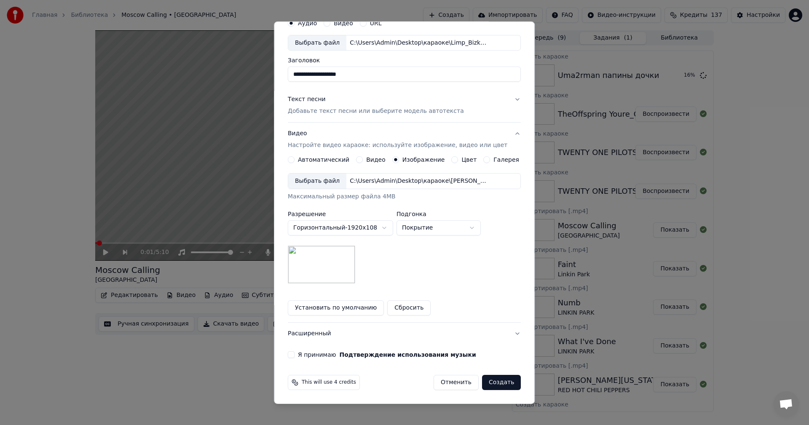
click at [316, 355] on label "Я принимаю Подтверждение использования музыки" at bounding box center [387, 355] width 178 height 6
click at [295, 355] on button "Я принимаю Подтверждение использования музыки" at bounding box center [291, 355] width 7 height 7
click at [492, 385] on button "Создать" at bounding box center [501, 382] width 39 height 15
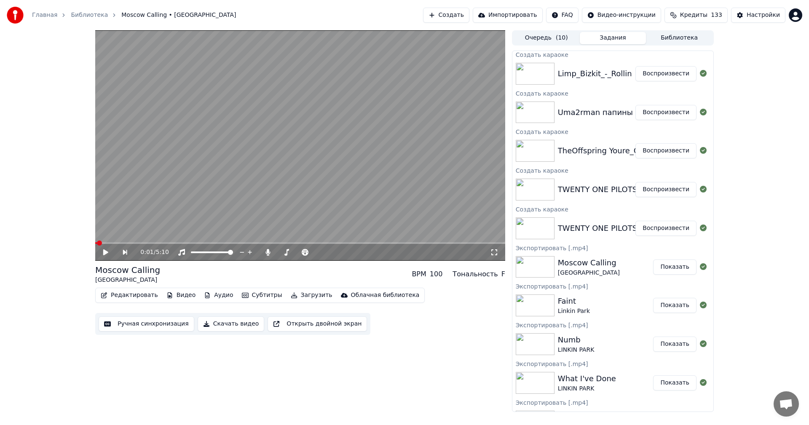
scroll to position [0, 0]
click at [656, 231] on button "Воспроизвести" at bounding box center [666, 230] width 61 height 15
click at [135, 323] on button "Ручная синхронизация" at bounding box center [147, 324] width 96 height 15
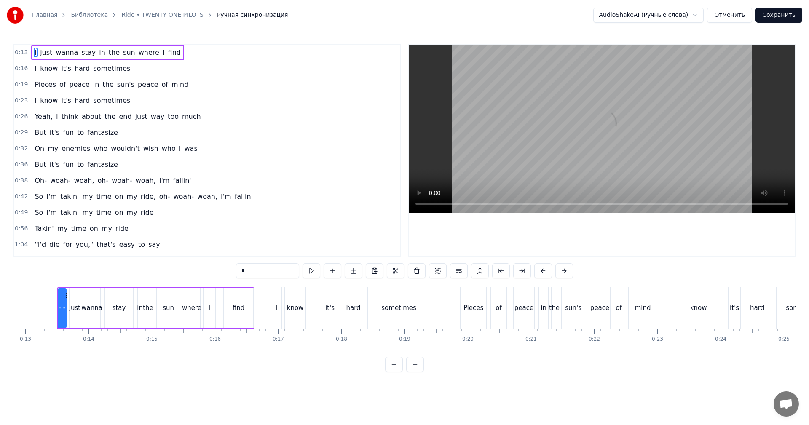
scroll to position [0, 812]
click at [605, 152] on video at bounding box center [602, 129] width 386 height 169
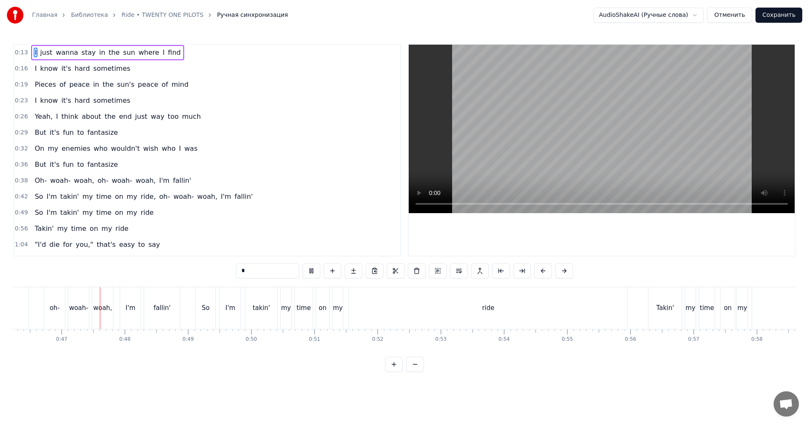
scroll to position [0, 2925]
click at [653, 140] on video at bounding box center [602, 129] width 386 height 169
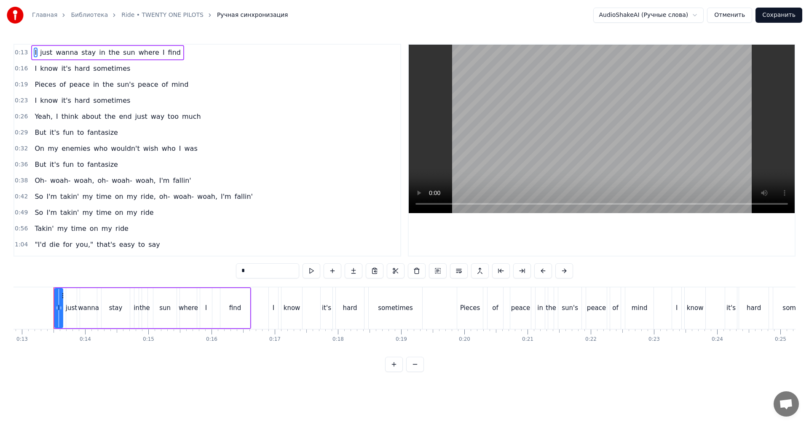
scroll to position [0, 812]
click at [659, 135] on video at bounding box center [602, 129] width 386 height 169
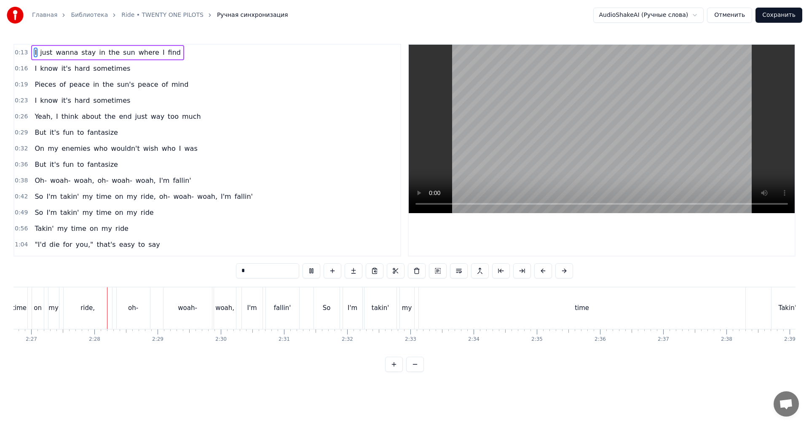
scroll to position [0, 9279]
click at [645, 160] on video at bounding box center [602, 129] width 386 height 169
click at [142, 313] on div "oh-" at bounding box center [132, 309] width 33 height 42
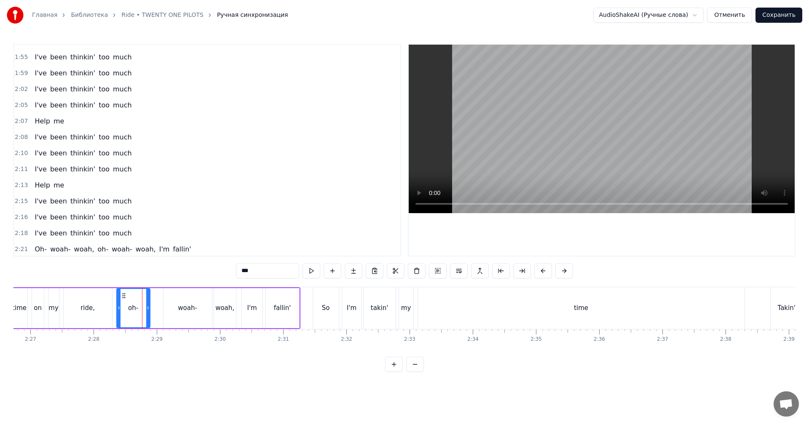
scroll to position [623, 0]
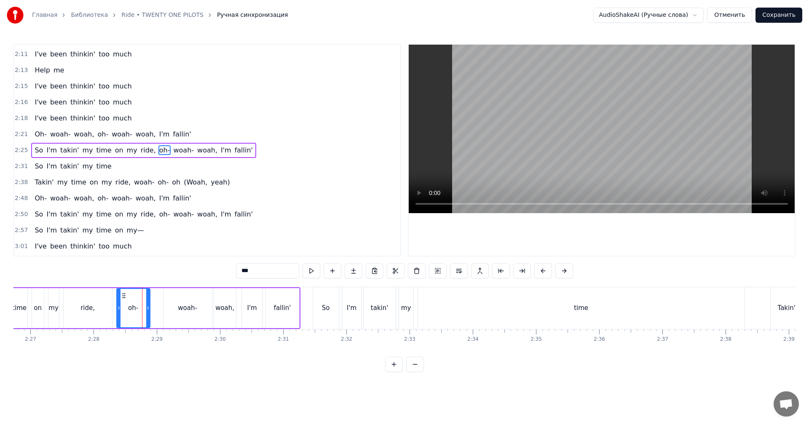
click at [180, 308] on div "woah-" at bounding box center [187, 309] width 19 height 10
drag, startPoint x: 166, startPoint y: 309, endPoint x: 185, endPoint y: 307, distance: 19.1
click at [185, 307] on icon at bounding box center [184, 308] width 3 height 7
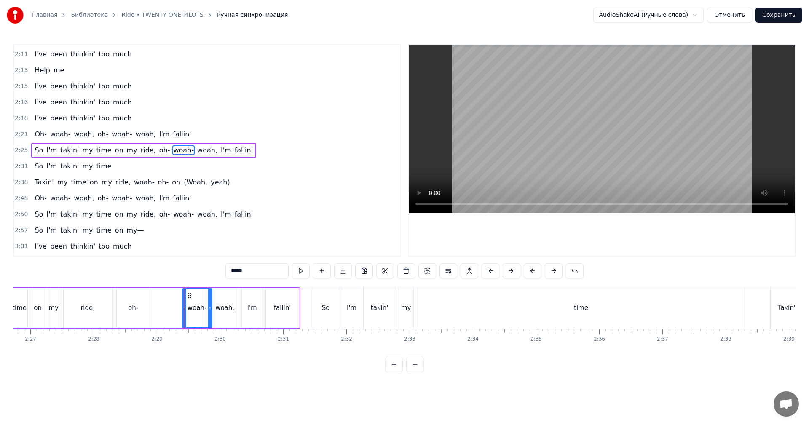
drag, startPoint x: 135, startPoint y: 309, endPoint x: 125, endPoint y: 309, distance: 10.1
click at [135, 309] on div "oh-" at bounding box center [133, 309] width 10 height 10
drag, startPoint x: 118, startPoint y: 307, endPoint x: 136, endPoint y: 298, distance: 19.4
click at [133, 303] on div at bounding box center [132, 308] width 3 height 38
drag, startPoint x: 142, startPoint y: 294, endPoint x: 163, endPoint y: 296, distance: 20.7
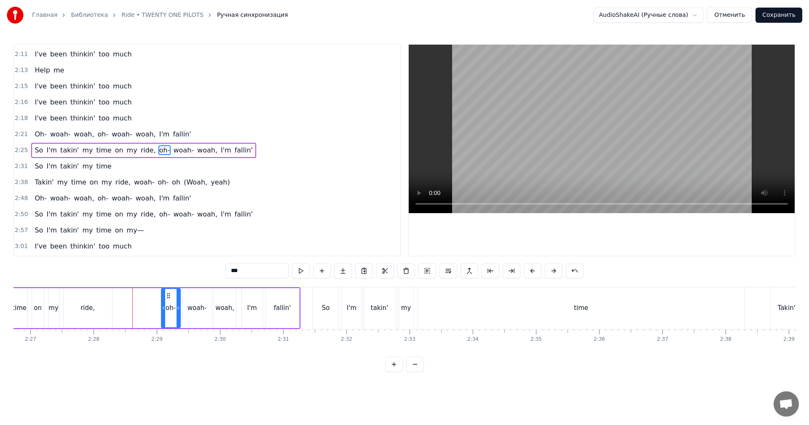
click at [167, 294] on icon at bounding box center [168, 296] width 7 height 7
click at [112, 304] on div "ride," at bounding box center [87, 308] width 49 height 40
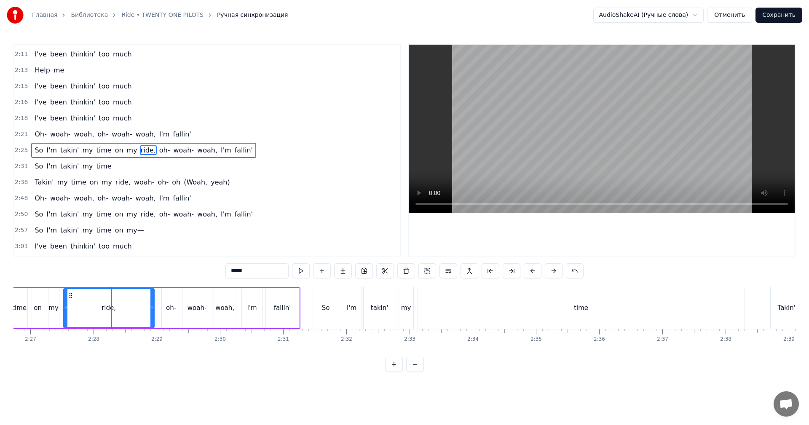
drag, startPoint x: 111, startPoint y: 304, endPoint x: 153, endPoint y: 304, distance: 41.7
click at [153, 304] on div at bounding box center [152, 308] width 3 height 38
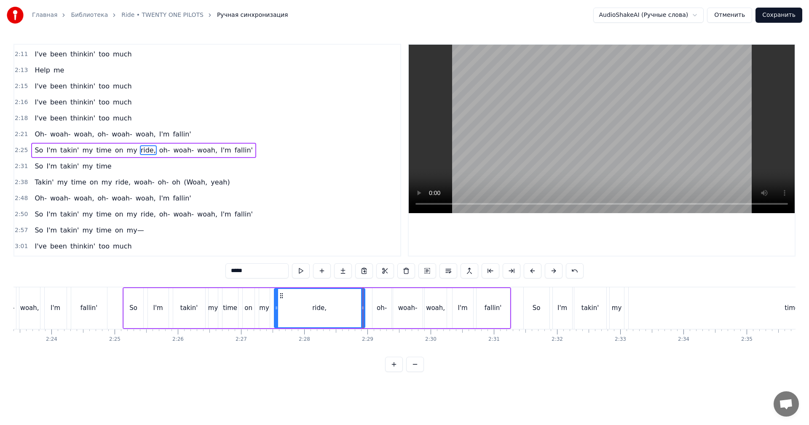
click at [143, 311] on div "So" at bounding box center [134, 308] width 20 height 40
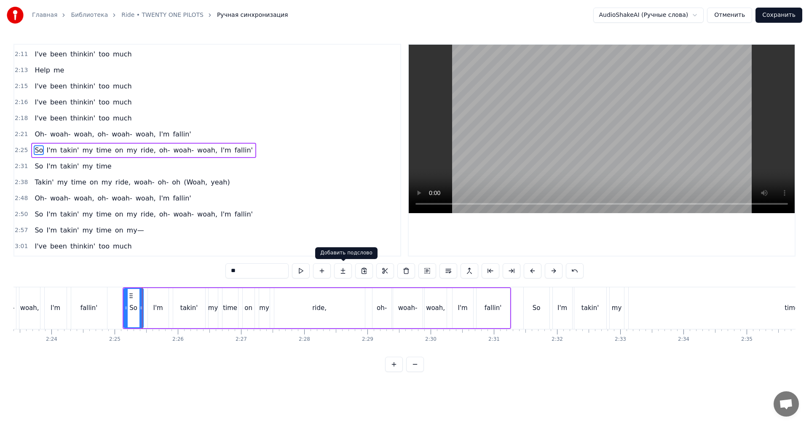
click at [545, 137] on video at bounding box center [602, 129] width 386 height 169
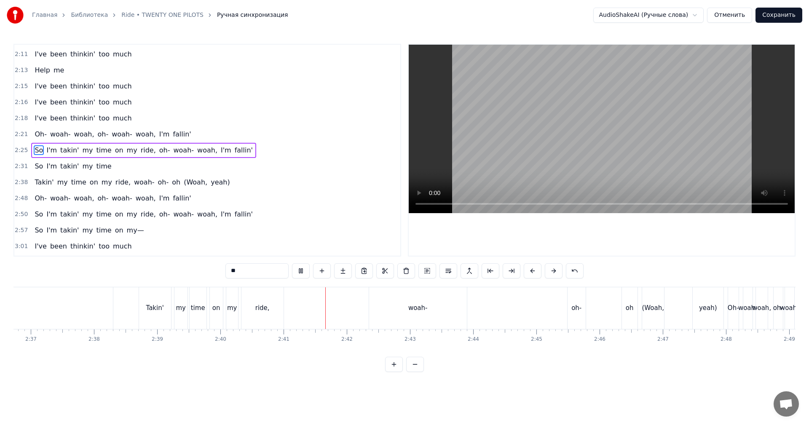
scroll to position [0, 9954]
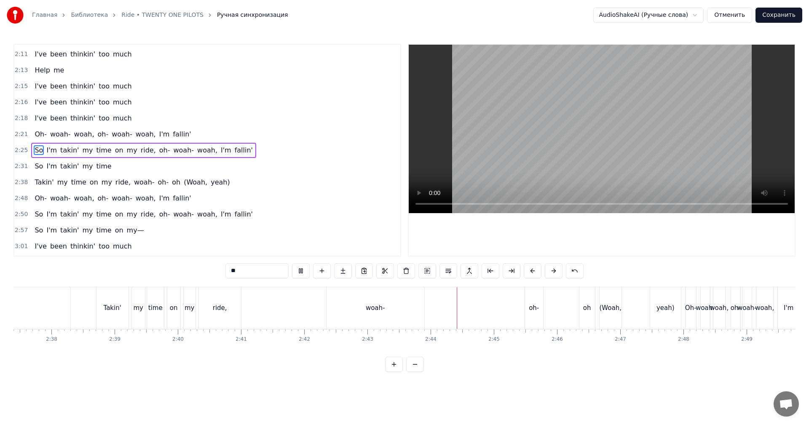
click at [409, 309] on div "woah-" at bounding box center [376, 309] width 98 height 42
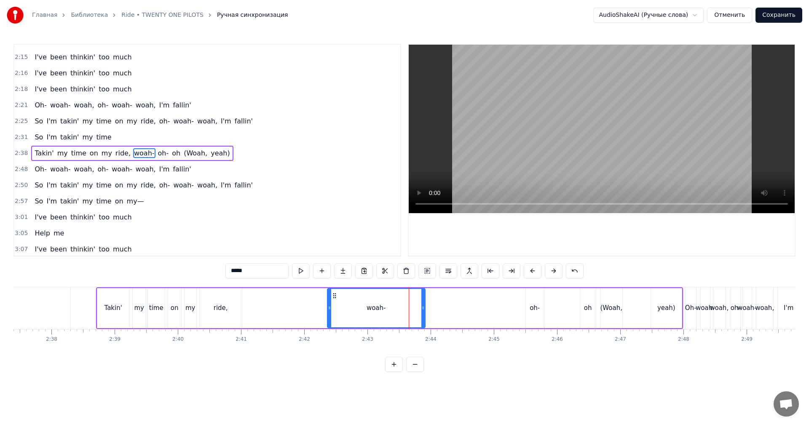
scroll to position [655, 0]
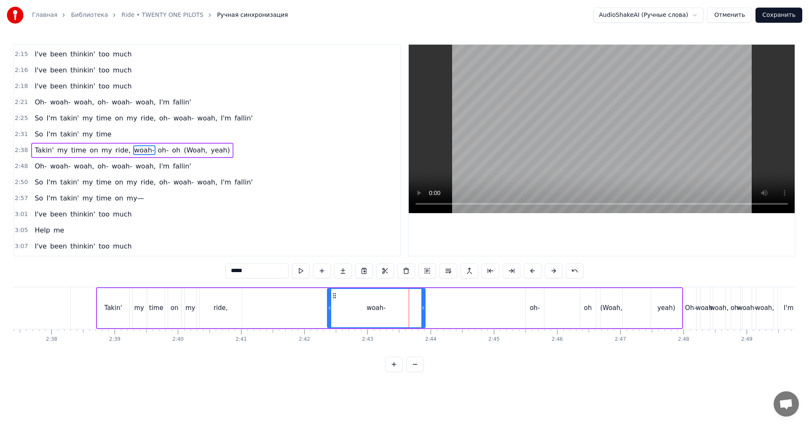
click at [232, 309] on div "ride," at bounding box center [221, 308] width 42 height 40
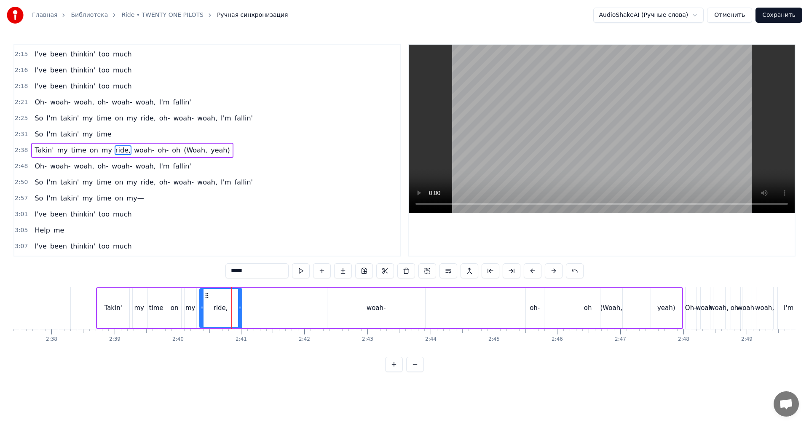
click at [574, 144] on video at bounding box center [602, 129] width 386 height 169
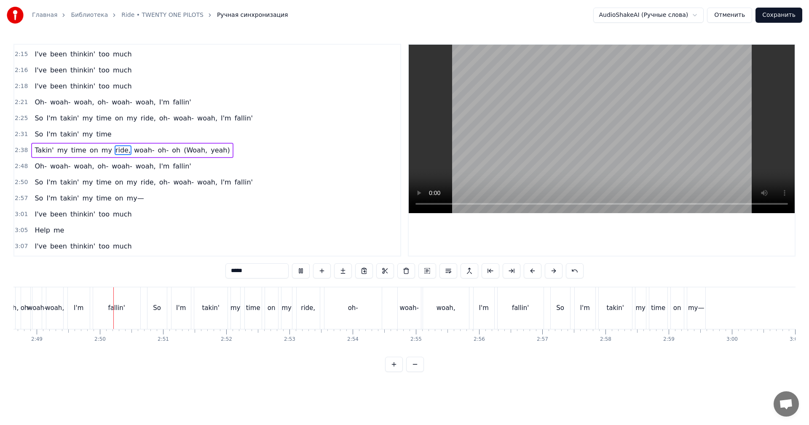
click at [571, 146] on video at bounding box center [602, 129] width 386 height 169
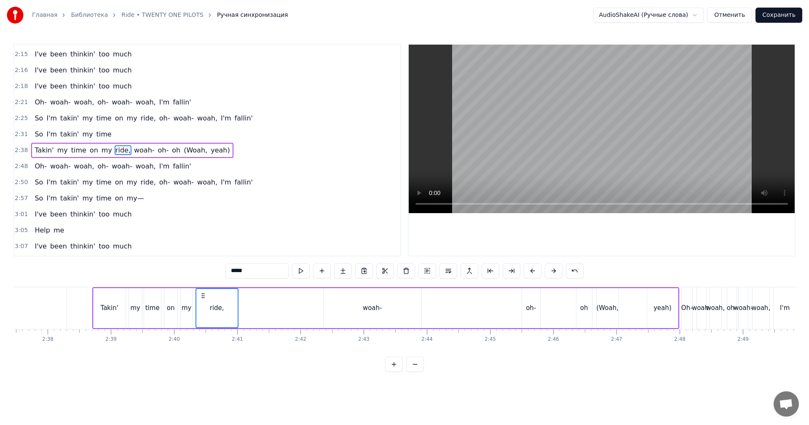
scroll to position [0, 9947]
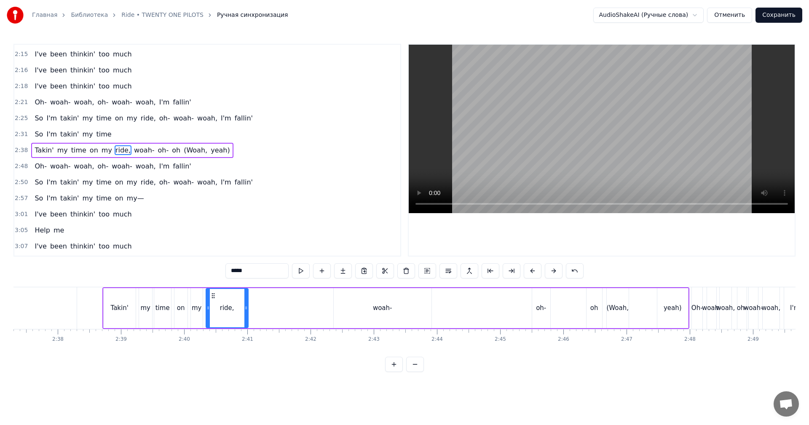
click at [413, 310] on div "woah-" at bounding box center [383, 308] width 98 height 40
type input "*****"
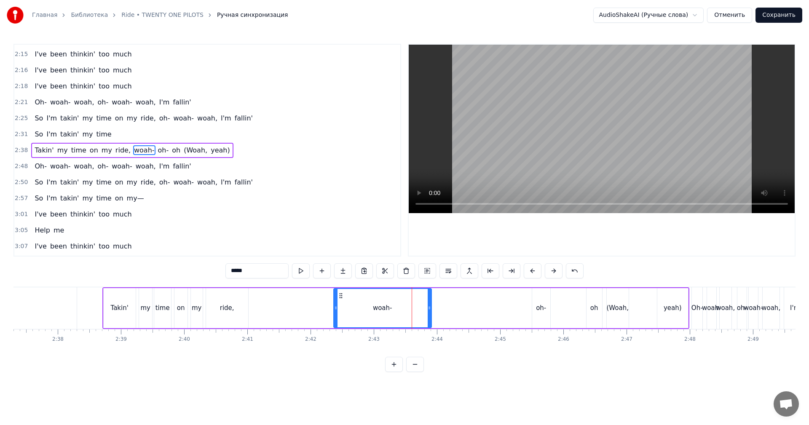
click at [331, 308] on div "Takin' my time on my ride, woah- oh- oh (Woah, yeah)" at bounding box center [395, 309] width 587 height 42
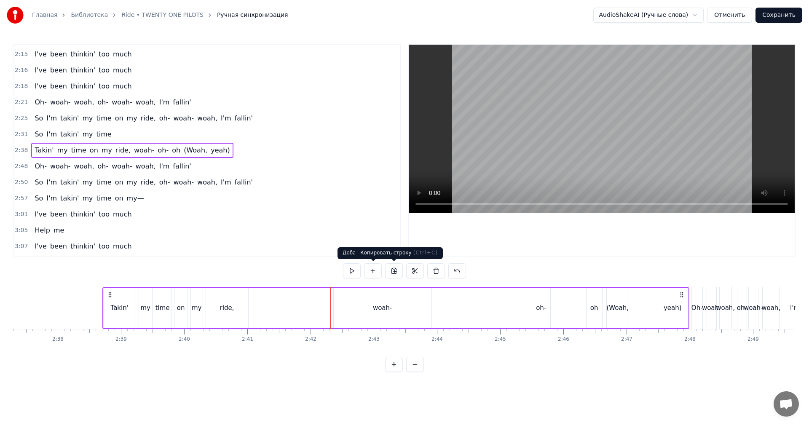
click at [565, 140] on video at bounding box center [602, 129] width 386 height 169
click at [564, 140] on video at bounding box center [602, 129] width 386 height 169
click at [413, 315] on div "woah-" at bounding box center [383, 308] width 98 height 40
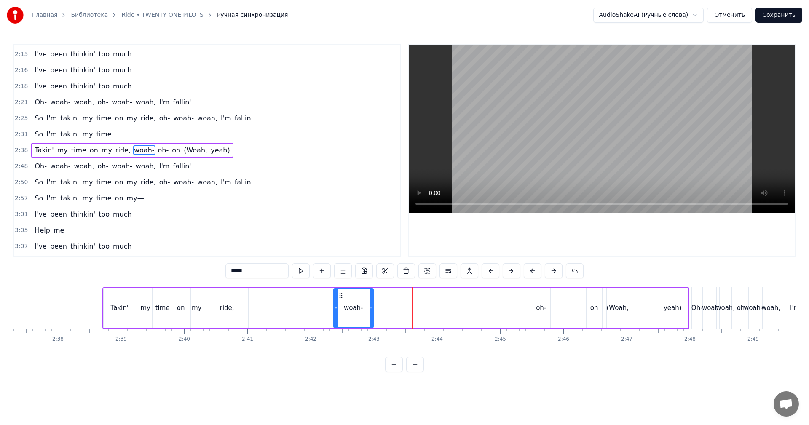
drag, startPoint x: 430, startPoint y: 313, endPoint x: 372, endPoint y: 315, distance: 58.2
click at [372, 315] on div at bounding box center [371, 308] width 3 height 38
click at [535, 301] on div "oh-" at bounding box center [541, 308] width 18 height 40
drag, startPoint x: 540, startPoint y: 293, endPoint x: 383, endPoint y: 300, distance: 157.0
click at [383, 300] on div "oh-" at bounding box center [384, 308] width 17 height 38
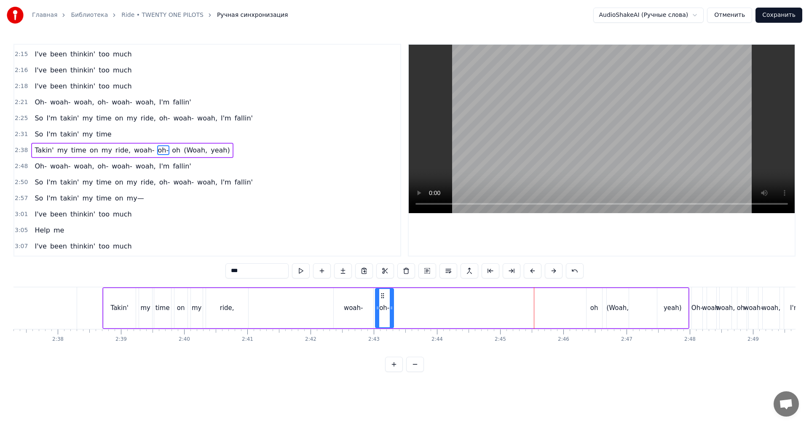
click at [599, 292] on div "oh" at bounding box center [595, 308] width 16 height 40
drag, startPoint x: 599, startPoint y: 292, endPoint x: 407, endPoint y: 295, distance: 192.7
click at [407, 295] on icon at bounding box center [407, 296] width 7 height 7
drag, startPoint x: 413, startPoint y: 296, endPoint x: 398, endPoint y: 300, distance: 15.3
click at [428, 297] on div at bounding box center [428, 308] width 3 height 38
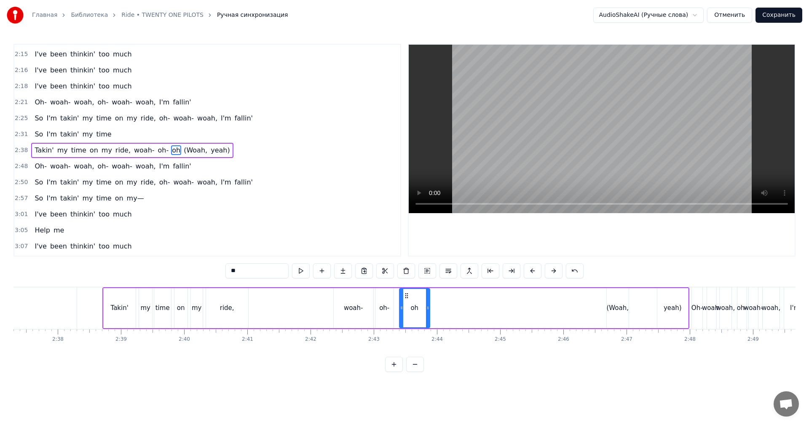
drag, startPoint x: 231, startPoint y: 303, endPoint x: 242, endPoint y: 301, distance: 11.5
click at [231, 302] on div "ride," at bounding box center [227, 308] width 42 height 40
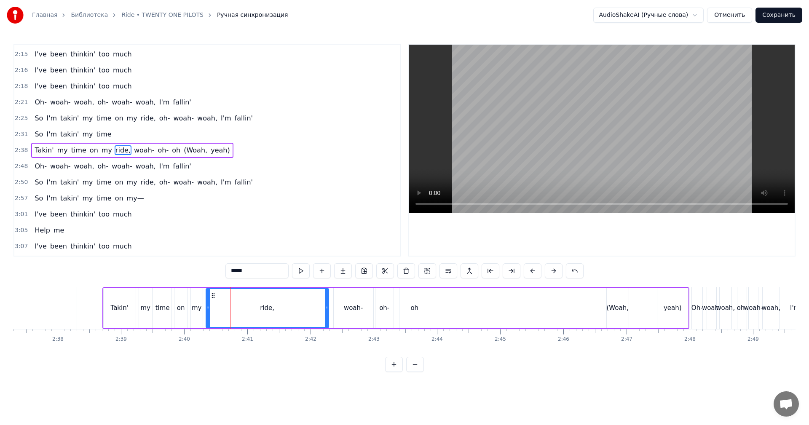
drag, startPoint x: 246, startPoint y: 301, endPoint x: 326, endPoint y: 301, distance: 80.5
click at [326, 301] on div at bounding box center [326, 308] width 3 height 38
click at [160, 306] on div "time" at bounding box center [163, 309] width 14 height 10
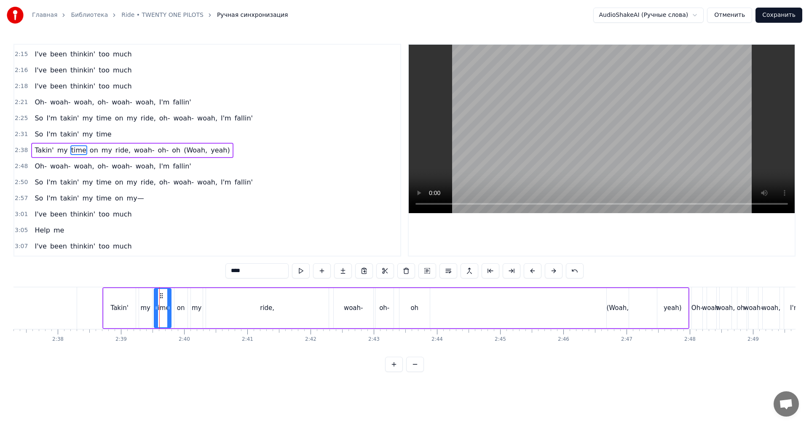
click at [626, 118] on video at bounding box center [602, 129] width 386 height 169
click at [621, 167] on video at bounding box center [602, 129] width 386 height 169
click at [617, 306] on div "(Woah," at bounding box center [618, 309] width 22 height 10
type input "******"
drag, startPoint x: 616, startPoint y: 293, endPoint x: 580, endPoint y: 298, distance: 37.1
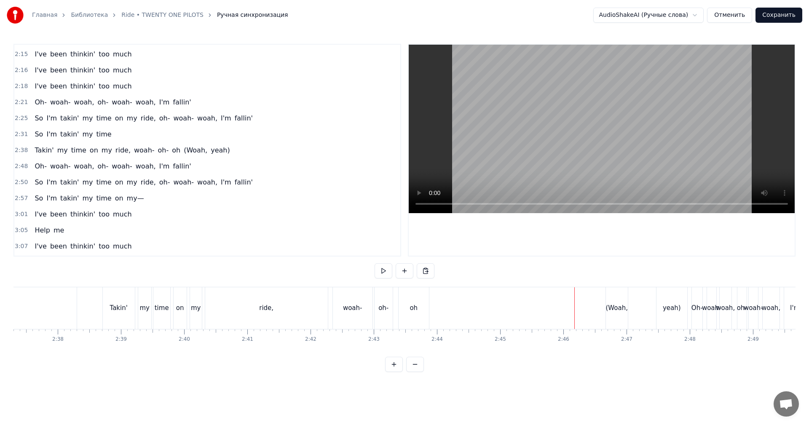
click at [614, 295] on div "(Woah," at bounding box center [617, 309] width 22 height 42
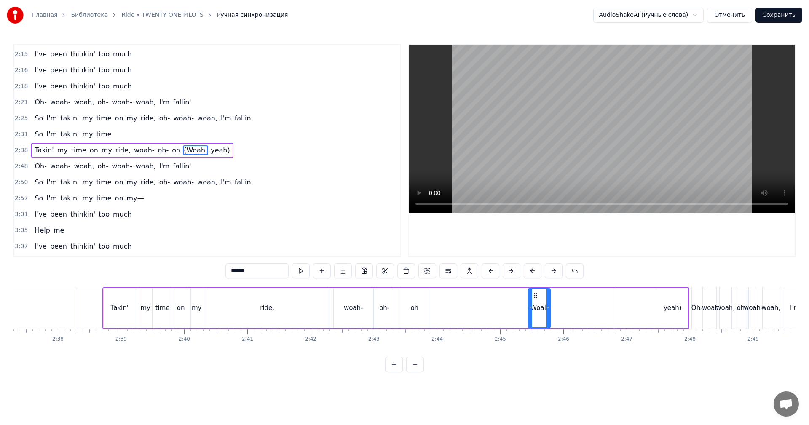
drag, startPoint x: 613, startPoint y: 294, endPoint x: 543, endPoint y: 296, distance: 70.4
click at [535, 297] on icon at bounding box center [535, 296] width 7 height 7
click at [679, 297] on div "yeah)" at bounding box center [673, 308] width 31 height 40
type input "*****"
drag, startPoint x: 685, startPoint y: 296, endPoint x: 671, endPoint y: 298, distance: 14.6
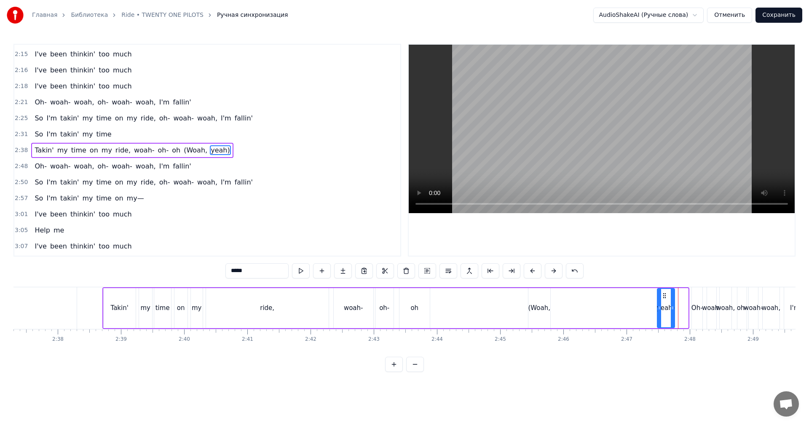
click at [671, 298] on div at bounding box center [672, 308] width 3 height 38
drag, startPoint x: 664, startPoint y: 294, endPoint x: 583, endPoint y: 298, distance: 81.4
click at [583, 298] on icon at bounding box center [583, 296] width 7 height 7
click at [513, 304] on div "Takin' my time on my ride, woah- oh- oh (Woah, yeah)" at bounding box center [347, 309] width 491 height 42
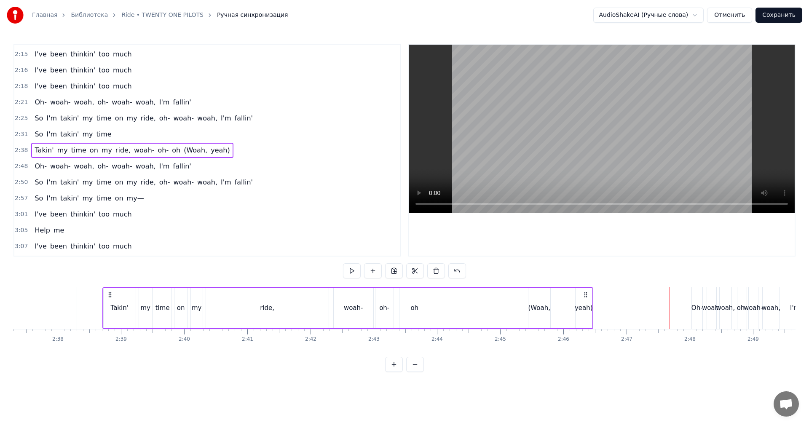
click at [672, 138] on video at bounding box center [602, 129] width 386 height 169
click at [671, 141] on video at bounding box center [602, 129] width 386 height 169
click at [696, 305] on div "Oh-" at bounding box center [697, 309] width 11 height 10
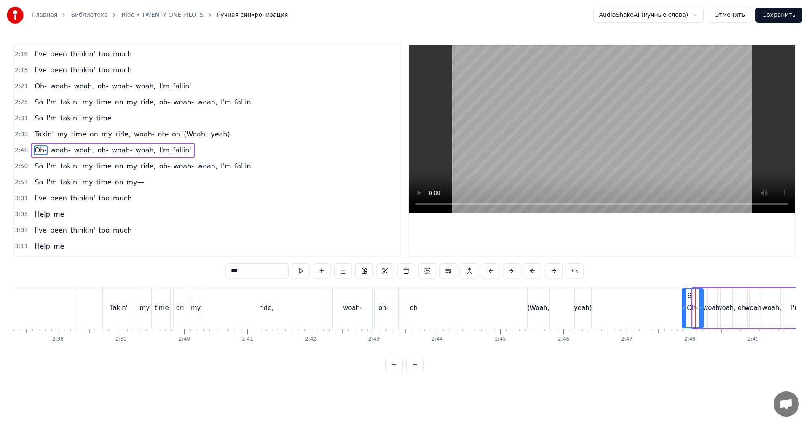
drag, startPoint x: 695, startPoint y: 296, endPoint x: 684, endPoint y: 299, distance: 11.2
click at [684, 299] on div at bounding box center [684, 308] width 3 height 38
drag, startPoint x: 681, startPoint y: 297, endPoint x: 606, endPoint y: 305, distance: 75.5
click at [606, 305] on div "Oh-" at bounding box center [610, 308] width 20 height 38
click at [578, 308] on div "yeah)" at bounding box center [583, 309] width 18 height 10
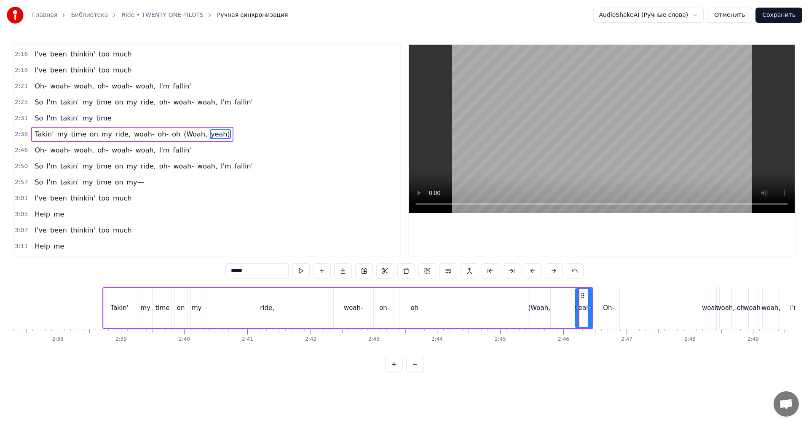
scroll to position [655, 0]
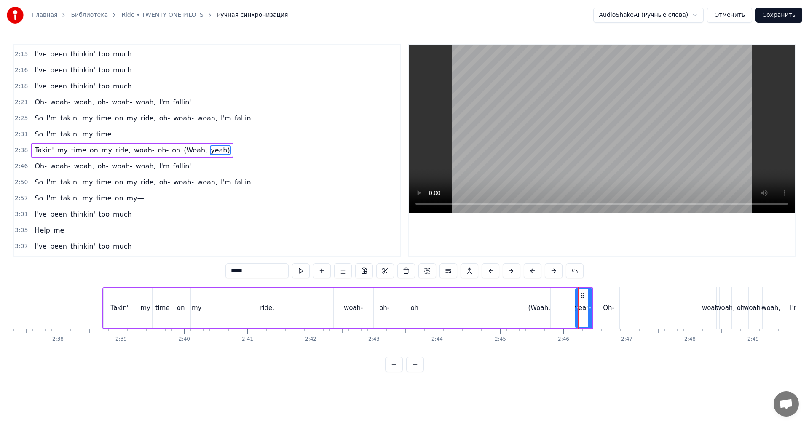
click at [649, 134] on video at bounding box center [602, 129] width 386 height 169
click at [711, 304] on div "woah-" at bounding box center [711, 309] width 19 height 10
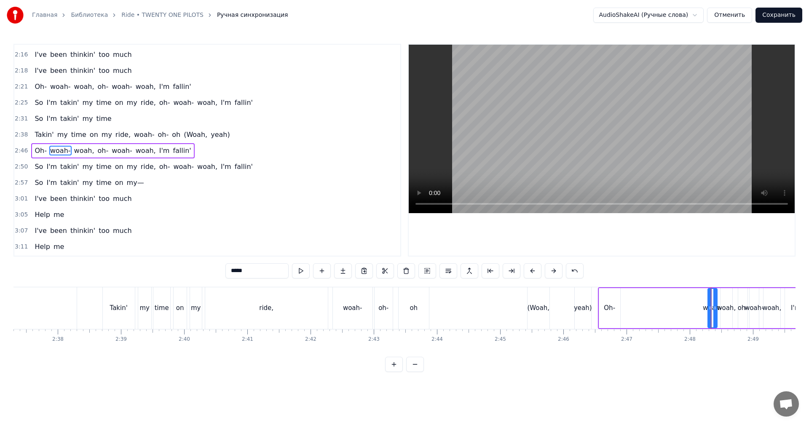
scroll to position [671, 0]
drag, startPoint x: 709, startPoint y: 301, endPoint x: 688, endPoint y: 300, distance: 21.1
click at [688, 300] on div at bounding box center [688, 308] width 3 height 38
drag, startPoint x: 692, startPoint y: 295, endPoint x: 633, endPoint y: 299, distance: 59.2
click at [633, 299] on div "woah-" at bounding box center [641, 308] width 30 height 38
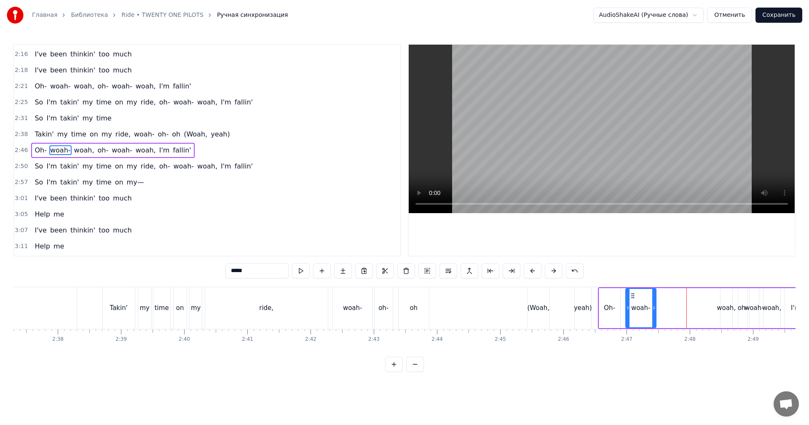
click at [724, 307] on div "woah," at bounding box center [726, 309] width 19 height 10
click at [720, 306] on icon at bounding box center [721, 308] width 3 height 7
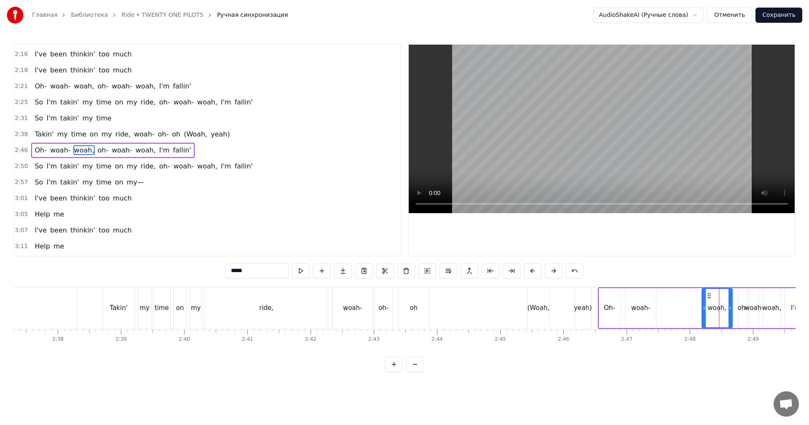
drag, startPoint x: 720, startPoint y: 306, endPoint x: 704, endPoint y: 306, distance: 16.0
click at [704, 306] on icon at bounding box center [704, 308] width 3 height 7
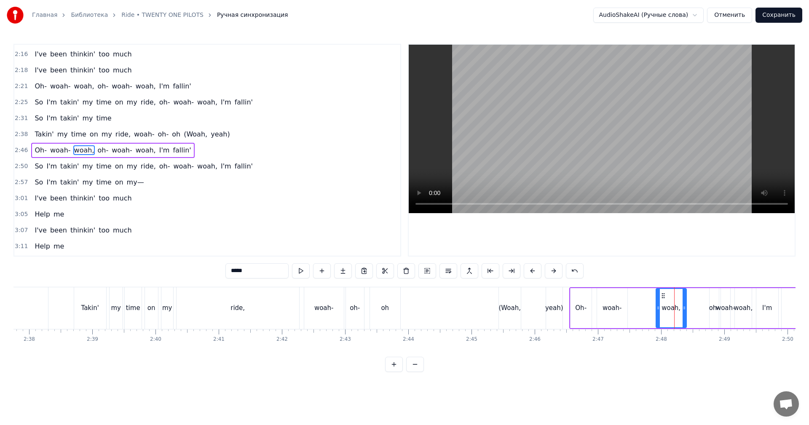
scroll to position [0, 9977]
drag, startPoint x: 709, startPoint y: 296, endPoint x: 637, endPoint y: 302, distance: 72.8
click at [637, 302] on div "woah," at bounding box center [645, 308] width 30 height 38
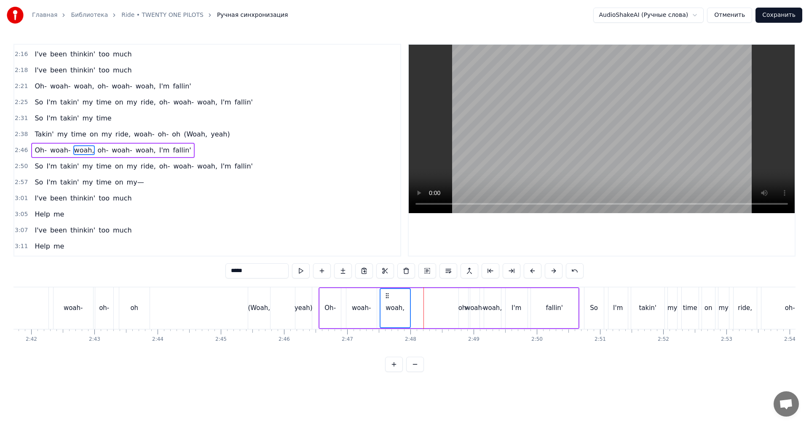
scroll to position [0, 10230]
click at [457, 315] on div "oh-" at bounding box center [460, 308] width 9 height 40
drag, startPoint x: 457, startPoint y: 315, endPoint x: 444, endPoint y: 315, distance: 12.6
click at [444, 315] on div at bounding box center [445, 308] width 3 height 38
drag, startPoint x: 449, startPoint y: 295, endPoint x: 431, endPoint y: 299, distance: 18.5
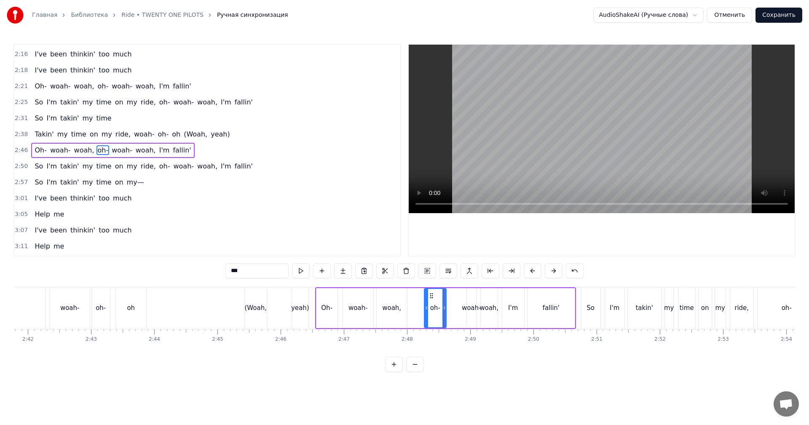
click at [431, 299] on icon at bounding box center [431, 296] width 7 height 7
click at [466, 306] on div "woah-" at bounding box center [471, 309] width 19 height 10
click at [463, 307] on div "woah-" at bounding box center [471, 309] width 19 height 10
click at [470, 303] on div at bounding box center [469, 308] width 3 height 38
drag, startPoint x: 469, startPoint y: 304, endPoint x: 465, endPoint y: 301, distance: 5.3
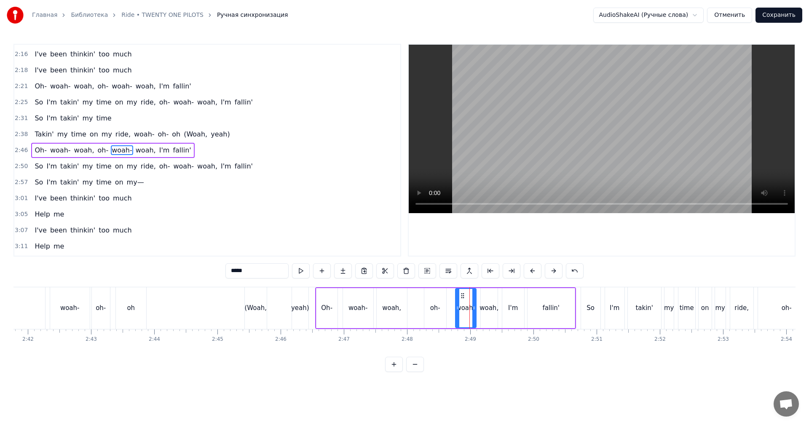
click at [458, 308] on div at bounding box center [457, 308] width 3 height 38
drag, startPoint x: 462, startPoint y: 294, endPoint x: 455, endPoint y: 297, distance: 7.0
click at [455, 297] on icon at bounding box center [456, 296] width 7 height 7
click at [482, 301] on div "woah," at bounding box center [489, 308] width 17 height 40
drag, startPoint x: 482, startPoint y: 300, endPoint x: 474, endPoint y: 301, distance: 8.2
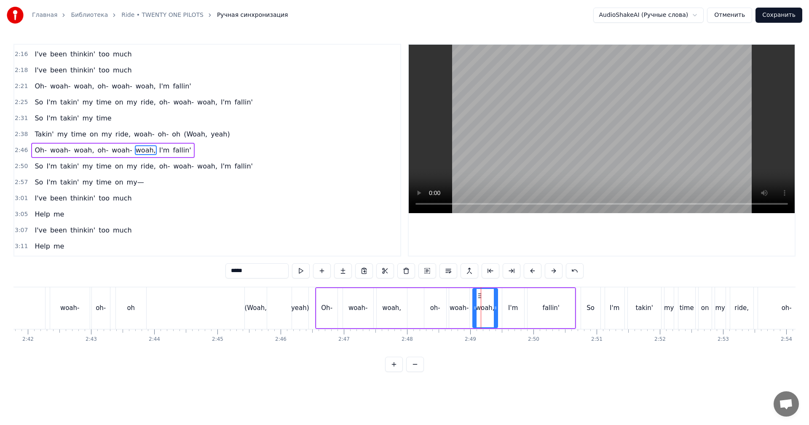
click at [474, 301] on div at bounding box center [474, 308] width 3 height 38
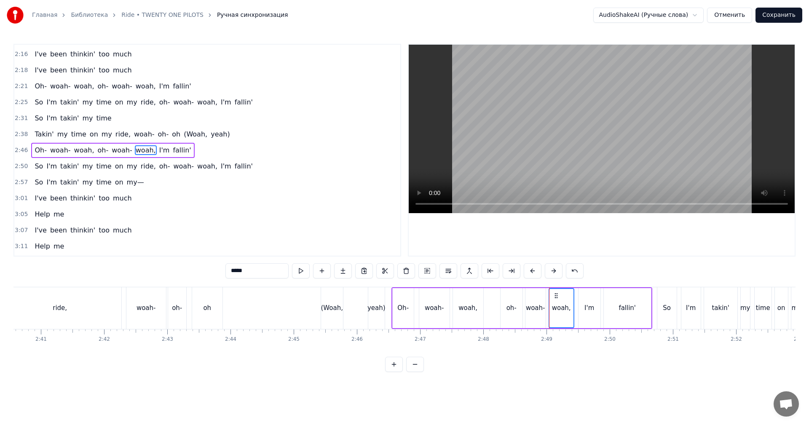
scroll to position [0, 10062]
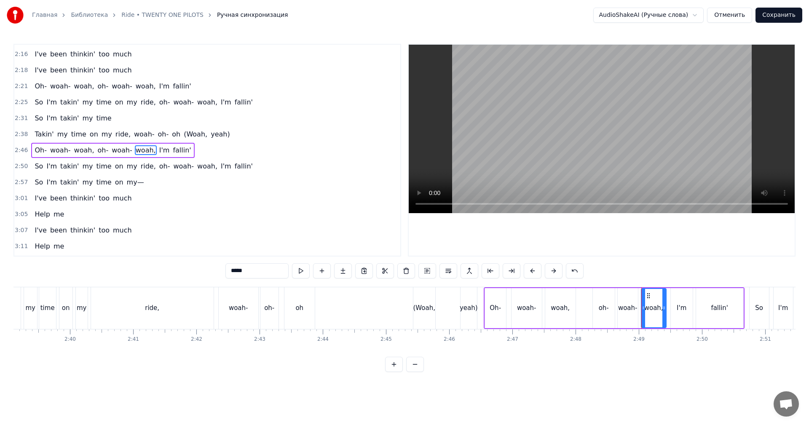
click at [295, 310] on div "oh" at bounding box center [300, 309] width 30 height 42
type input "**"
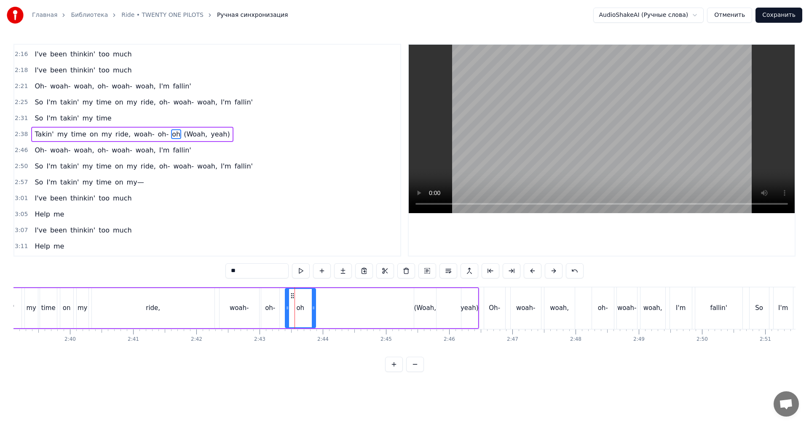
scroll to position [655, 0]
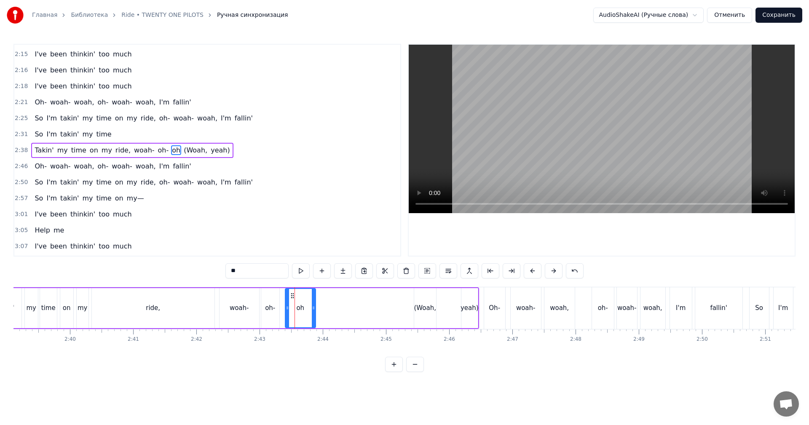
click at [609, 148] on video at bounding box center [602, 129] width 386 height 169
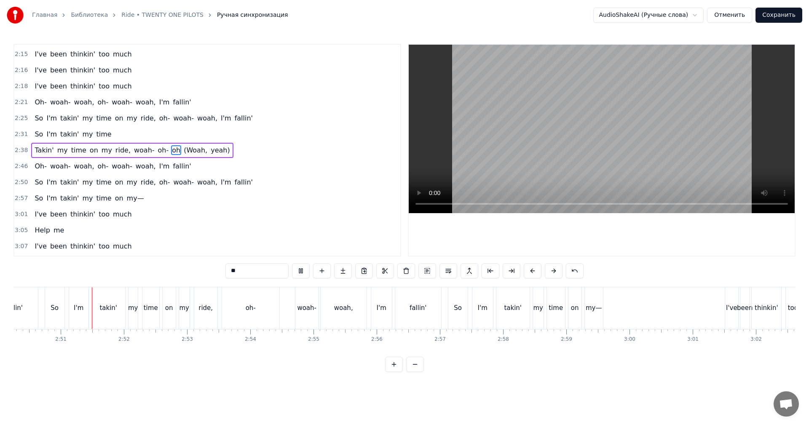
scroll to position [0, 10767]
click at [742, 19] on button "Отменить" at bounding box center [729, 15] width 45 height 15
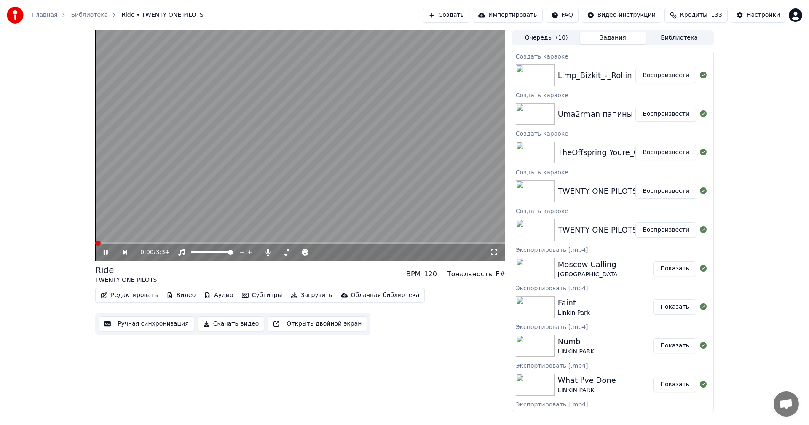
drag, startPoint x: 344, startPoint y: 171, endPoint x: 333, endPoint y: 174, distance: 11.1
click at [343, 171] on video at bounding box center [300, 145] width 410 height 231
click at [163, 320] on button "Ручная синхронизация" at bounding box center [147, 324] width 96 height 15
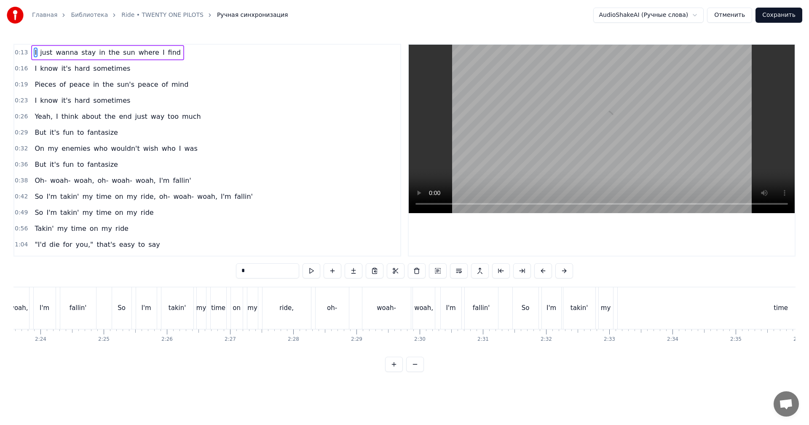
scroll to position [0, 9075]
click at [595, 309] on div "takin'" at bounding box center [584, 309] width 32 height 42
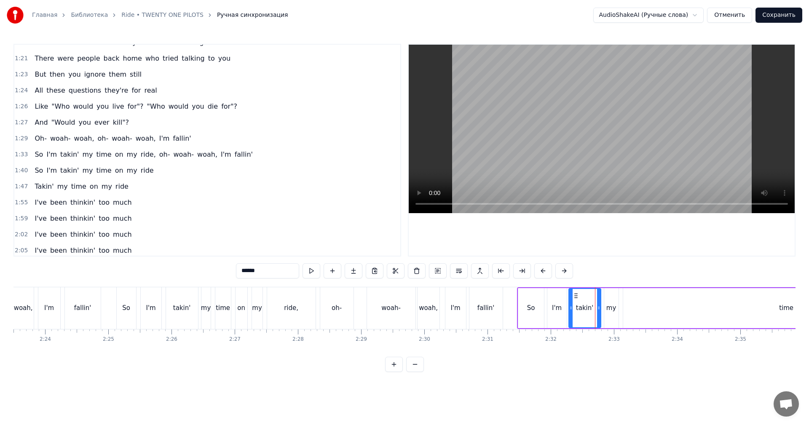
click at [632, 164] on video at bounding box center [602, 129] width 386 height 169
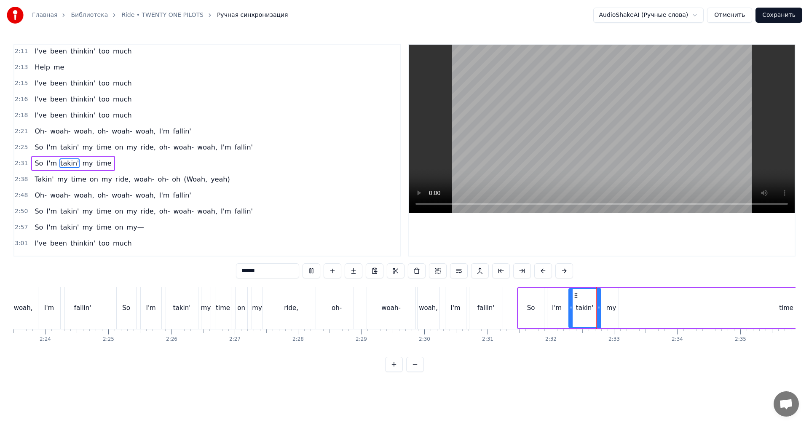
scroll to position [639, 0]
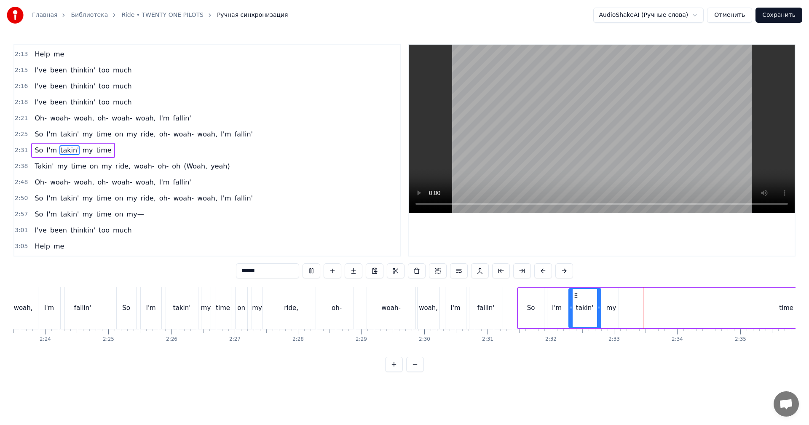
click at [634, 165] on video at bounding box center [602, 129] width 386 height 169
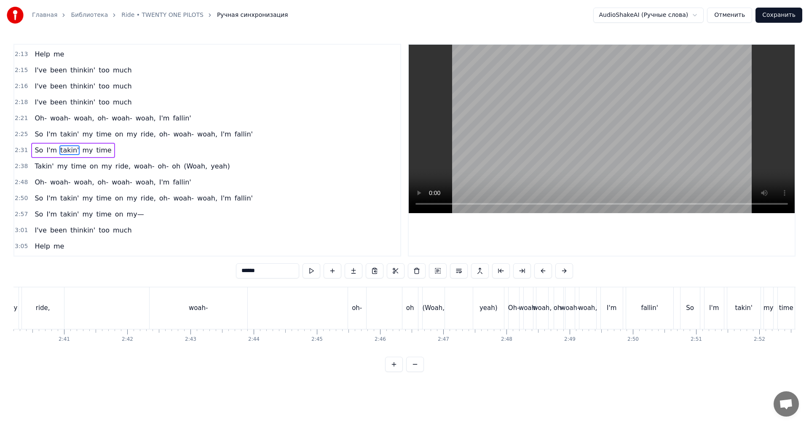
scroll to position [0, 10044]
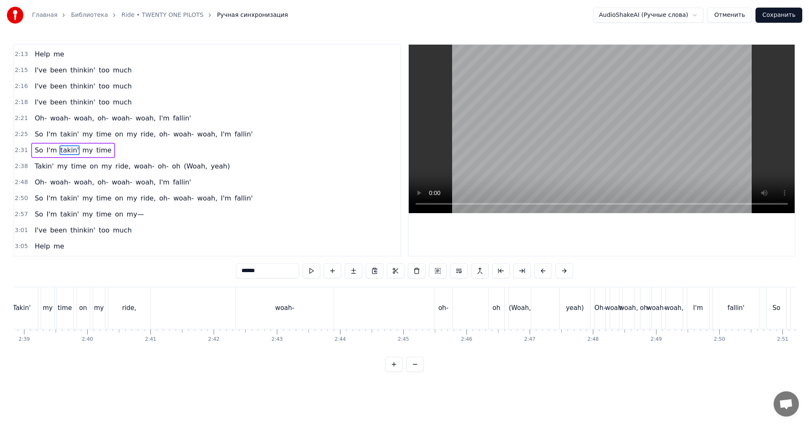
click at [124, 306] on div "ride," at bounding box center [129, 309] width 14 height 10
type input "*****"
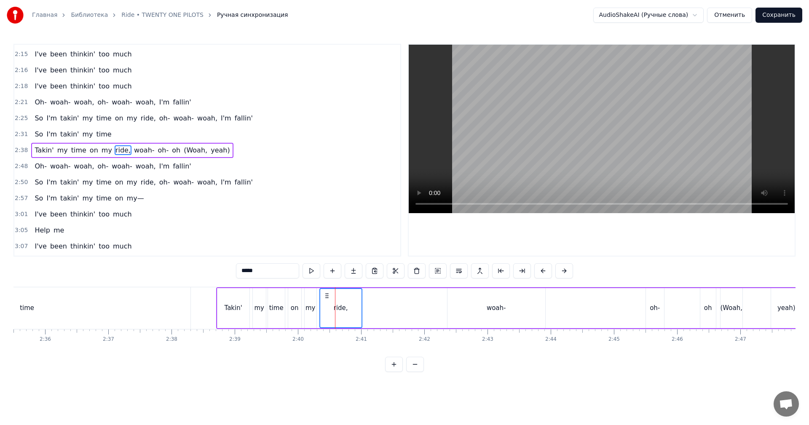
scroll to position [0, 9454]
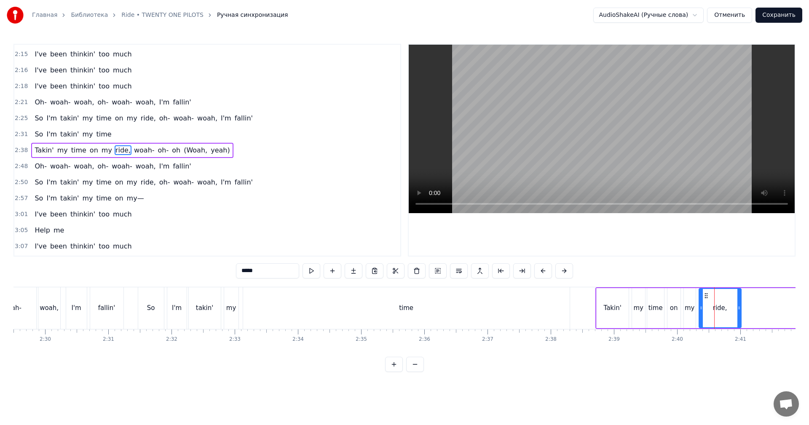
click at [595, 115] on video at bounding box center [602, 129] width 386 height 169
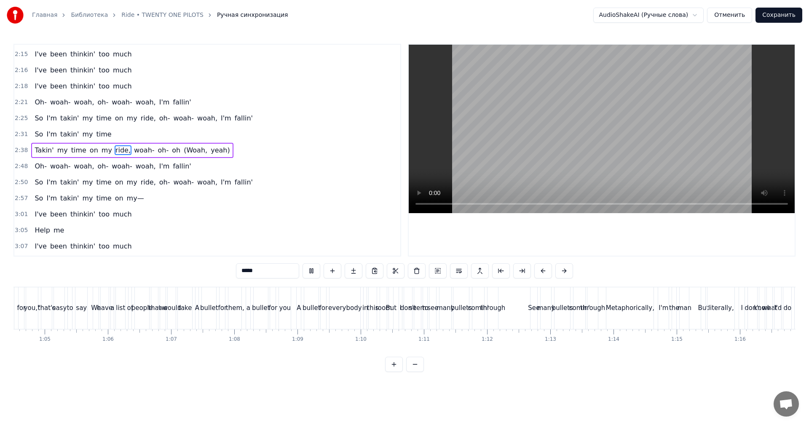
click at [592, 116] on video at bounding box center [602, 129] width 386 height 169
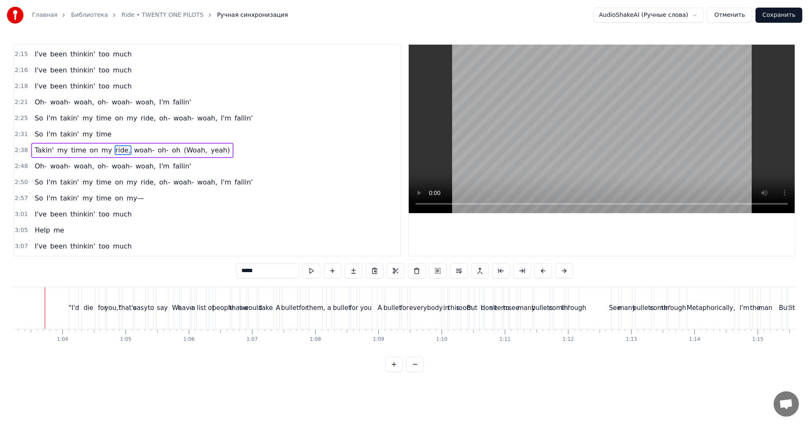
scroll to position [0, 3987]
click at [452, 130] on video at bounding box center [602, 129] width 386 height 169
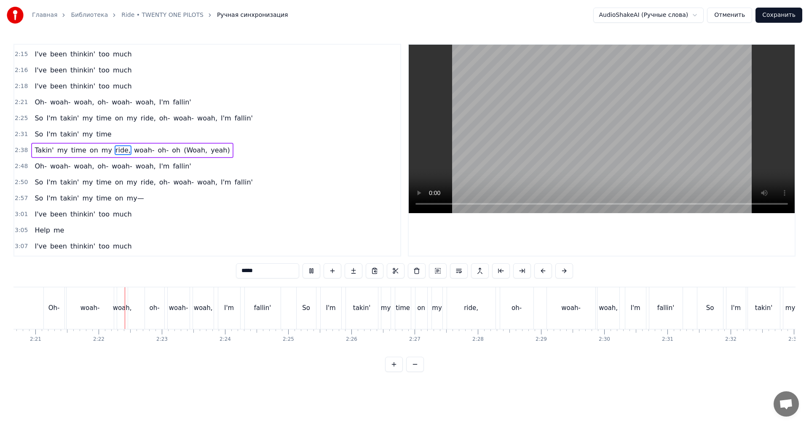
scroll to position [0, 8924]
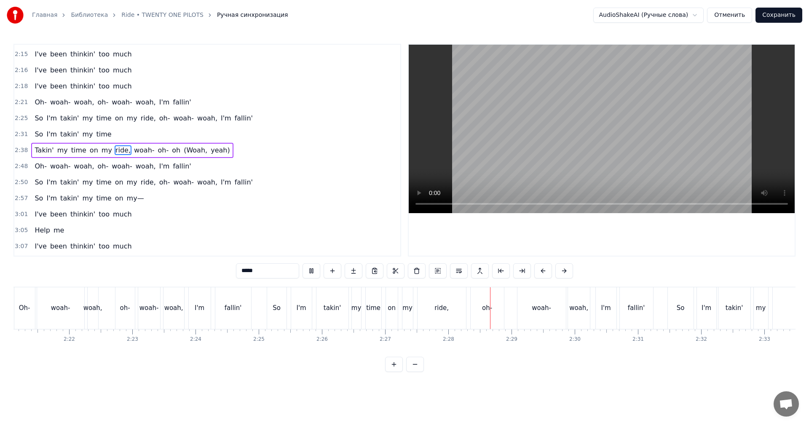
click at [600, 150] on video at bounding box center [602, 129] width 386 height 169
click at [492, 306] on div "oh-" at bounding box center [487, 309] width 33 height 42
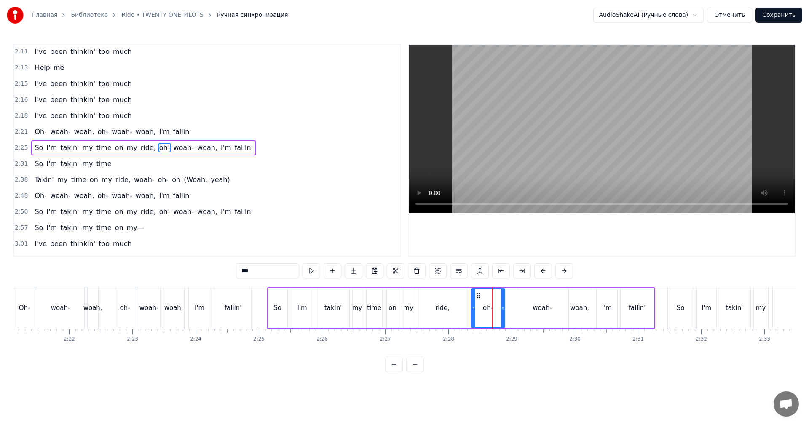
scroll to position [623, 0]
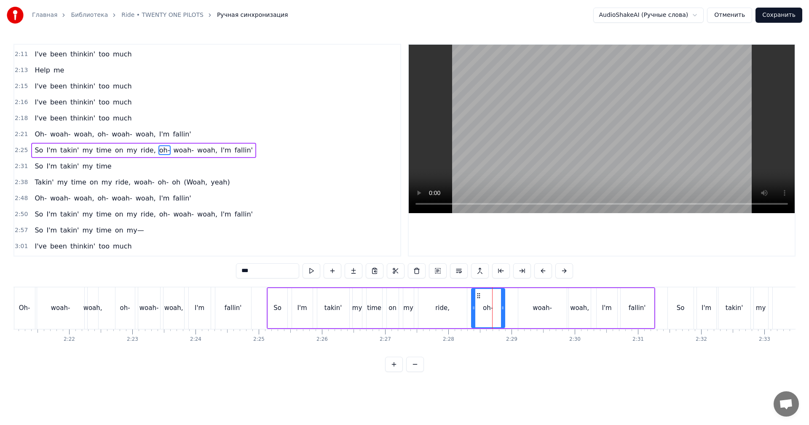
click at [527, 302] on div "woah-" at bounding box center [543, 308] width 48 height 40
drag, startPoint x: 519, startPoint y: 304, endPoint x: 543, endPoint y: 303, distance: 23.6
click at [543, 303] on div at bounding box center [544, 308] width 3 height 38
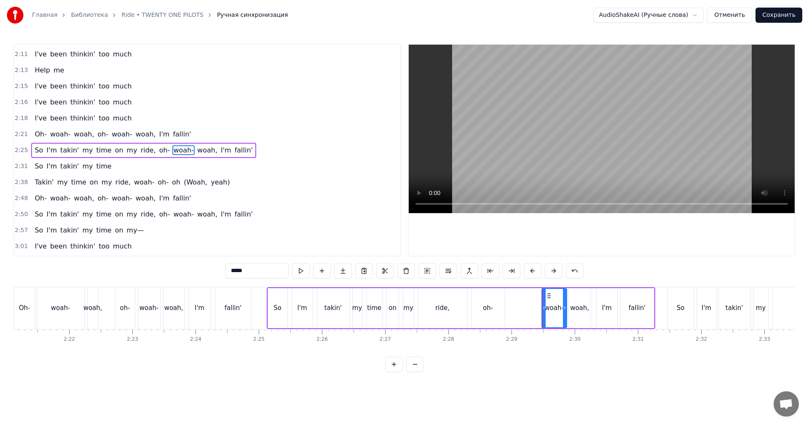
click at [486, 304] on div "oh-" at bounding box center [488, 309] width 10 height 10
click at [474, 300] on div at bounding box center [473, 308] width 3 height 38
drag, startPoint x: 474, startPoint y: 300, endPoint x: 483, endPoint y: 299, distance: 8.5
click at [481, 299] on div at bounding box center [482, 308] width 3 height 38
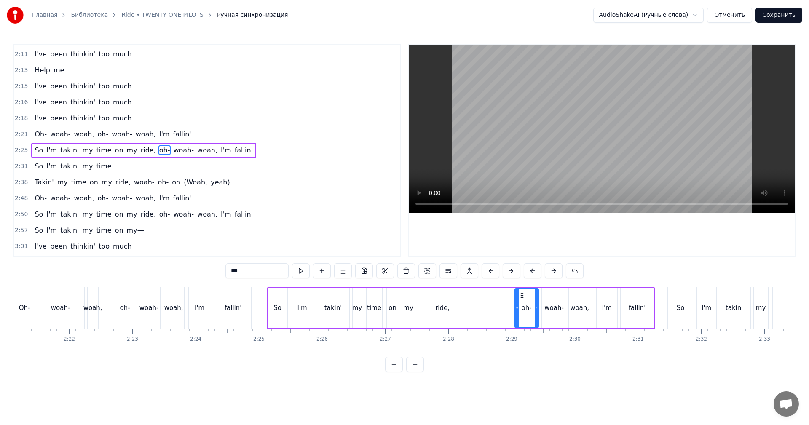
drag, startPoint x: 489, startPoint y: 296, endPoint x: 520, endPoint y: 296, distance: 31.2
click at [521, 296] on circle at bounding box center [521, 296] width 0 height 0
drag, startPoint x: 462, startPoint y: 298, endPoint x: 479, endPoint y: 298, distance: 17.3
click at [462, 298] on div "ride," at bounding box center [443, 308] width 48 height 40
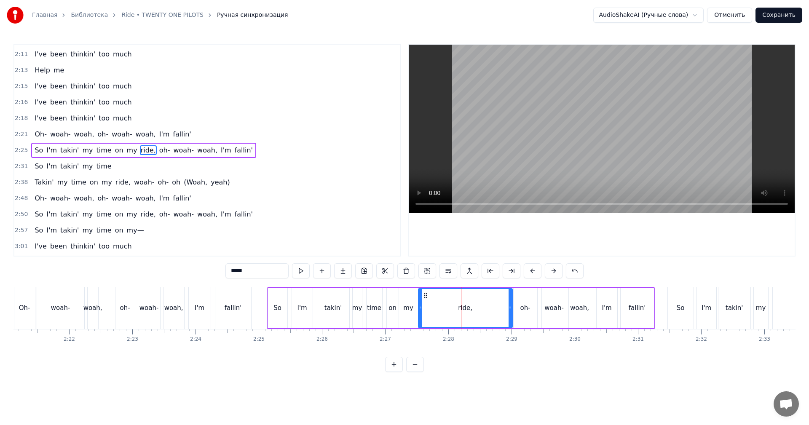
drag, startPoint x: 467, startPoint y: 302, endPoint x: 511, endPoint y: 299, distance: 44.8
click at [511, 299] on div at bounding box center [510, 308] width 3 height 38
click at [407, 308] on div "my" at bounding box center [408, 309] width 10 height 10
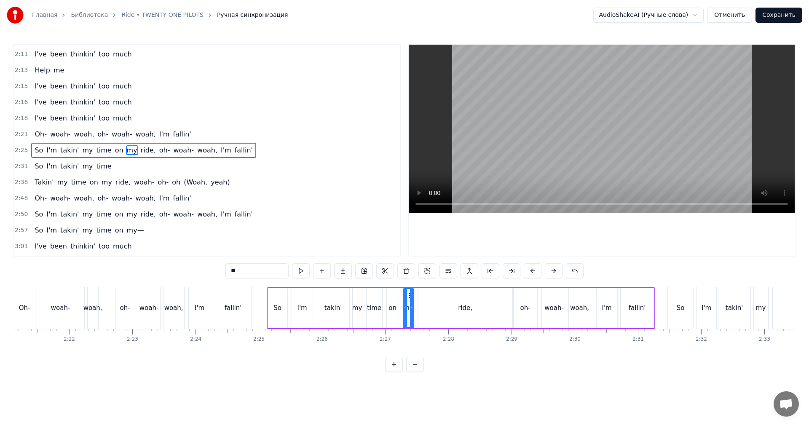
click at [535, 141] on video at bounding box center [602, 129] width 386 height 169
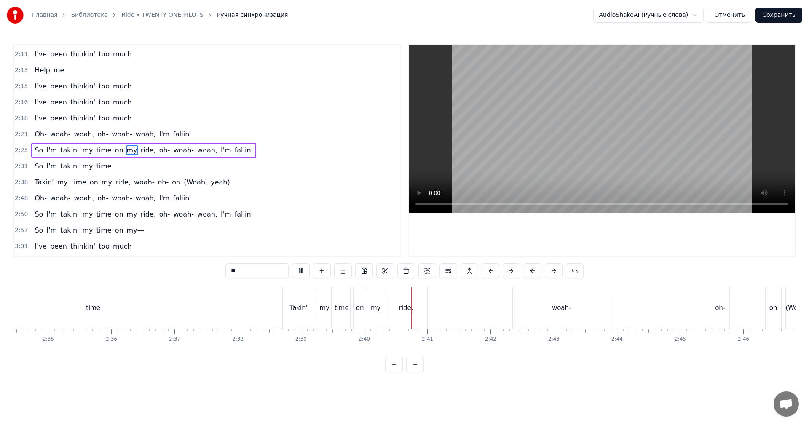
scroll to position [0, 9894]
click at [458, 304] on div "woah-" at bounding box center [436, 309] width 98 height 42
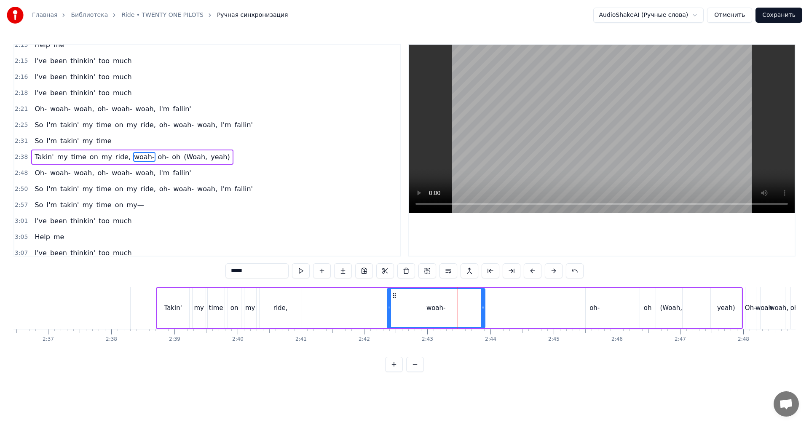
scroll to position [655, 0]
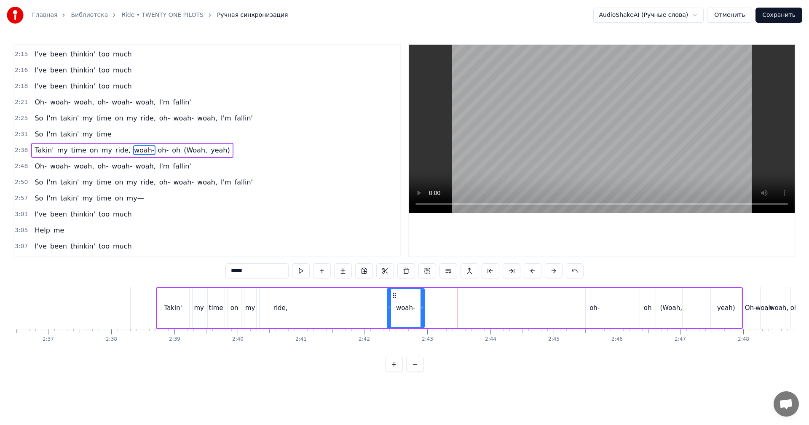
drag, startPoint x: 468, startPoint y: 303, endPoint x: 422, endPoint y: 302, distance: 45.5
click at [422, 302] on div at bounding box center [422, 308] width 3 height 38
drag, startPoint x: 597, startPoint y: 305, endPoint x: 591, endPoint y: 299, distance: 7.8
click at [596, 304] on div "oh-" at bounding box center [595, 309] width 10 height 10
drag, startPoint x: 592, startPoint y: 295, endPoint x: 435, endPoint y: 298, distance: 157.3
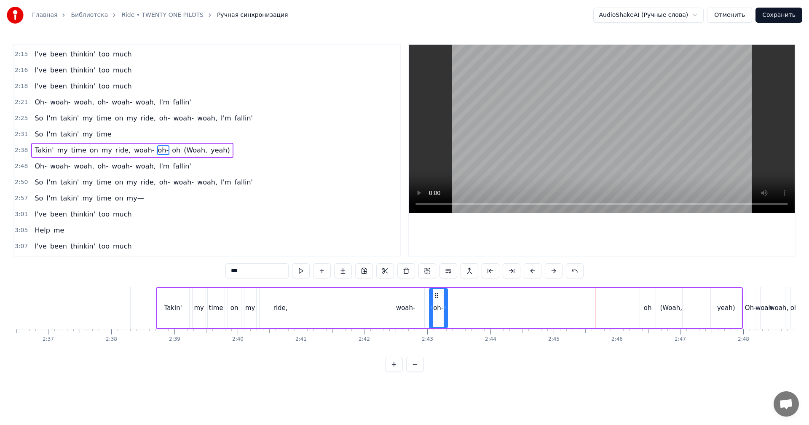
click at [435, 298] on icon at bounding box center [436, 296] width 7 height 7
click at [643, 301] on div "oh" at bounding box center [648, 308] width 16 height 40
drag, startPoint x: 648, startPoint y: 294, endPoint x: 473, endPoint y: 295, distance: 174.5
click at [473, 295] on icon at bounding box center [473, 296] width 7 height 7
drag, startPoint x: 468, startPoint y: 298, endPoint x: 458, endPoint y: 301, distance: 10.9
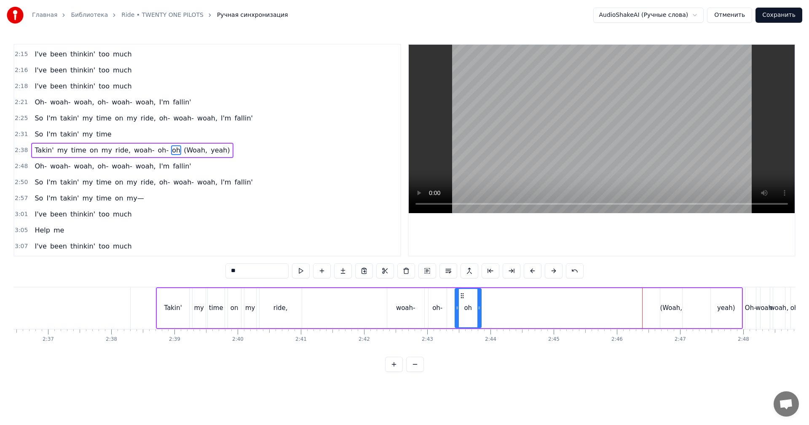
click at [458, 301] on div at bounding box center [457, 308] width 3 height 38
click at [441, 301] on div "oh-" at bounding box center [438, 308] width 18 height 40
drag, startPoint x: 444, startPoint y: 300, endPoint x: 450, endPoint y: 300, distance: 5.9
click at [450, 300] on div at bounding box center [450, 308] width 3 height 38
click at [293, 301] on div "ride," at bounding box center [281, 308] width 42 height 40
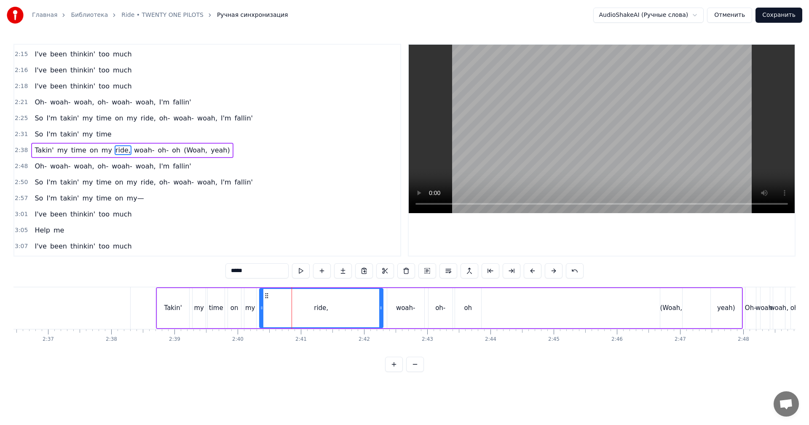
drag, startPoint x: 297, startPoint y: 300, endPoint x: 380, endPoint y: 299, distance: 82.6
click at [380, 299] on div at bounding box center [380, 308] width 3 height 38
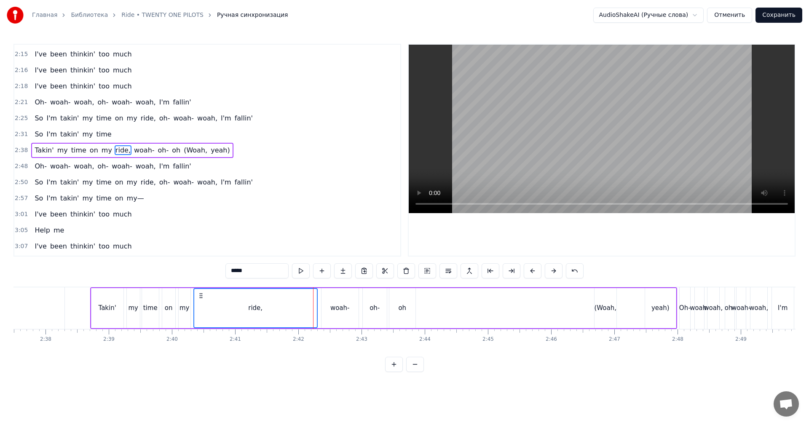
scroll to position [0, 10062]
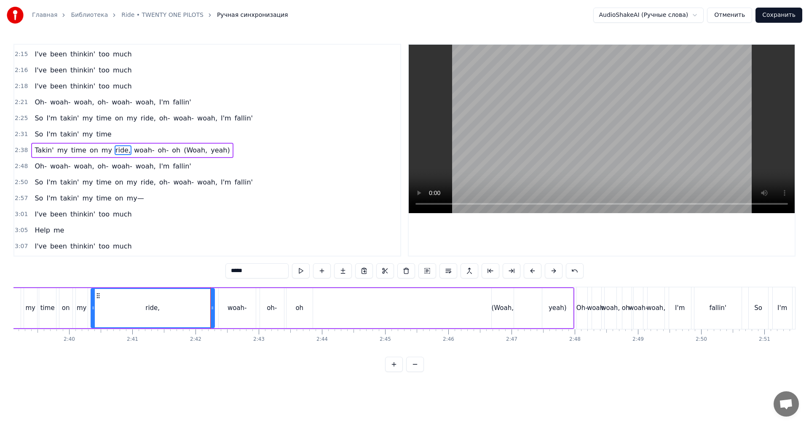
click at [503, 308] on div "(Woah," at bounding box center [503, 309] width 22 height 10
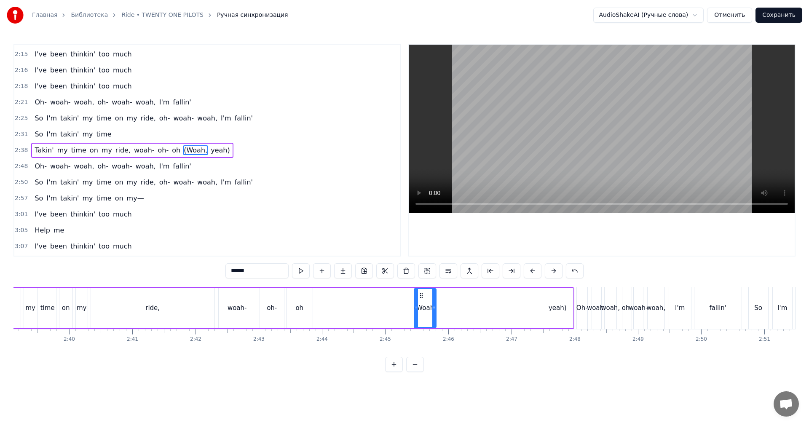
drag, startPoint x: 497, startPoint y: 294, endPoint x: 419, endPoint y: 292, distance: 78.0
click at [419, 293] on icon at bounding box center [421, 296] width 7 height 7
click at [430, 295] on div at bounding box center [430, 308] width 3 height 38
click at [547, 306] on div "yeah)" at bounding box center [558, 308] width 31 height 40
drag, startPoint x: 572, startPoint y: 296, endPoint x: 555, endPoint y: 298, distance: 16.6
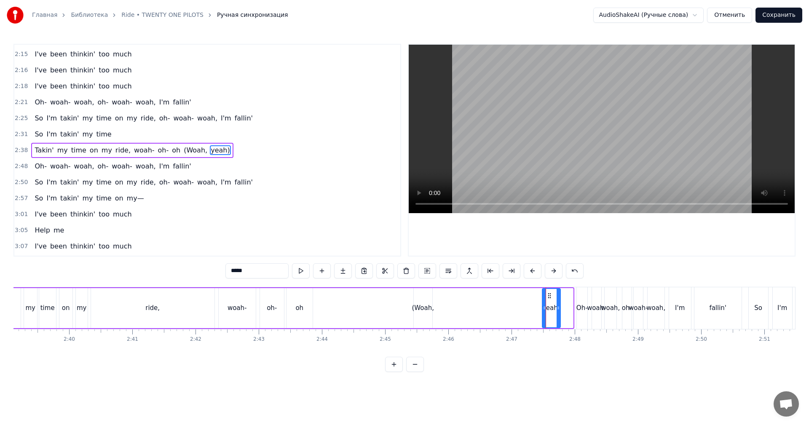
click at [557, 298] on div at bounding box center [558, 308] width 3 height 38
click at [554, 299] on div at bounding box center [555, 308] width 3 height 38
drag, startPoint x: 548, startPoint y: 296, endPoint x: 473, endPoint y: 293, distance: 75.5
click at [473, 293] on icon at bounding box center [474, 296] width 7 height 7
click at [583, 307] on div "Oh-" at bounding box center [582, 309] width 11 height 10
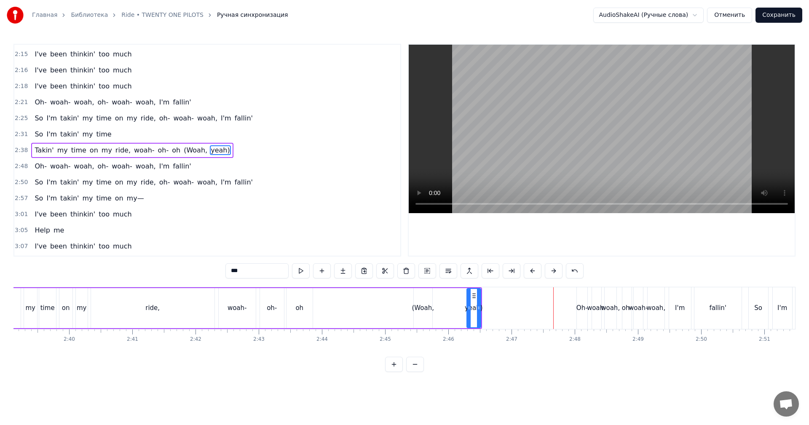
scroll to position [671, 0]
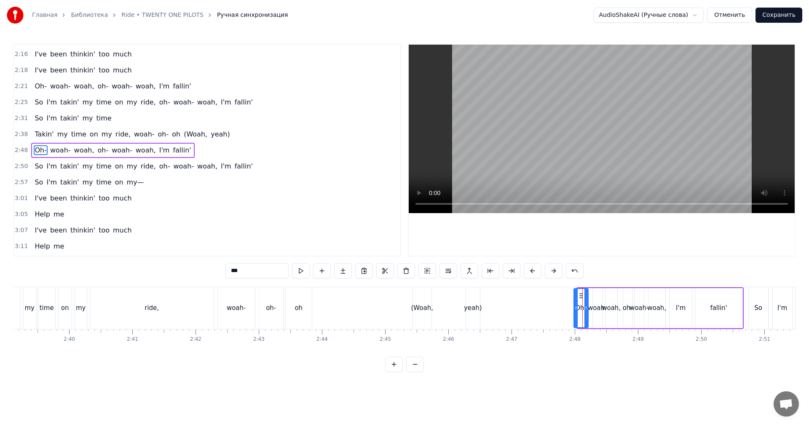
drag, startPoint x: 579, startPoint y: 298, endPoint x: 572, endPoint y: 299, distance: 7.6
click at [575, 299] on div at bounding box center [576, 308] width 3 height 38
drag, startPoint x: 576, startPoint y: 296, endPoint x: 497, endPoint y: 293, distance: 79.7
click at [497, 293] on icon at bounding box center [498, 296] width 7 height 7
click at [594, 298] on div "woah-" at bounding box center [597, 308] width 9 height 40
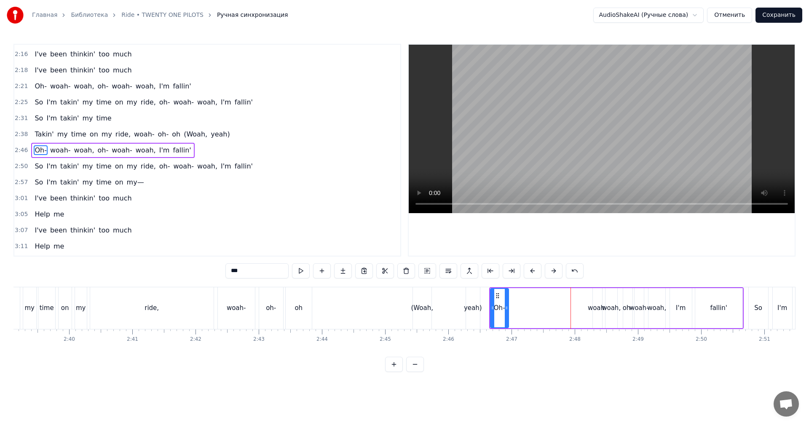
type input "*****"
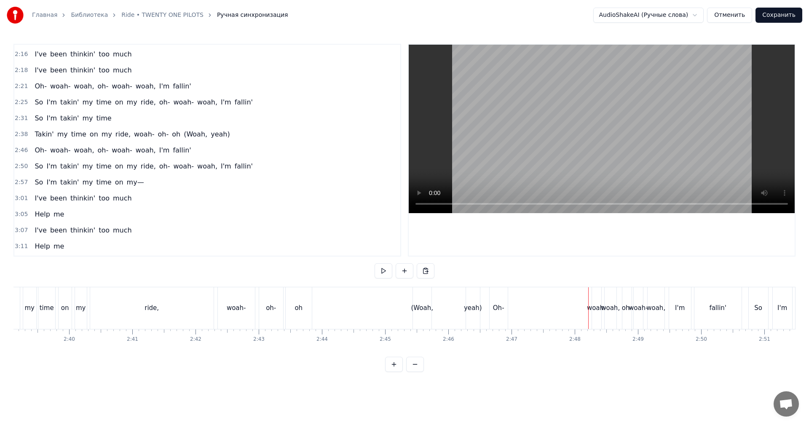
click at [594, 297] on div "woah-" at bounding box center [596, 309] width 9 height 42
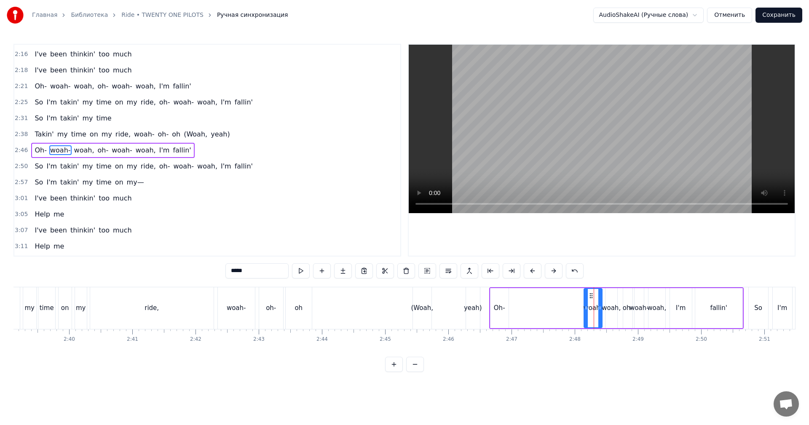
drag, startPoint x: 594, startPoint y: 297, endPoint x: 586, endPoint y: 297, distance: 8.9
click at [586, 297] on div at bounding box center [586, 308] width 3 height 38
drag, startPoint x: 587, startPoint y: 296, endPoint x: 582, endPoint y: 298, distance: 5.6
click at [582, 298] on div at bounding box center [580, 308] width 3 height 38
drag, startPoint x: 586, startPoint y: 295, endPoint x: 524, endPoint y: 295, distance: 62.0
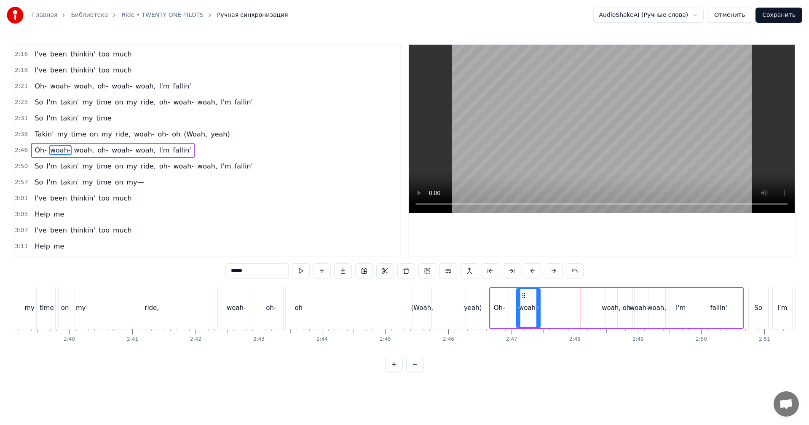
click at [524, 295] on icon at bounding box center [524, 296] width 7 height 7
click at [616, 301] on div "woah," at bounding box center [612, 308] width 12 height 40
type input "*****"
drag, startPoint x: 608, startPoint y: 298, endPoint x: 591, endPoint y: 300, distance: 16.1
click at [591, 300] on div at bounding box center [592, 308] width 3 height 38
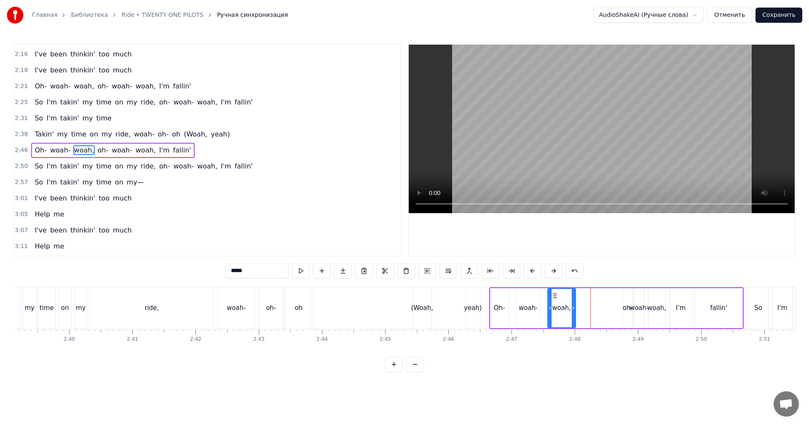
drag, startPoint x: 594, startPoint y: 295, endPoint x: 552, endPoint y: 295, distance: 41.7
click at [552, 295] on icon at bounding box center [555, 296] width 7 height 7
click at [621, 299] on div "Oh- woah- woah, oh- woah- woah, I'm fallin'" at bounding box center [616, 309] width 255 height 42
click at [625, 298] on div "oh-" at bounding box center [628, 308] width 9 height 40
drag, startPoint x: 625, startPoint y: 298, endPoint x: 617, endPoint y: 298, distance: 8.4
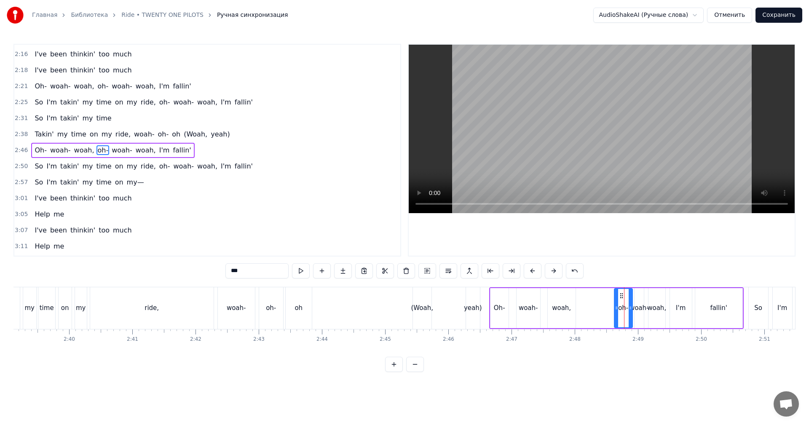
click at [616, 298] on div at bounding box center [616, 308] width 3 height 38
drag, startPoint x: 618, startPoint y: 295, endPoint x: 605, endPoint y: 296, distance: 14.0
click at [600, 296] on icon at bounding box center [600, 296] width 7 height 7
click at [634, 298] on div "Oh- woah- woah, oh- woah- woah, I'm fallin'" at bounding box center [616, 309] width 255 height 42
click at [637, 298] on div "woah-" at bounding box center [639, 308] width 9 height 40
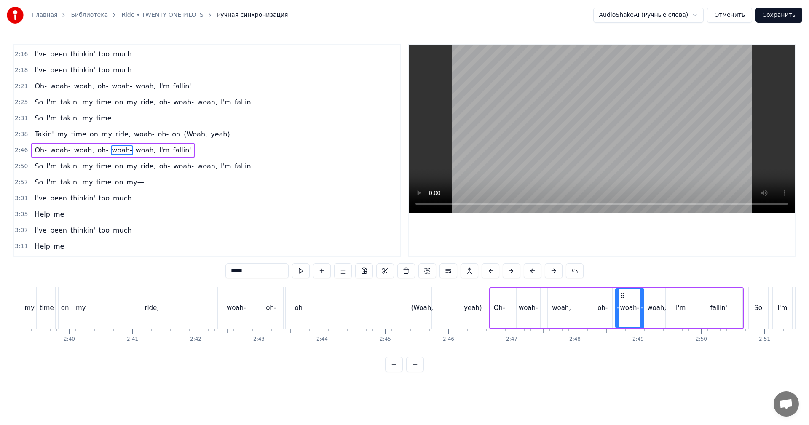
drag, startPoint x: 635, startPoint y: 298, endPoint x: 616, endPoint y: 299, distance: 18.6
click at [616, 299] on div at bounding box center [617, 308] width 3 height 38
drag, startPoint x: 96, startPoint y: 302, endPoint x: 151, endPoint y: 286, distance: 56.8
click at [97, 302] on div "ride," at bounding box center [152, 309] width 124 height 42
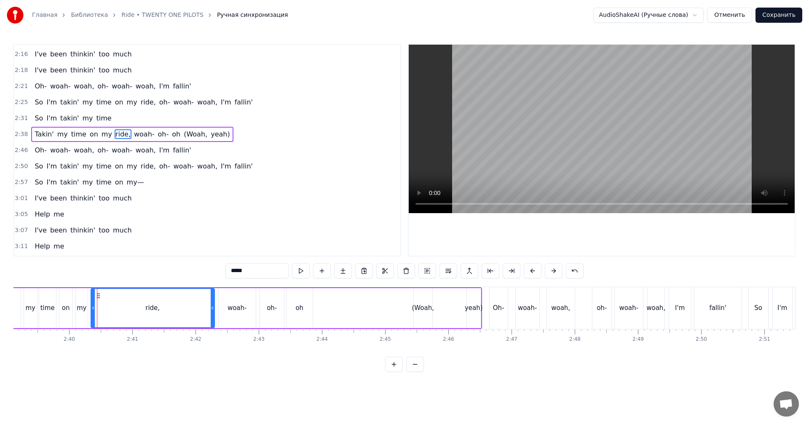
scroll to position [655, 0]
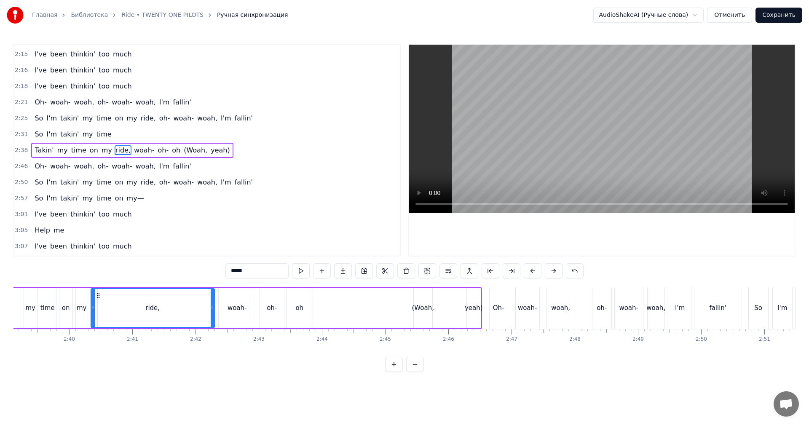
click at [636, 151] on video at bounding box center [602, 129] width 386 height 169
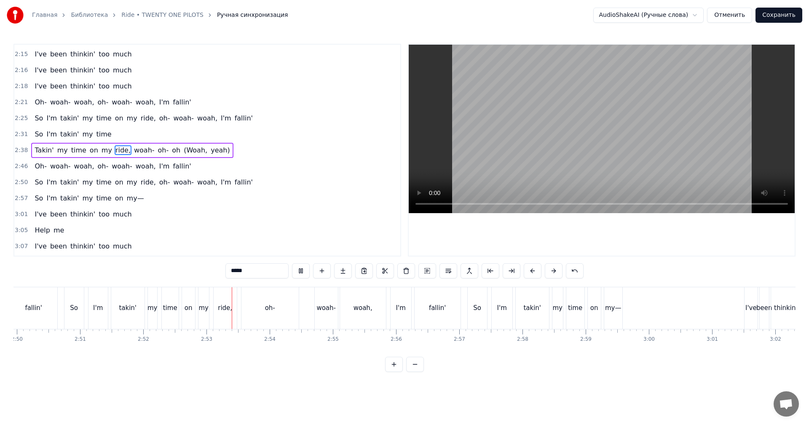
scroll to position [0, 10779]
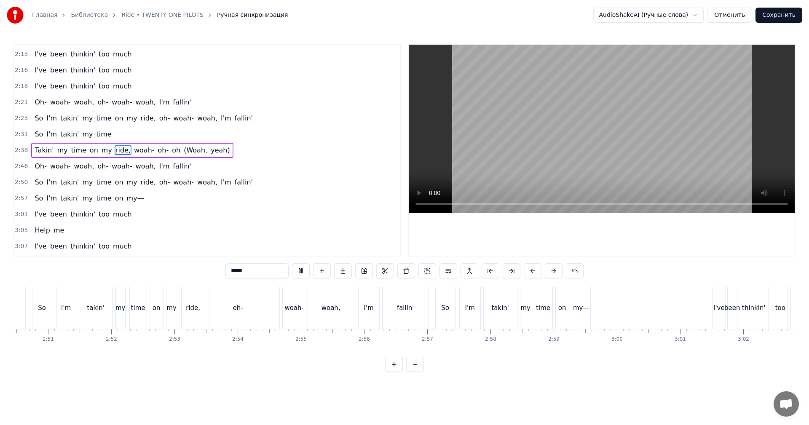
click at [549, 129] on video at bounding box center [602, 129] width 386 height 169
click at [285, 310] on div "woah-" at bounding box center [294, 309] width 23 height 42
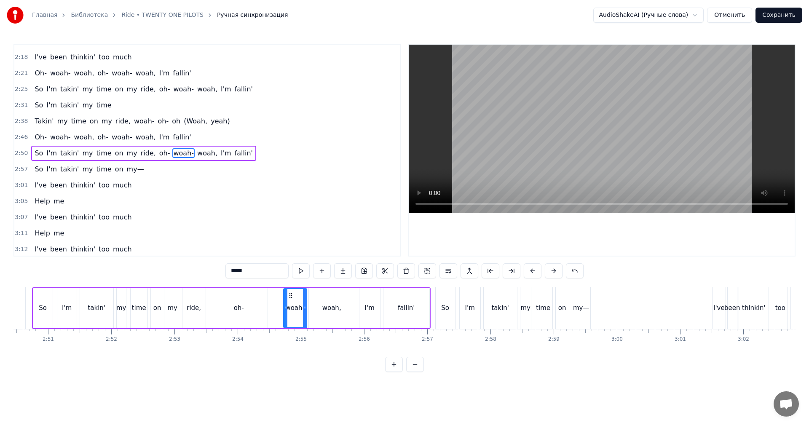
scroll to position [687, 0]
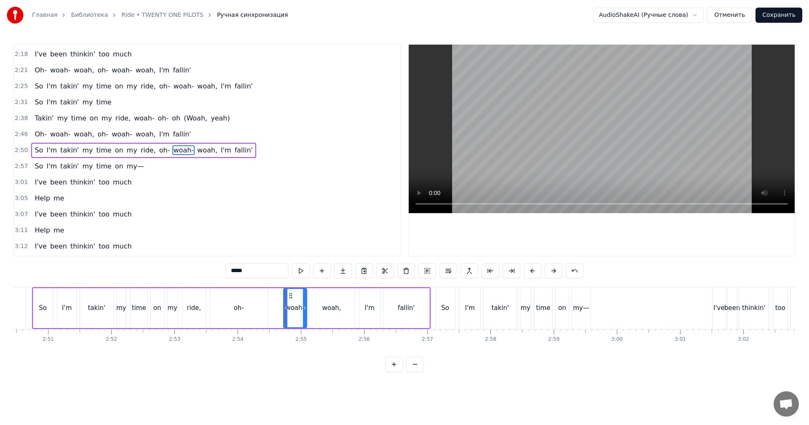
click at [322, 304] on div "woah," at bounding box center [332, 308] width 46 height 40
drag, startPoint x: 312, startPoint y: 306, endPoint x: 326, endPoint y: 305, distance: 14.4
click at [326, 305] on icon at bounding box center [325, 308] width 3 height 7
click at [287, 306] on div "woah-" at bounding box center [294, 309] width 19 height 10
drag, startPoint x: 285, startPoint y: 299, endPoint x: 290, endPoint y: 298, distance: 5.3
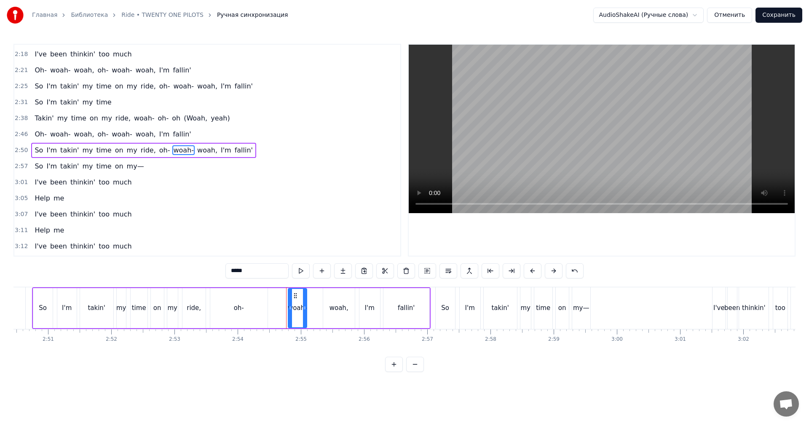
click at [290, 298] on div at bounding box center [290, 308] width 3 height 38
drag, startPoint x: 294, startPoint y: 293, endPoint x: 310, endPoint y: 291, distance: 15.7
click at [310, 291] on div "woah-" at bounding box center [312, 308] width 17 height 38
click at [248, 301] on div "oh-" at bounding box center [238, 308] width 57 height 40
type input "***"
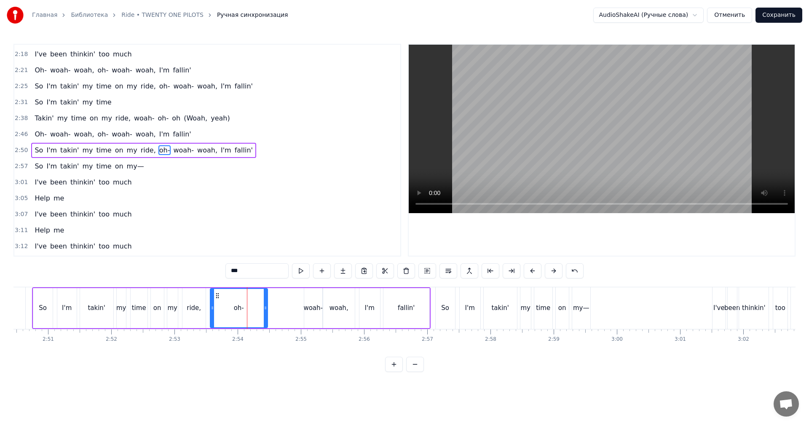
click at [217, 301] on div "oh-" at bounding box center [239, 308] width 56 height 38
drag, startPoint x: 211, startPoint y: 304, endPoint x: 248, endPoint y: 294, distance: 37.9
click at [246, 295] on div at bounding box center [246, 308] width 3 height 38
drag, startPoint x: 253, startPoint y: 293, endPoint x: 286, endPoint y: 290, distance: 33.0
click at [286, 290] on div "oh-" at bounding box center [290, 308] width 22 height 38
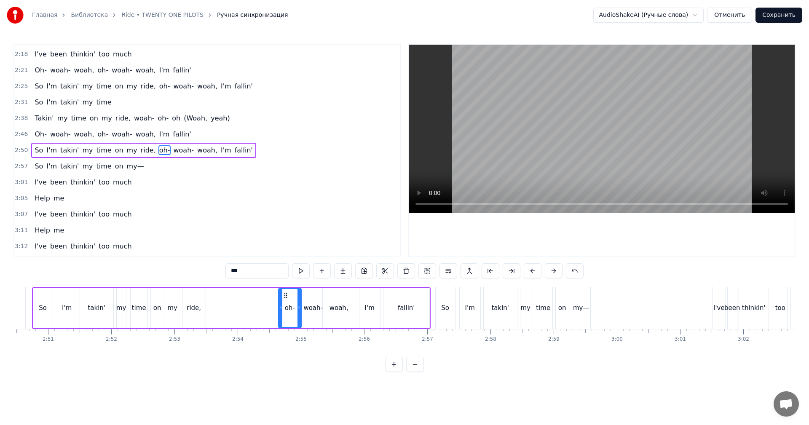
drag, startPoint x: 210, startPoint y: 297, endPoint x: 205, endPoint y: 299, distance: 5.3
click at [205, 299] on div "So I'm takin' my time on my ride, oh- woah- woah, I'm fallin'" at bounding box center [231, 309] width 399 height 42
click at [201, 301] on div "ride," at bounding box center [194, 308] width 23 height 40
click at [207, 301] on div "So I'm takin' my time on my ride, oh- woah- woah, I'm fallin'" at bounding box center [231, 309] width 399 height 42
click at [205, 301] on div "ride," at bounding box center [194, 308] width 24 height 40
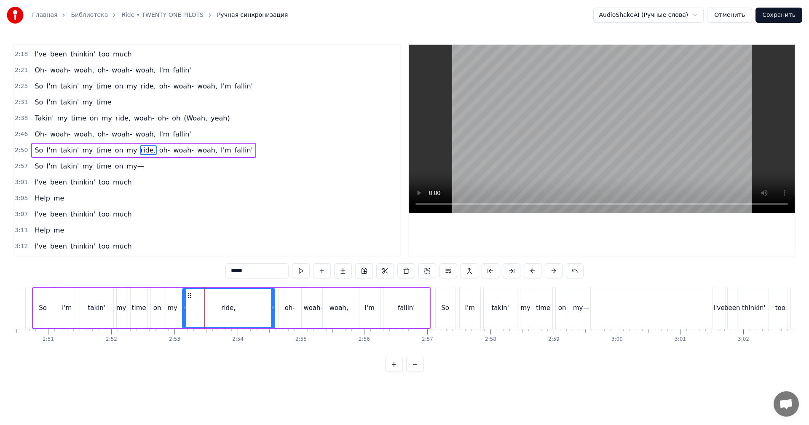
drag, startPoint x: 204, startPoint y: 301, endPoint x: 273, endPoint y: 298, distance: 69.2
click at [273, 298] on div at bounding box center [272, 308] width 3 height 38
drag, startPoint x: 159, startPoint y: 299, endPoint x: 293, endPoint y: 244, distance: 145.2
click at [160, 298] on div "on" at bounding box center [157, 308] width 13 height 40
type input "**"
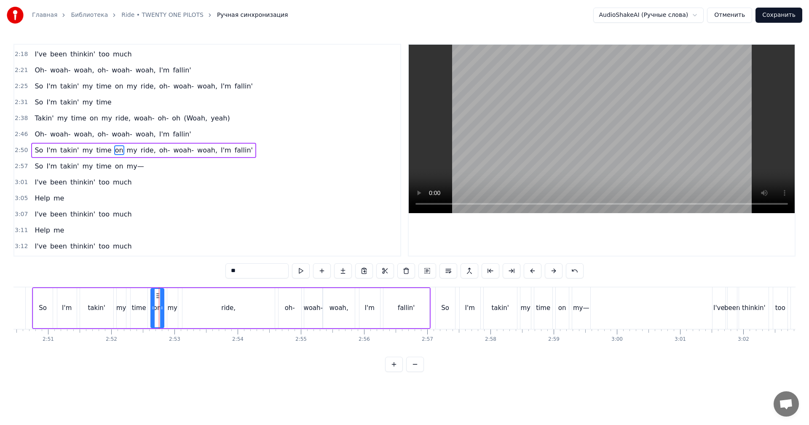
click at [585, 149] on video at bounding box center [602, 129] width 386 height 169
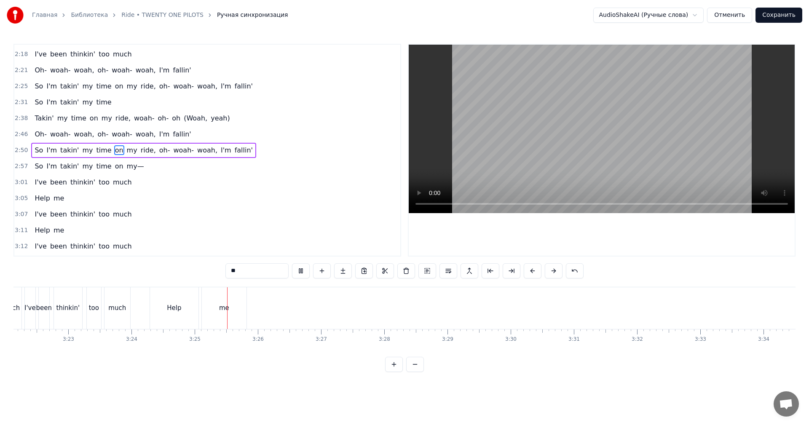
scroll to position [0, 12786]
click at [773, 16] on button "Сохранить" at bounding box center [779, 15] width 47 height 15
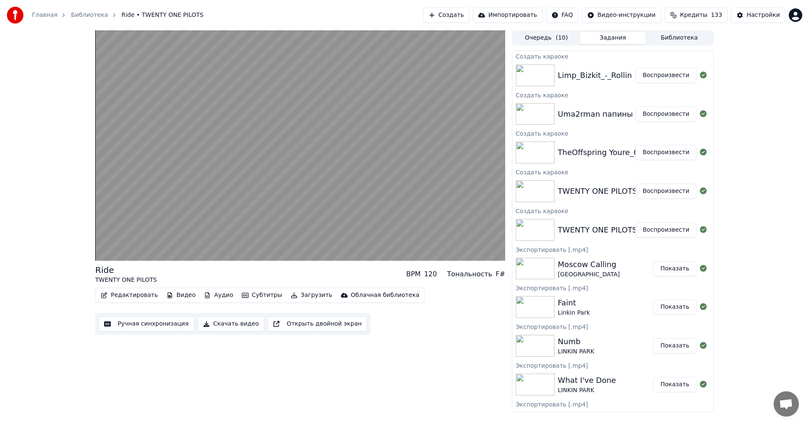
click at [668, 191] on button "Воспроизвести" at bounding box center [666, 191] width 61 height 15
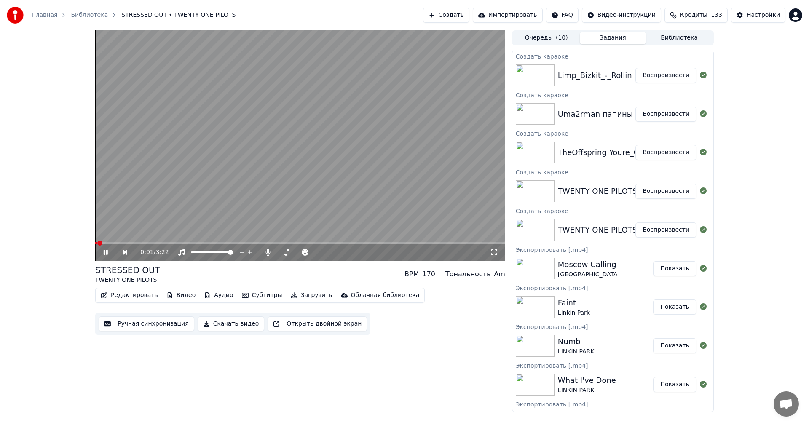
click at [145, 323] on button "Ручная синхронизация" at bounding box center [147, 324] width 96 height 15
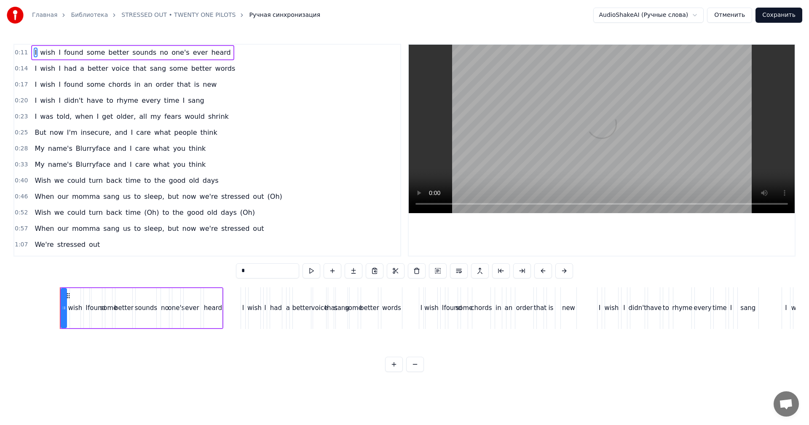
scroll to position [0, 716]
click at [647, 140] on video at bounding box center [602, 129] width 386 height 169
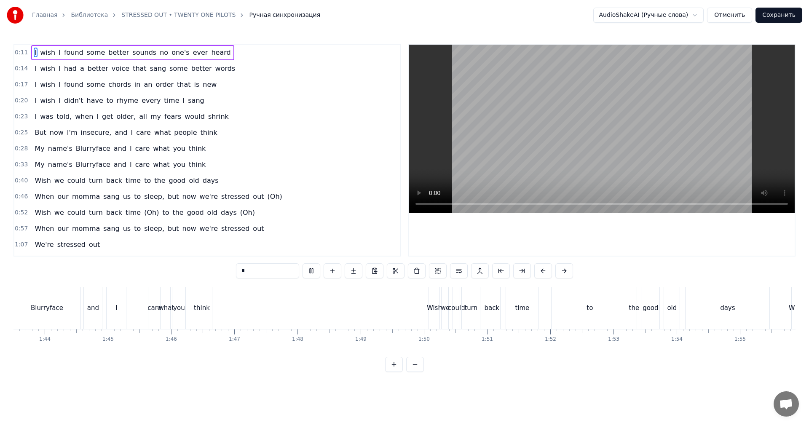
scroll to position [0, 6546]
click at [582, 167] on video at bounding box center [602, 129] width 386 height 169
click at [585, 322] on div "to" at bounding box center [589, 309] width 76 height 42
type input "**"
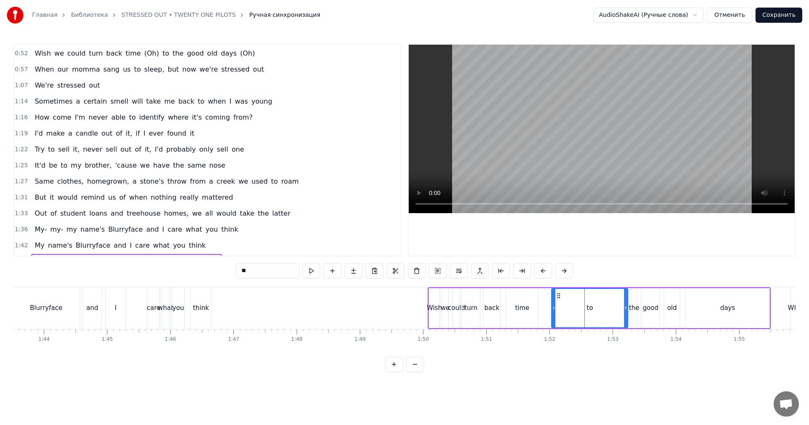
scroll to position [271, 0]
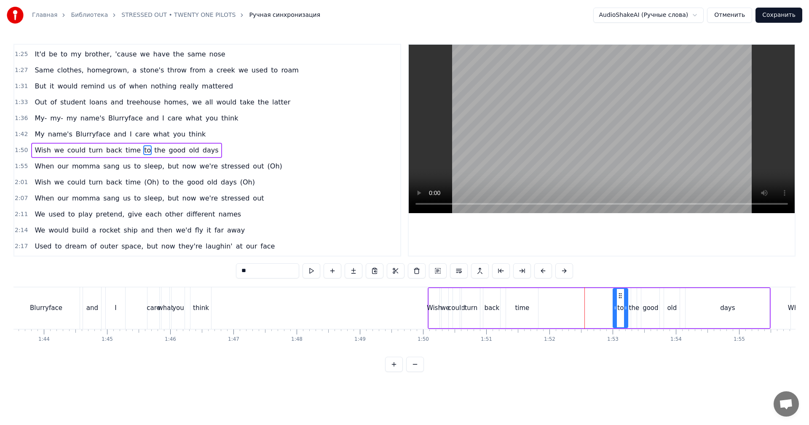
drag, startPoint x: 554, startPoint y: 316, endPoint x: 615, endPoint y: 315, distance: 61.6
click at [615, 315] on div at bounding box center [615, 308] width 3 height 38
click at [579, 311] on div "Wish we could turn back time to the good old days" at bounding box center [599, 309] width 343 height 42
click at [621, 138] on video at bounding box center [602, 129] width 386 height 169
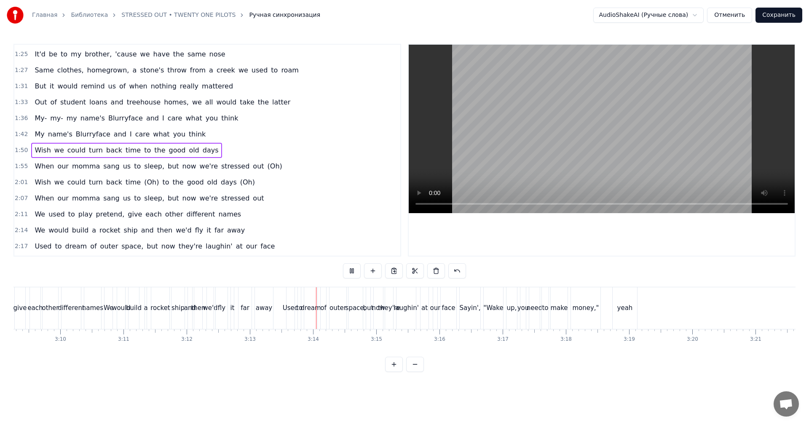
scroll to position [0, 12015]
click at [774, 17] on button "Сохранить" at bounding box center [779, 15] width 47 height 15
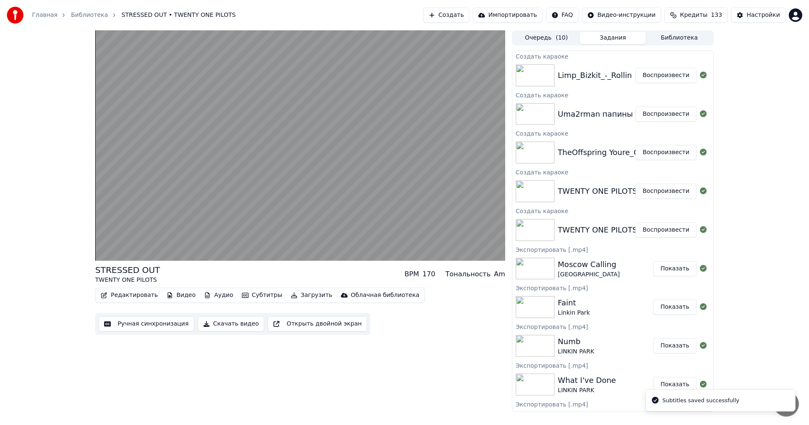
click at [659, 153] on button "Воспроизвести" at bounding box center [666, 152] width 61 height 15
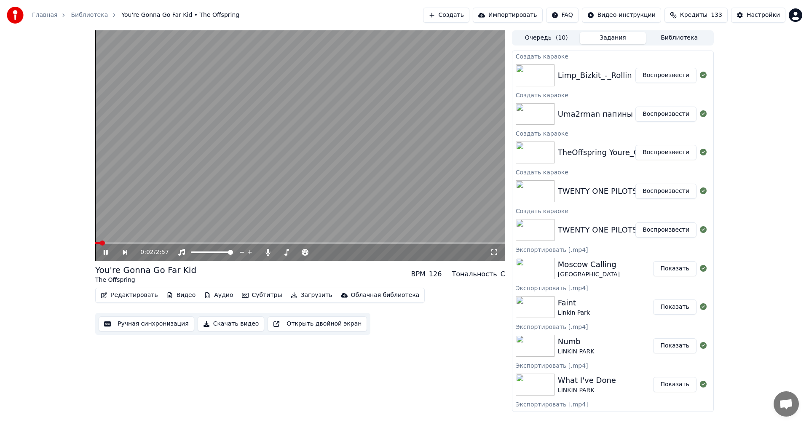
click at [142, 323] on button "Ручная синхронизация" at bounding box center [147, 324] width 96 height 15
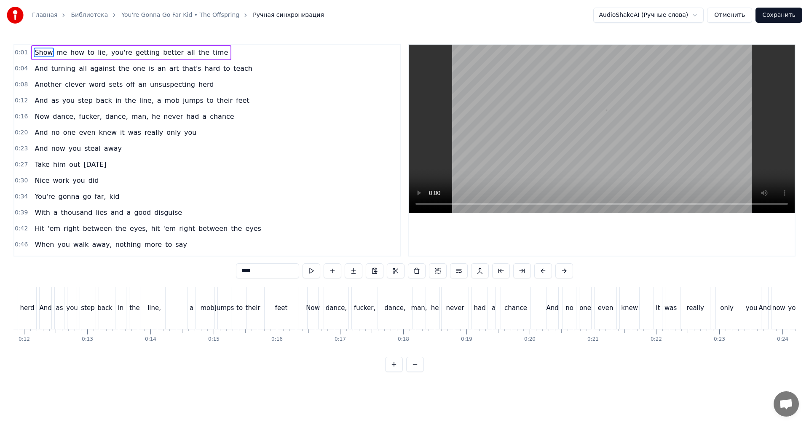
scroll to position [0, 48]
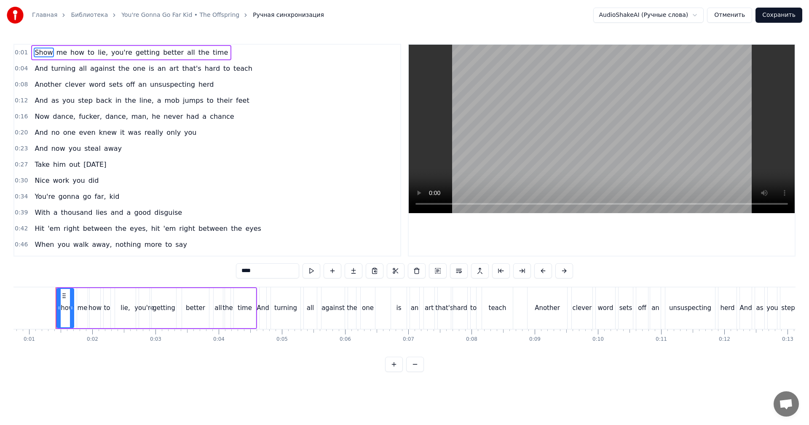
click at [513, 136] on video at bounding box center [602, 129] width 386 height 169
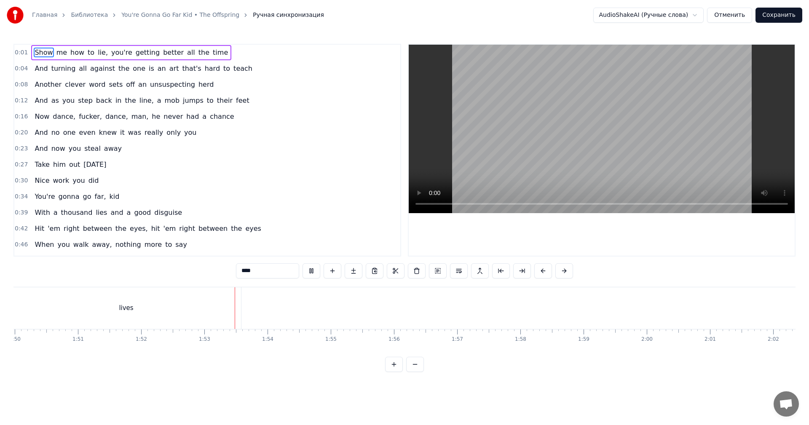
scroll to position [0, 7102]
click at [742, 157] on video at bounding box center [602, 129] width 386 height 169
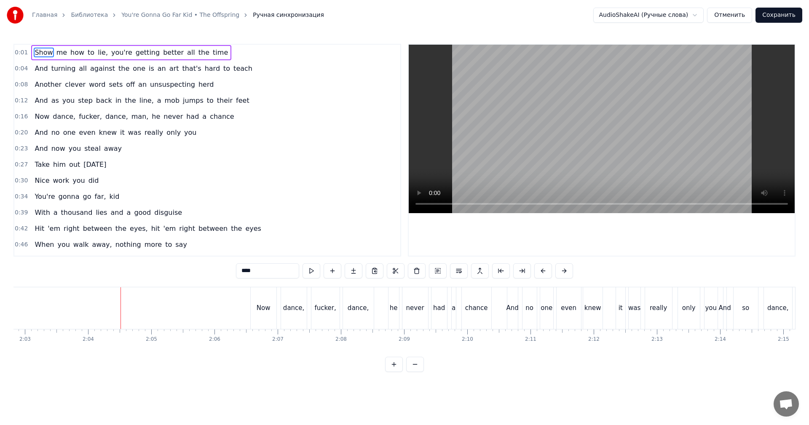
scroll to position [0, 7808]
click at [724, 154] on video at bounding box center [602, 129] width 386 height 169
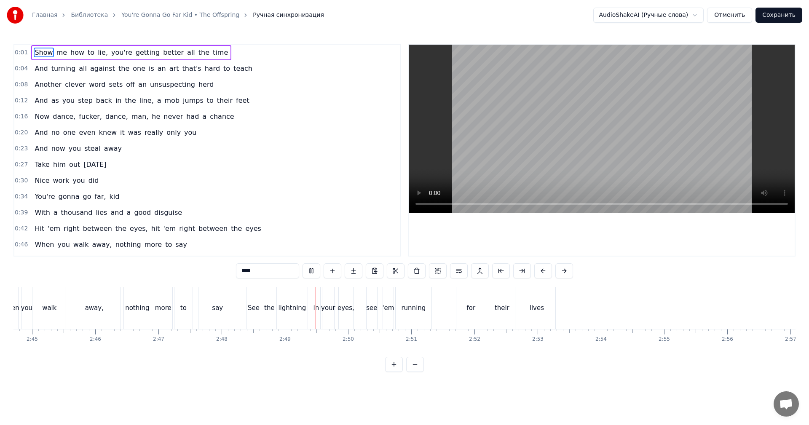
scroll to position [0, 10466]
click at [782, 16] on button "Сохранить" at bounding box center [779, 15] width 47 height 15
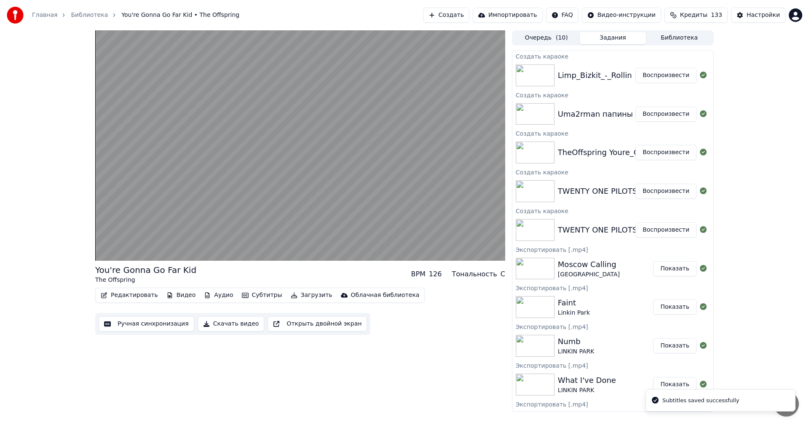
click at [659, 117] on button "Воспроизвести" at bounding box center [666, 114] width 61 height 15
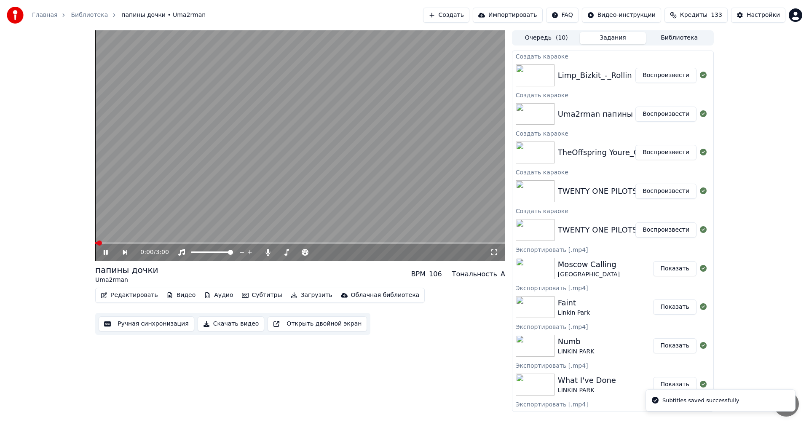
click at [146, 323] on button "Ручная синхронизация" at bounding box center [147, 324] width 96 height 15
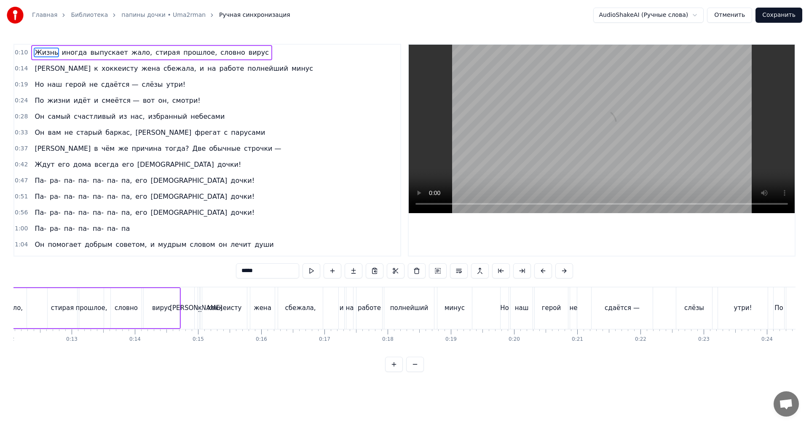
scroll to position [0, 607]
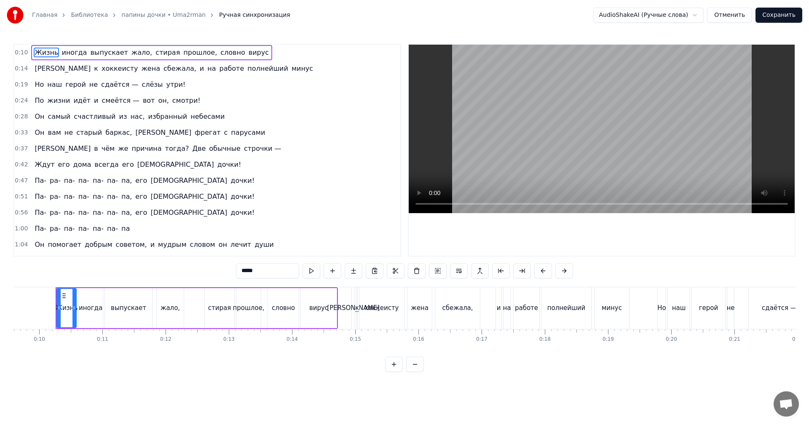
click at [540, 114] on video at bounding box center [602, 129] width 386 height 169
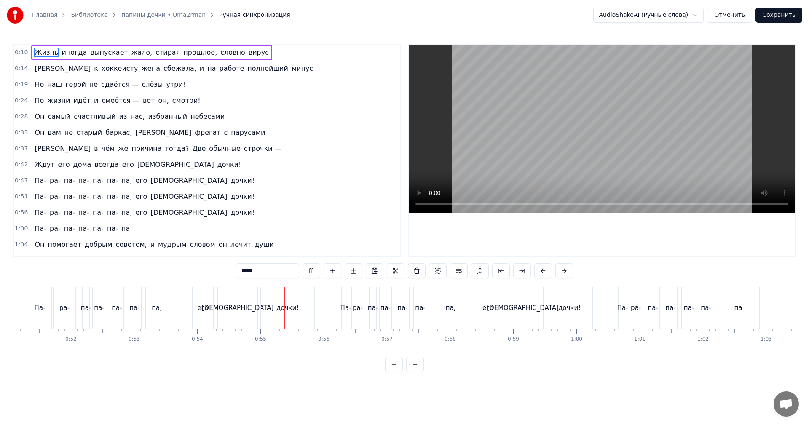
scroll to position [0, 3426]
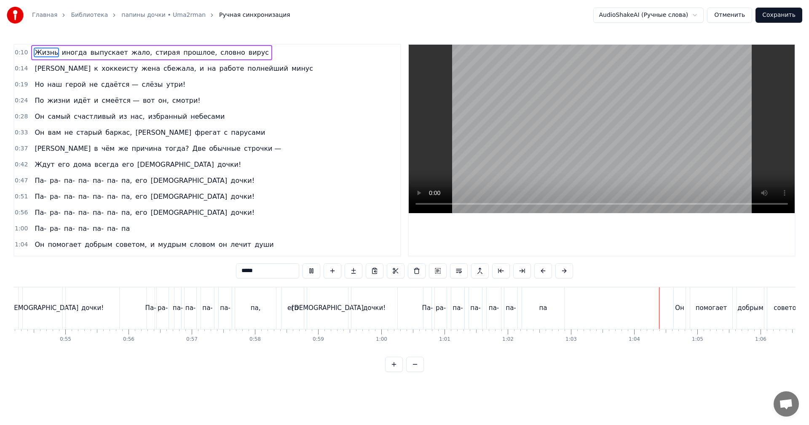
click at [583, 134] on video at bounding box center [602, 129] width 386 height 169
click at [578, 128] on video at bounding box center [602, 129] width 386 height 169
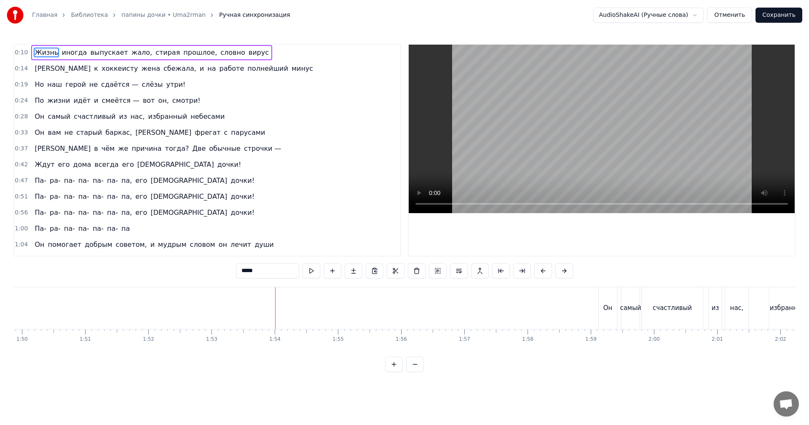
scroll to position [0, 6984]
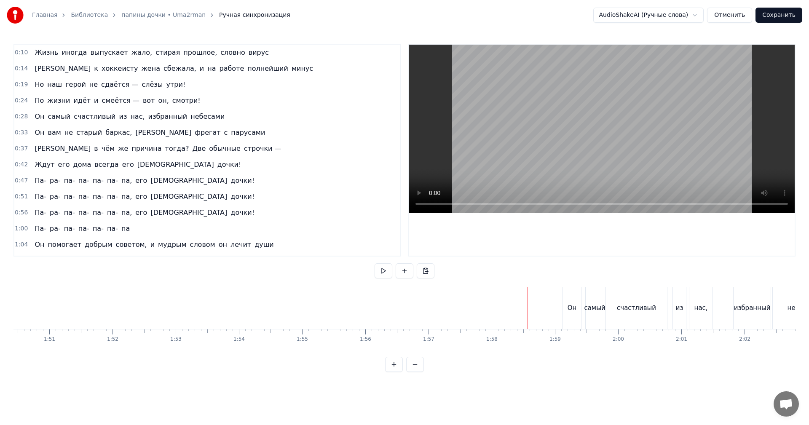
click at [608, 120] on video at bounding box center [602, 129] width 386 height 169
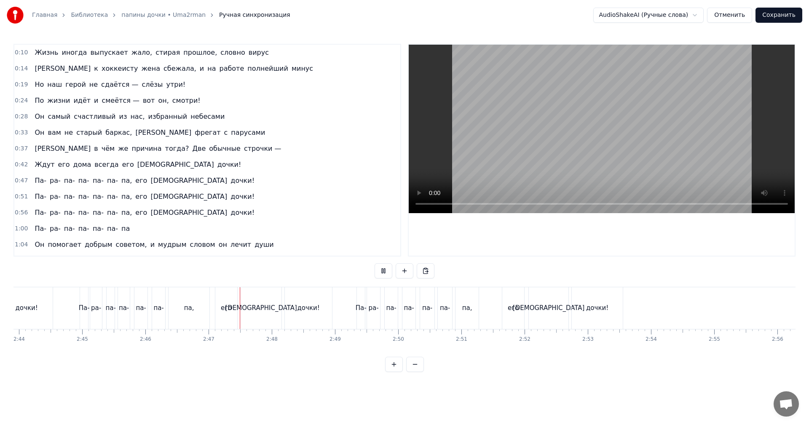
scroll to position [0, 10512]
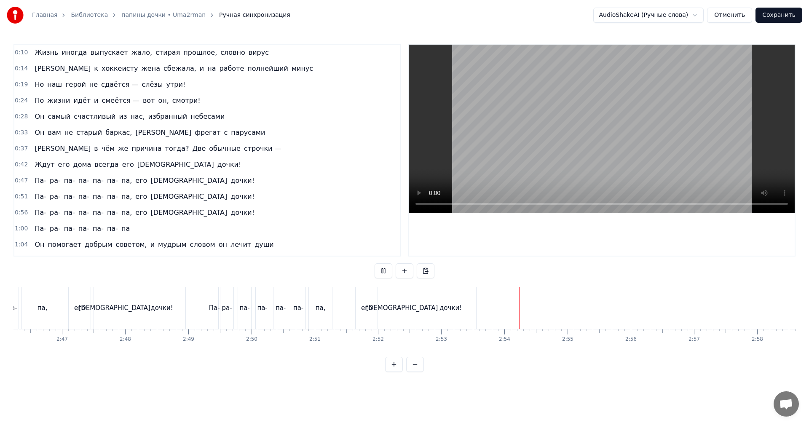
click at [781, 14] on button "Сохранить" at bounding box center [779, 15] width 47 height 15
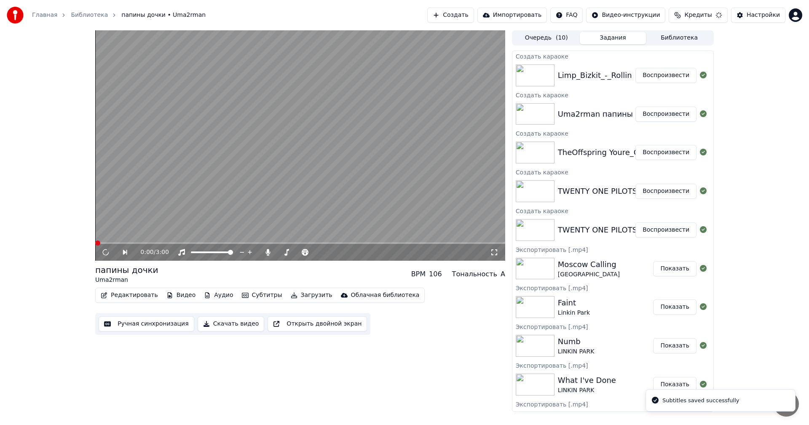
click at [657, 75] on button "Воспроизвести" at bounding box center [666, 75] width 61 height 15
click at [146, 328] on button "Ручная синхронизация" at bounding box center [147, 324] width 96 height 15
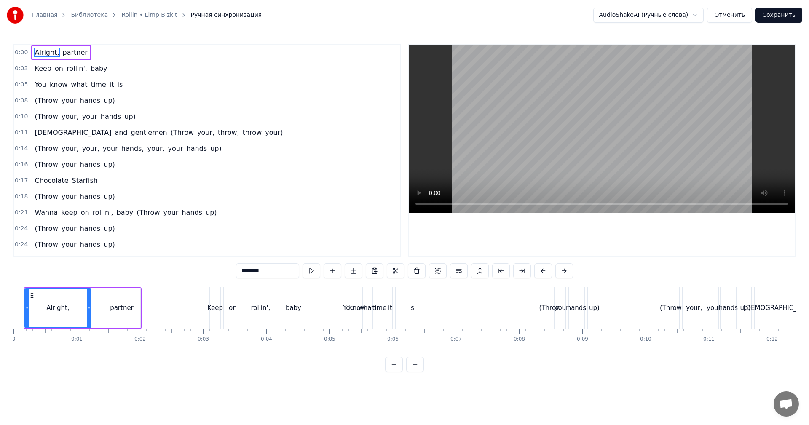
click at [694, 119] on video at bounding box center [602, 129] width 386 height 169
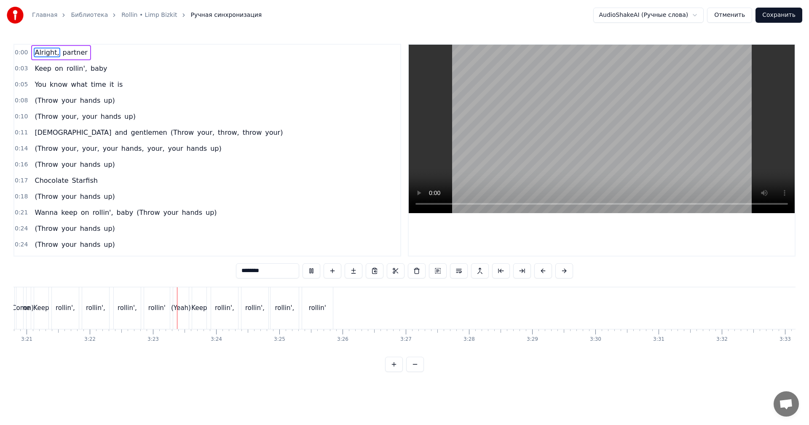
scroll to position [0, 12739]
click at [788, 16] on button "Сохранить" at bounding box center [779, 15] width 47 height 15
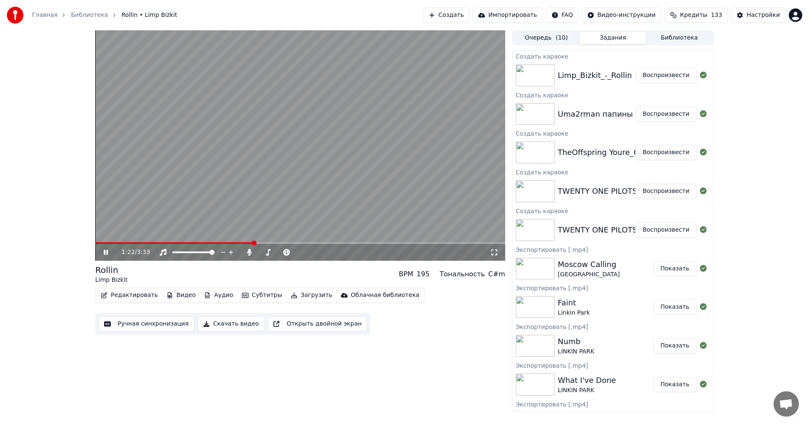
click at [256, 93] on video at bounding box center [300, 145] width 410 height 231
click at [659, 229] on button "Воспроизвести" at bounding box center [666, 230] width 61 height 15
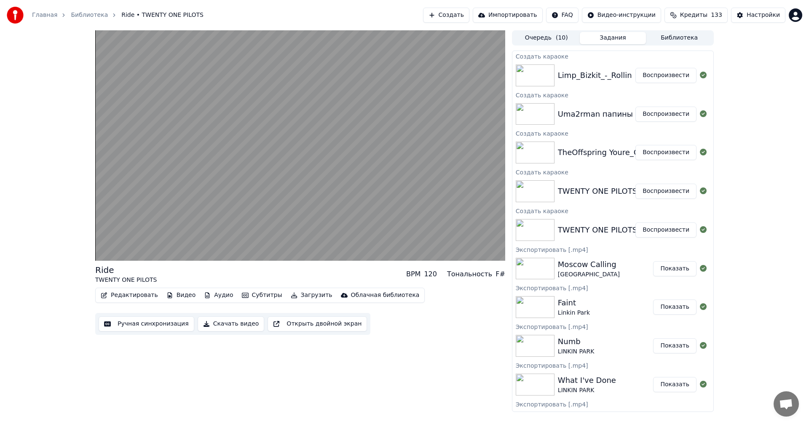
click at [227, 322] on button "Скачать видео" at bounding box center [231, 324] width 67 height 15
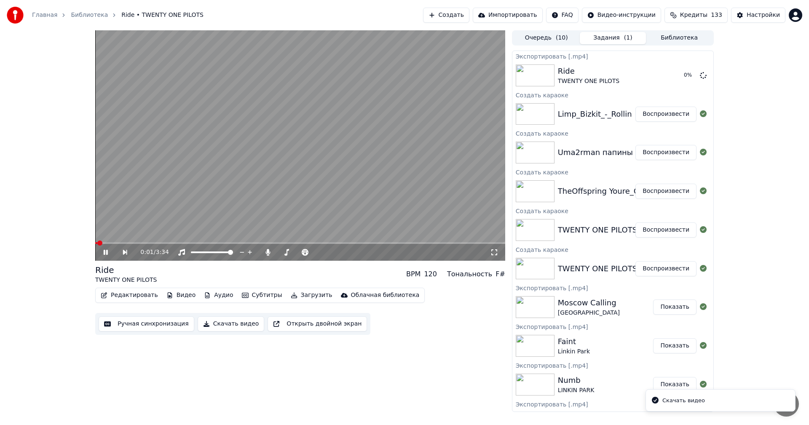
click at [658, 228] on button "Воспроизвести" at bounding box center [666, 230] width 61 height 15
click at [221, 327] on button "Скачать видео" at bounding box center [231, 324] width 67 height 15
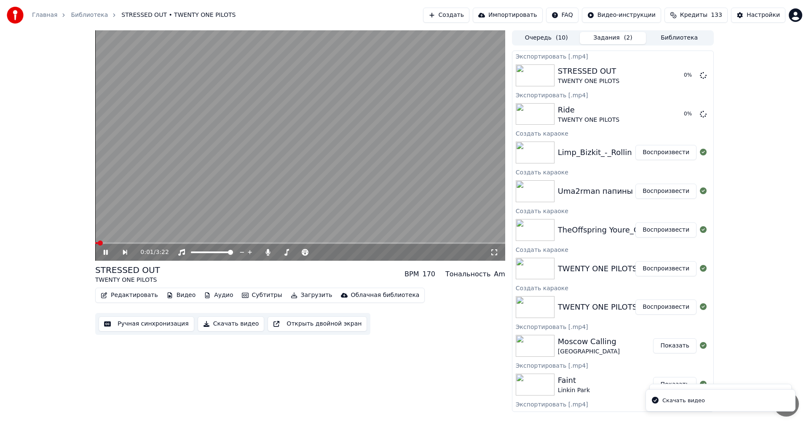
click at [663, 230] on button "Воспроизвести" at bounding box center [666, 230] width 61 height 15
click at [214, 323] on button "Скачать видео" at bounding box center [231, 324] width 67 height 15
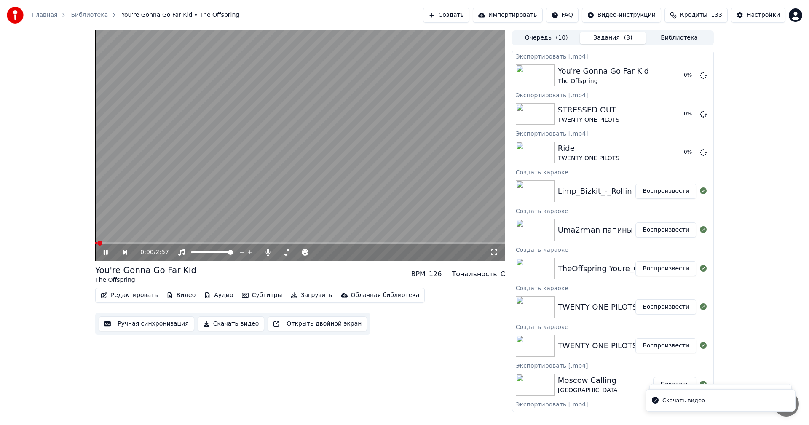
click at [660, 230] on button "Воспроизвести" at bounding box center [666, 230] width 61 height 15
click at [219, 327] on button "Скачать видео" at bounding box center [231, 324] width 67 height 15
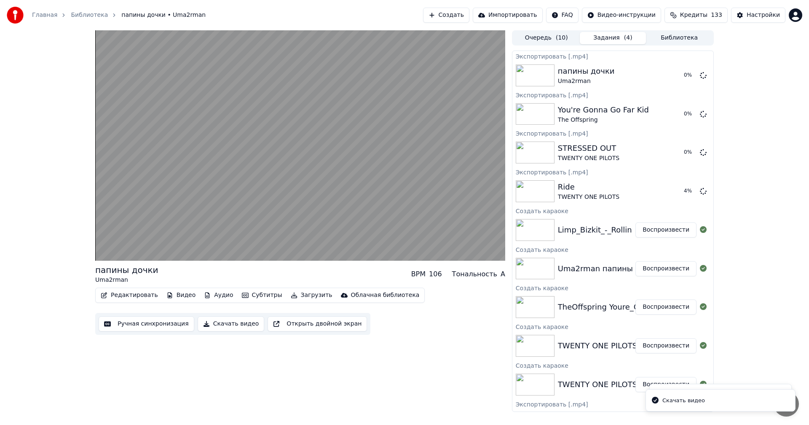
click at [656, 227] on button "Воспроизвести" at bounding box center [666, 230] width 61 height 15
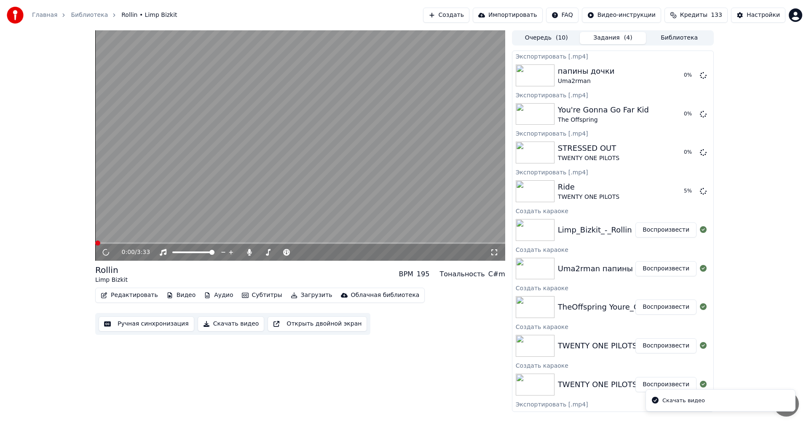
click at [226, 323] on button "Скачать видео" at bounding box center [231, 324] width 67 height 15
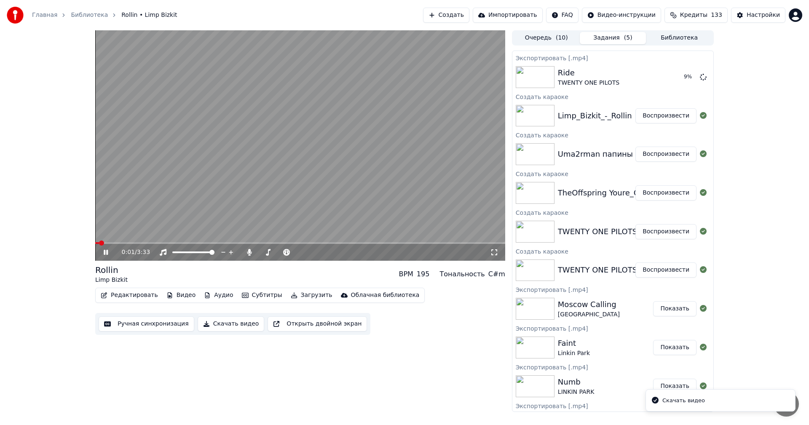
scroll to position [211, 0]
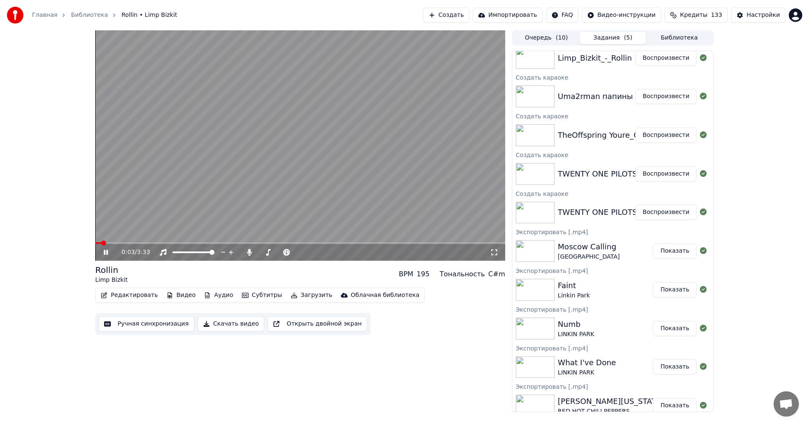
click at [664, 211] on button "Воспроизвести" at bounding box center [666, 212] width 61 height 15
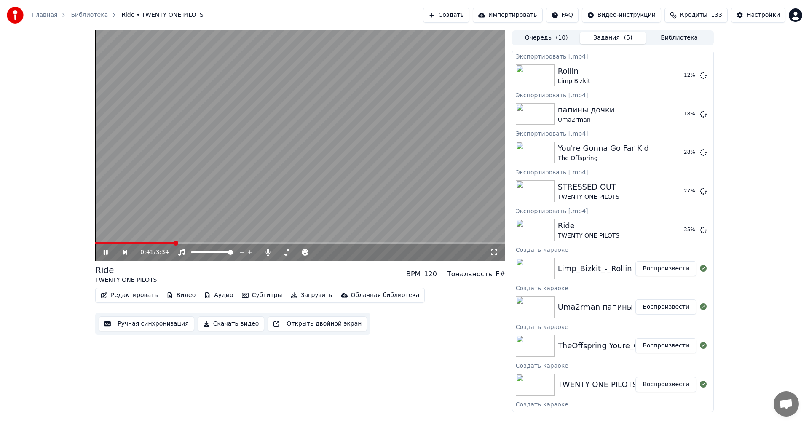
click at [404, 105] on video at bounding box center [300, 145] width 410 height 231
